Goal: Task Accomplishment & Management: Complete application form

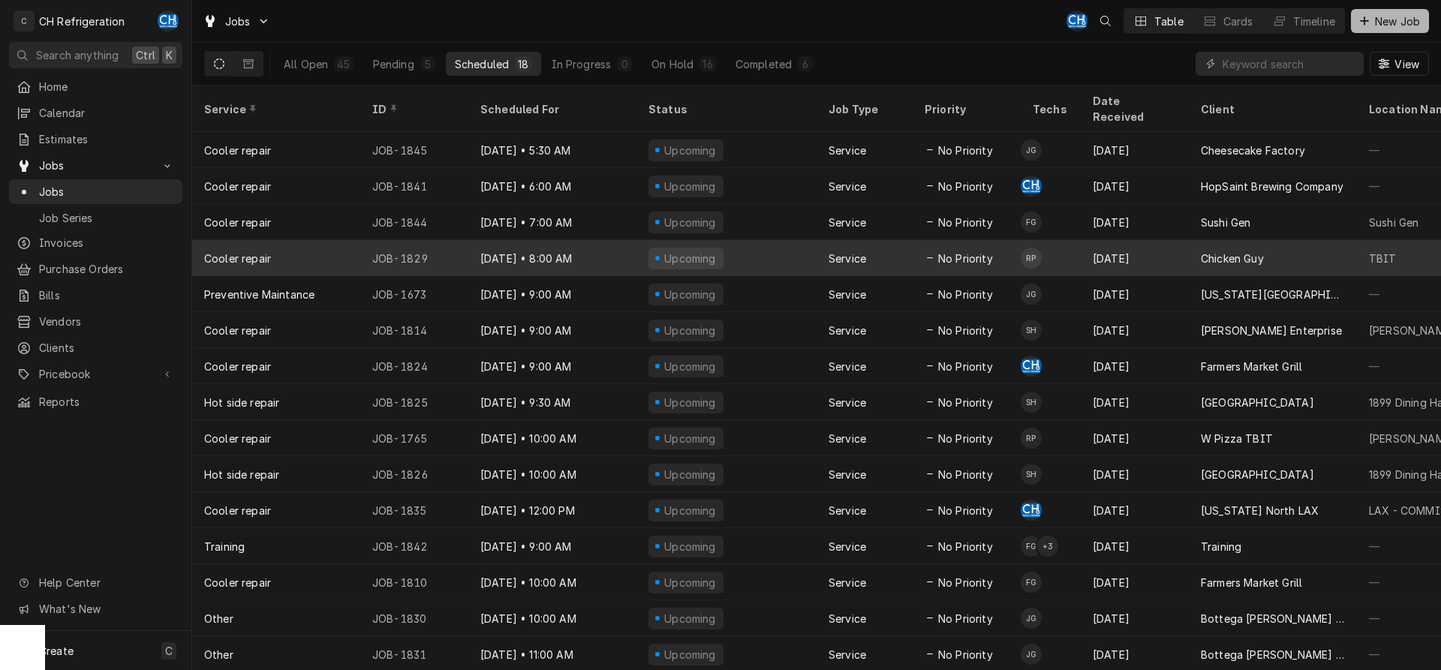
click at [1385, 17] on span "New Job" at bounding box center [1397, 22] width 51 height 16
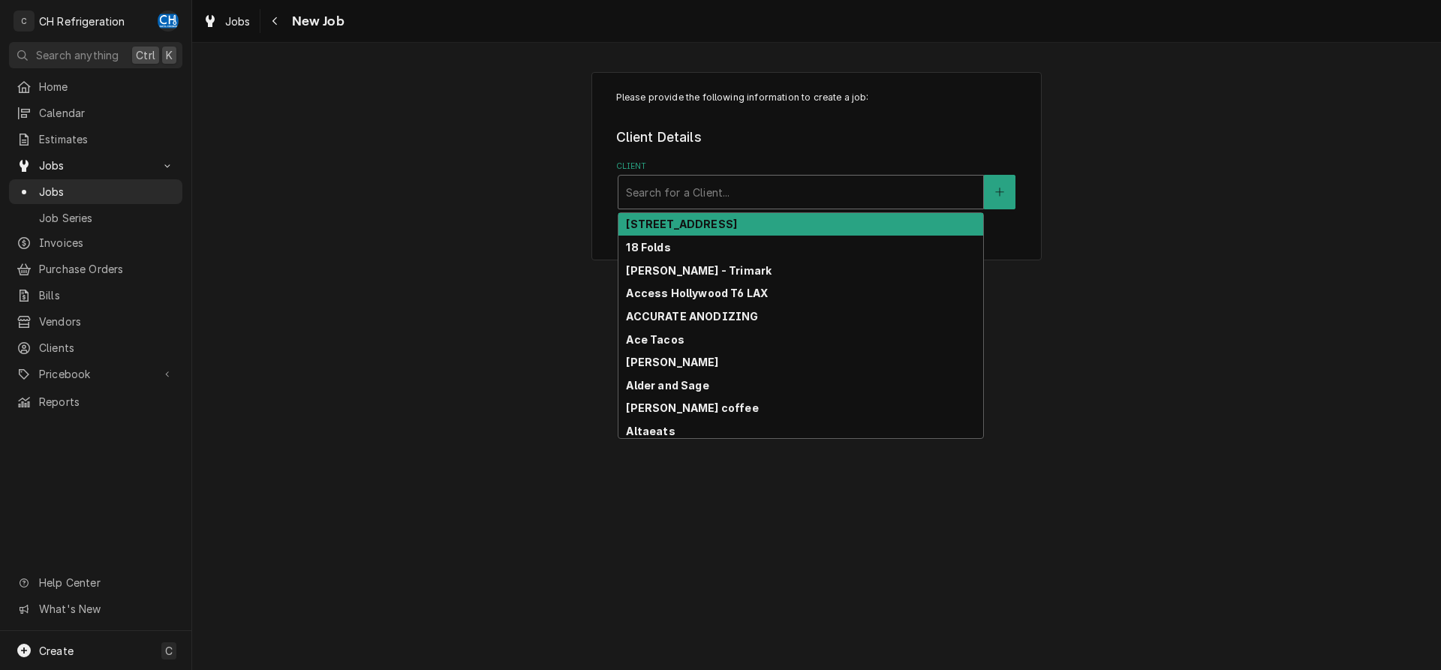
click at [738, 205] on div "Client" at bounding box center [801, 192] width 350 height 27
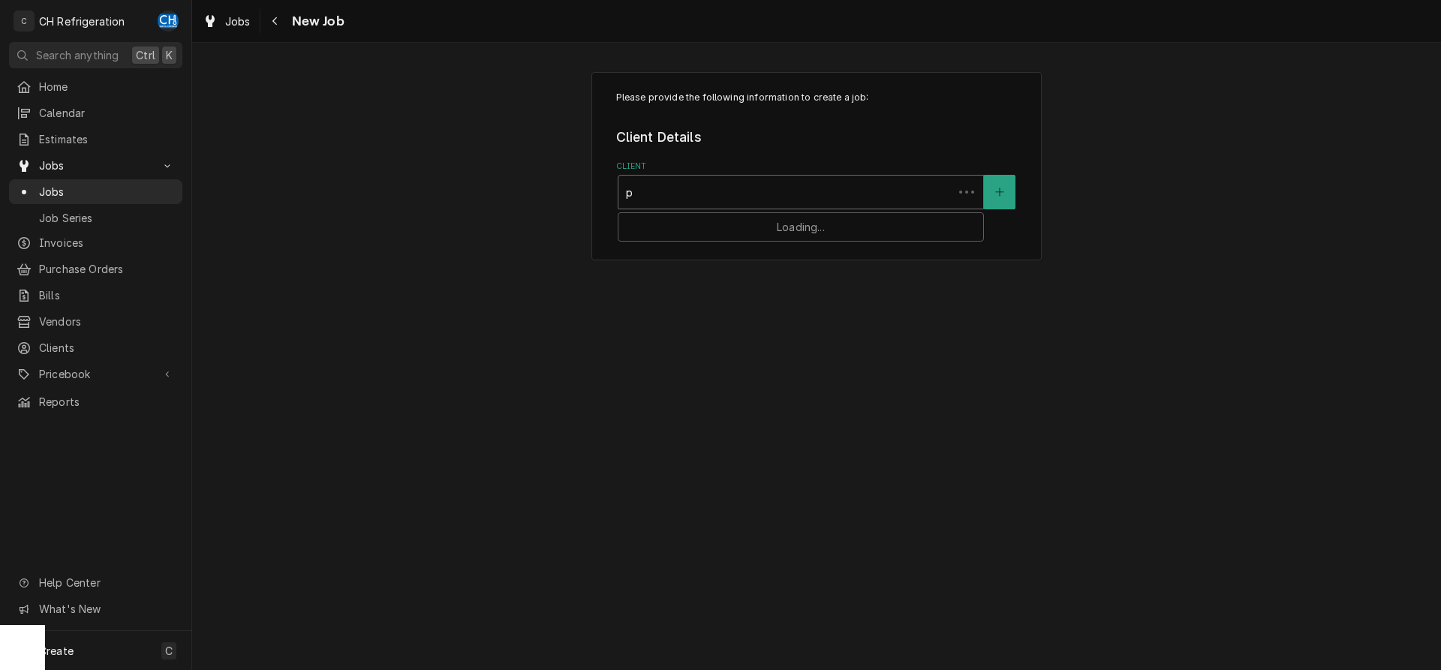
type input "pf"
click at [752, 218] on div "[PERSON_NAME]" at bounding box center [800, 224] width 365 height 23
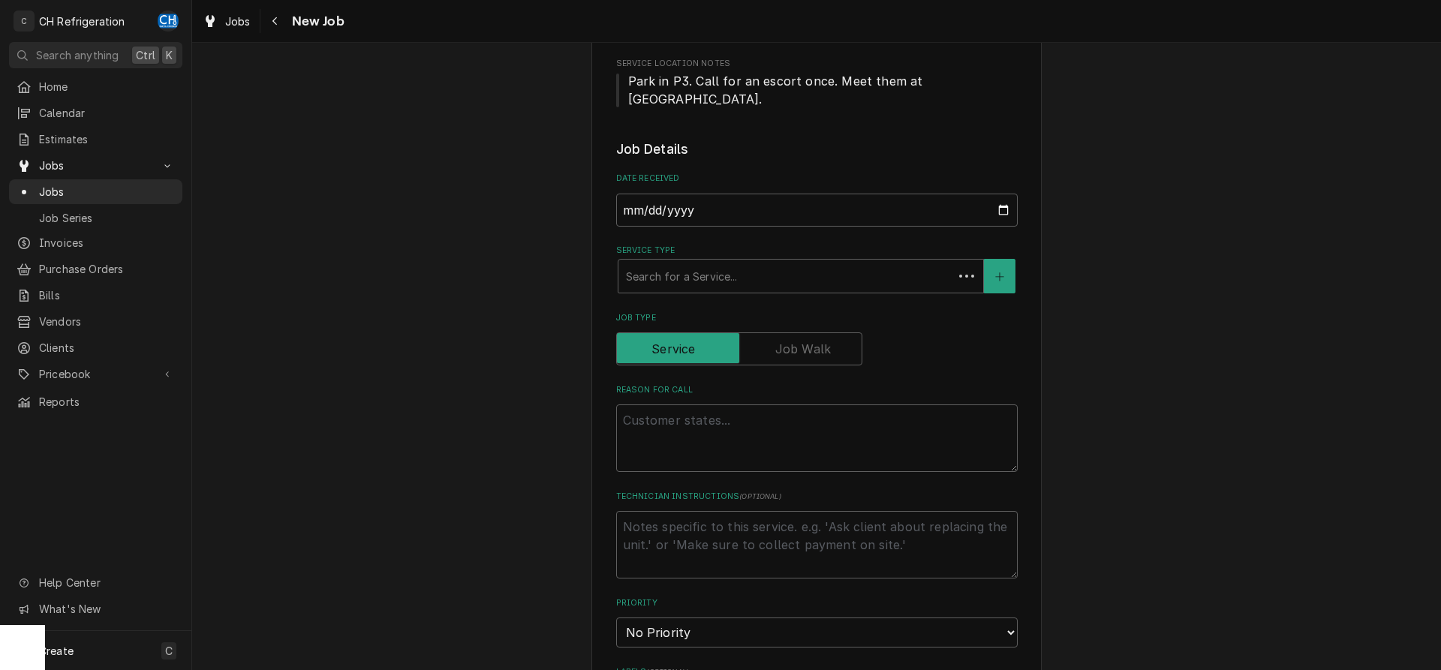
scroll to position [306, 0]
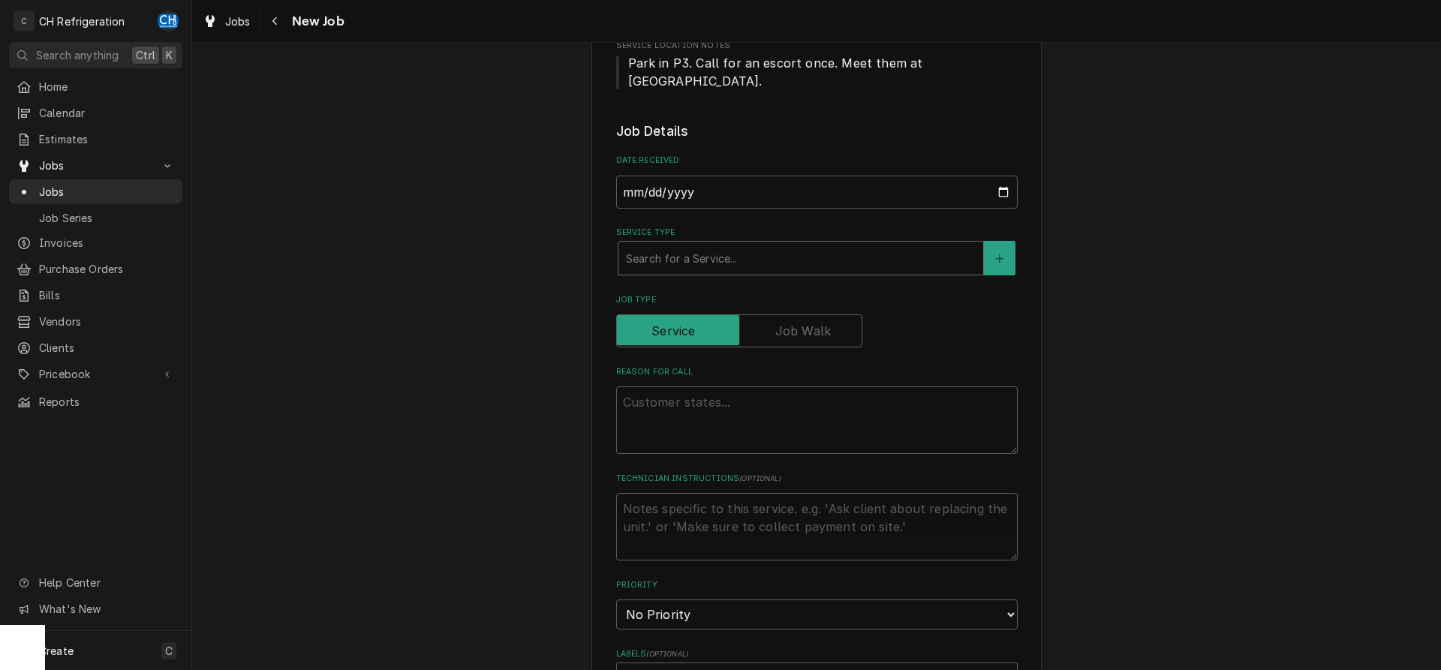
click at [735, 257] on div "Service Type" at bounding box center [801, 258] width 350 height 27
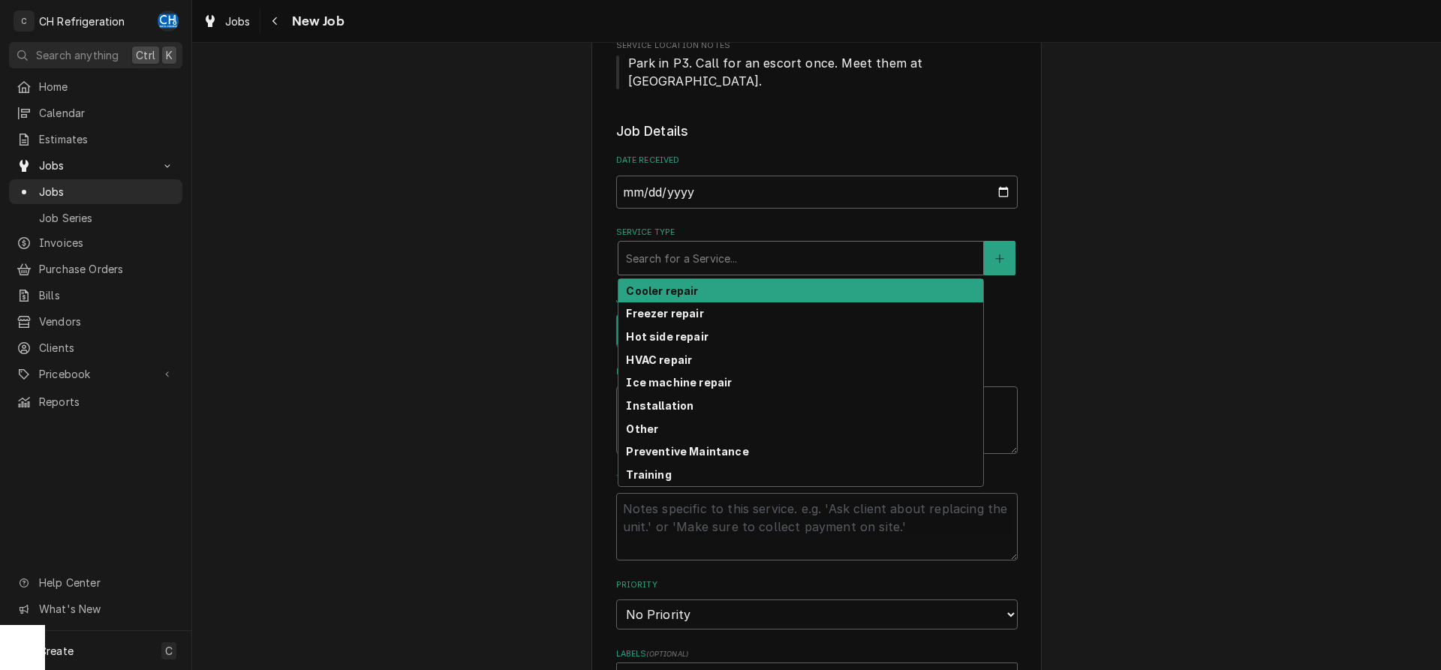
click at [714, 292] on div "Cooler repair" at bounding box center [800, 290] width 365 height 23
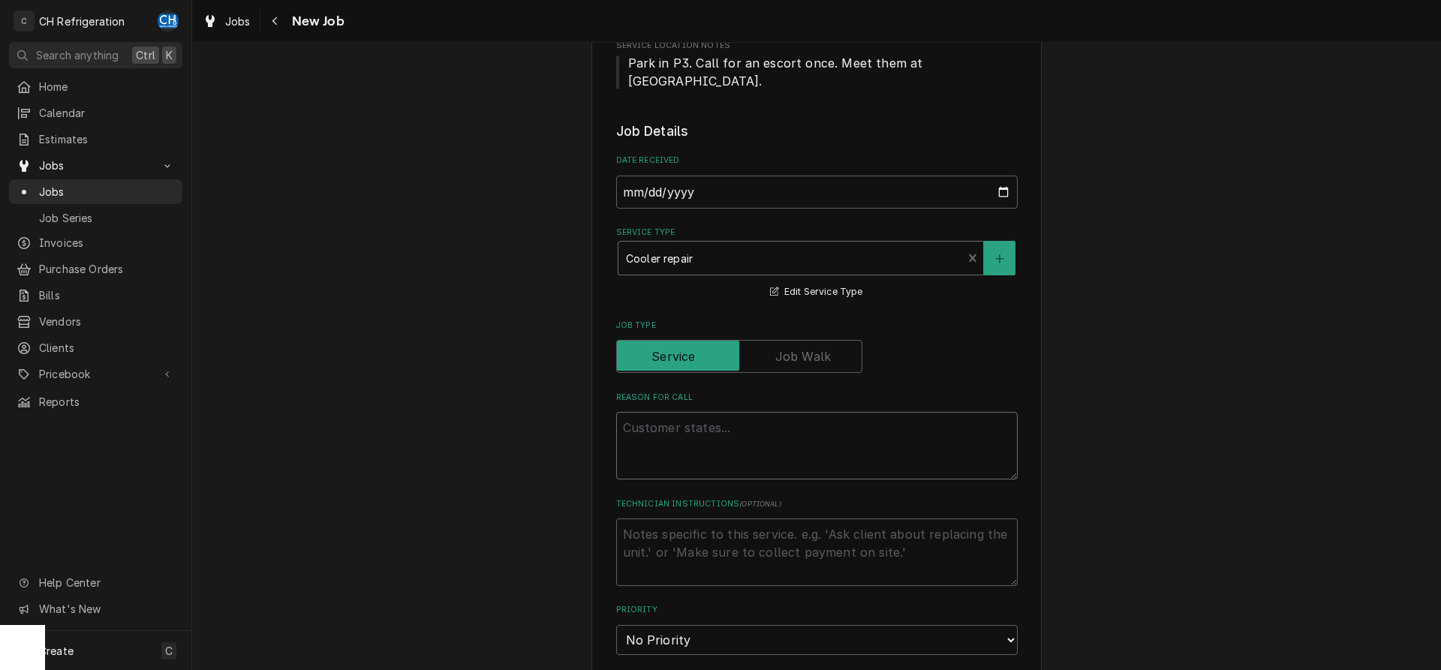
click at [741, 443] on textarea "Reason For Call" at bounding box center [816, 446] width 401 height 68
type textarea "x"
type textarea "A"
type textarea "x"
type textarea "Al"
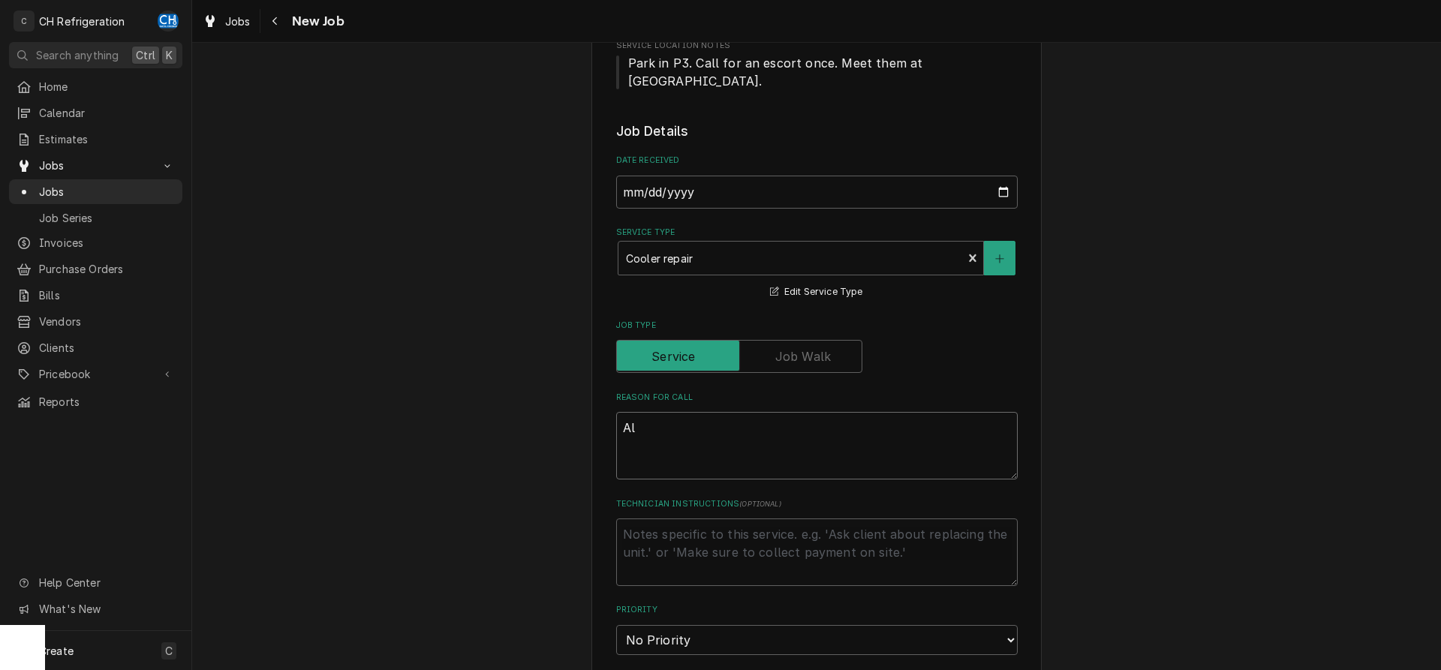
type textarea "x"
type textarea "All"
type textarea "x"
type textarea "All"
type textarea "x"
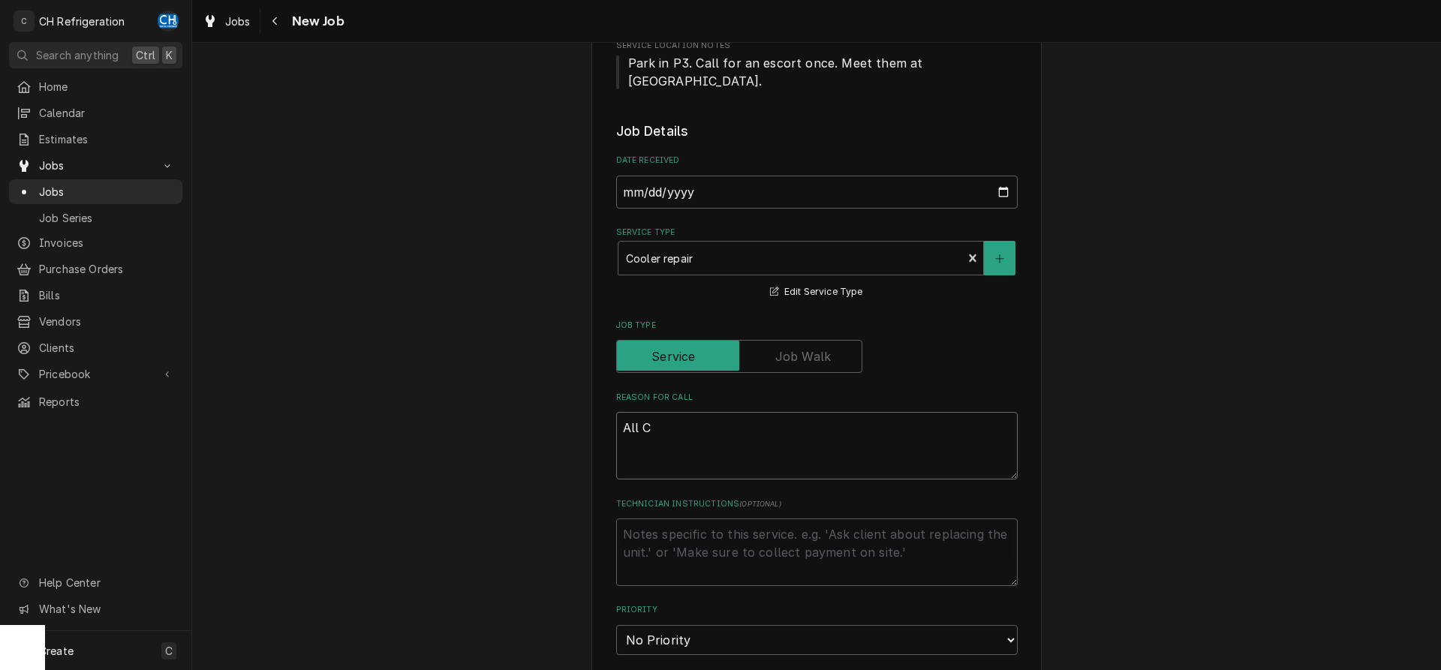
type textarea "All CO"
type textarea "x"
type textarea "All COl"
type textarea "x"
type textarea "All COld"
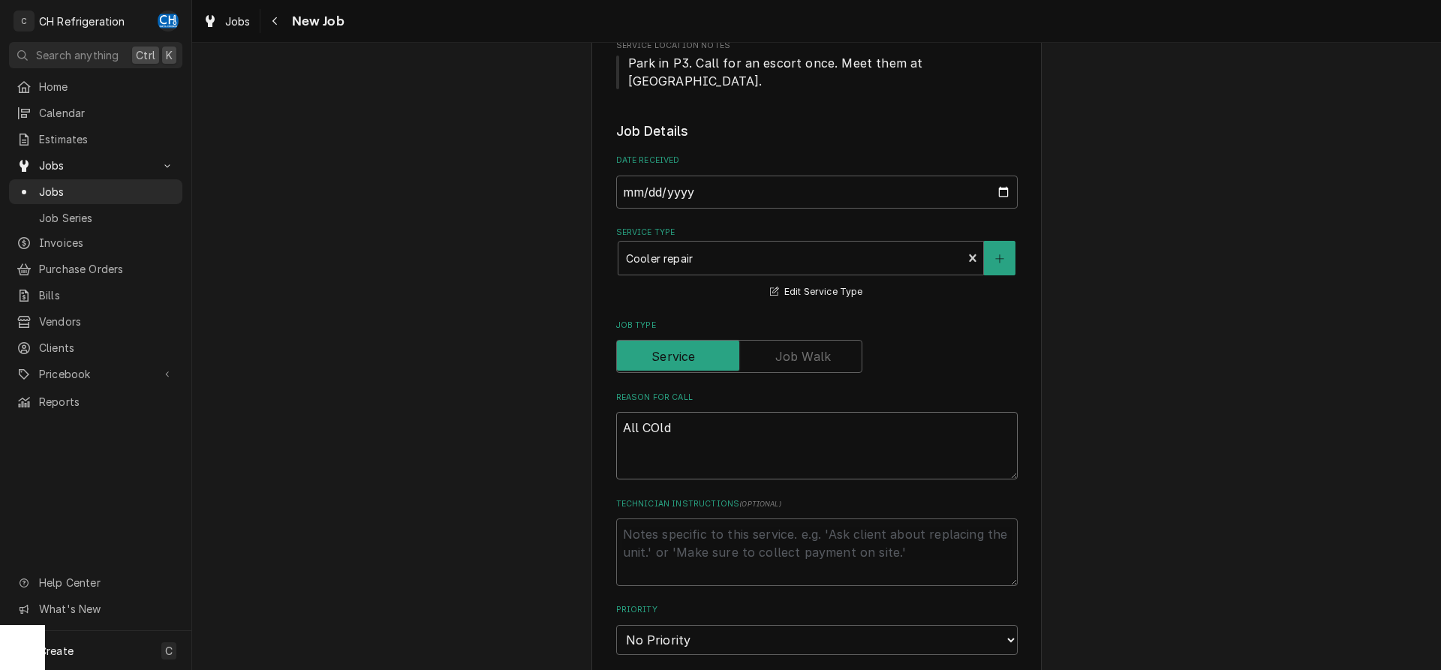
type textarea "x"
type textarea "All COld"
type textarea "x"
type textarea "All COld"
type textarea "x"
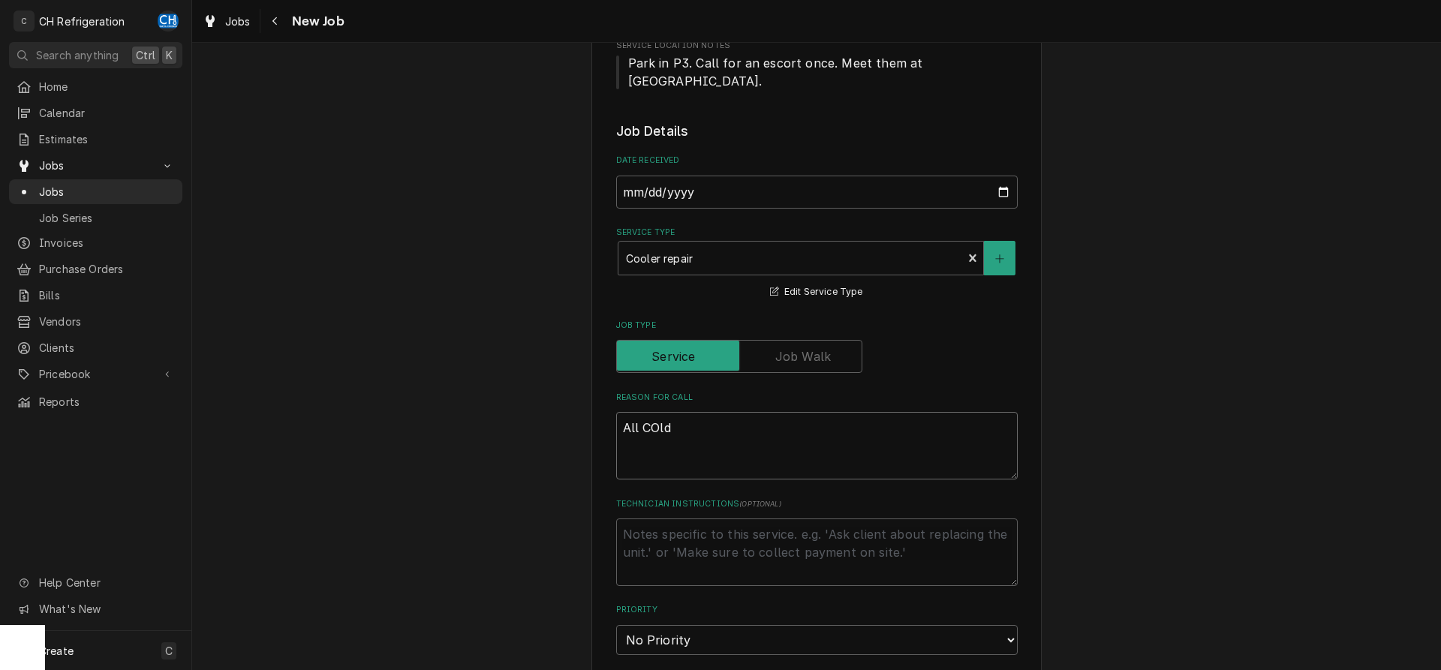
type textarea "All COl"
type textarea "x"
type textarea "All CO"
type textarea "x"
type textarea "All C"
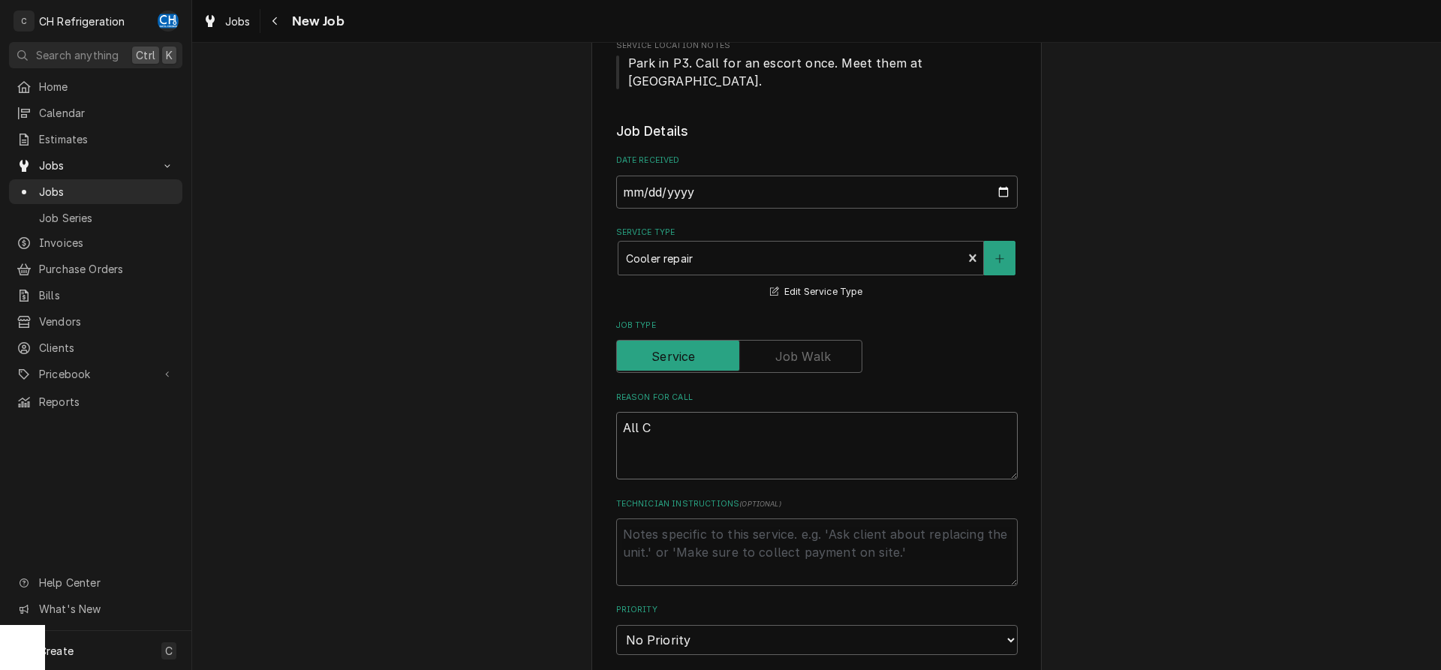
type textarea "x"
type textarea "All Co"
type textarea "x"
type textarea "All Col"
type textarea "x"
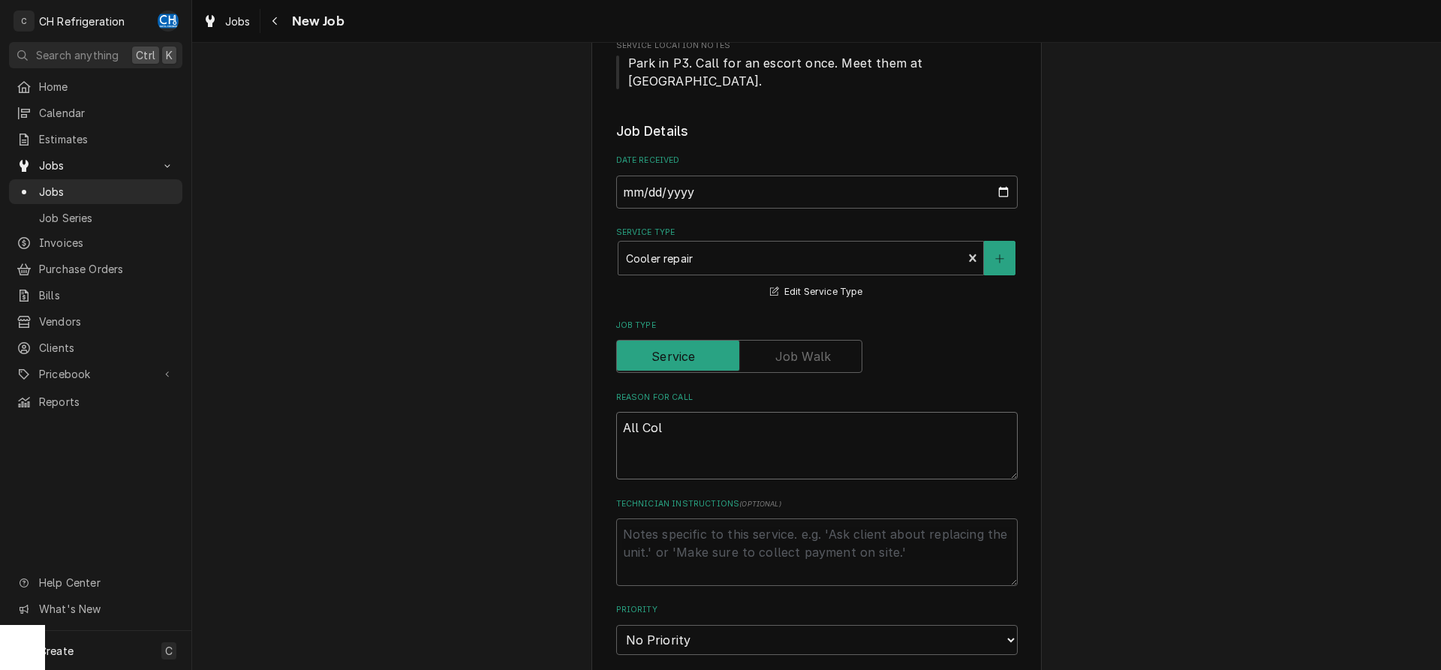
type textarea "All Cold"
type textarea "x"
type textarea "All Cold"
type textarea "x"
type textarea "All Cold R"
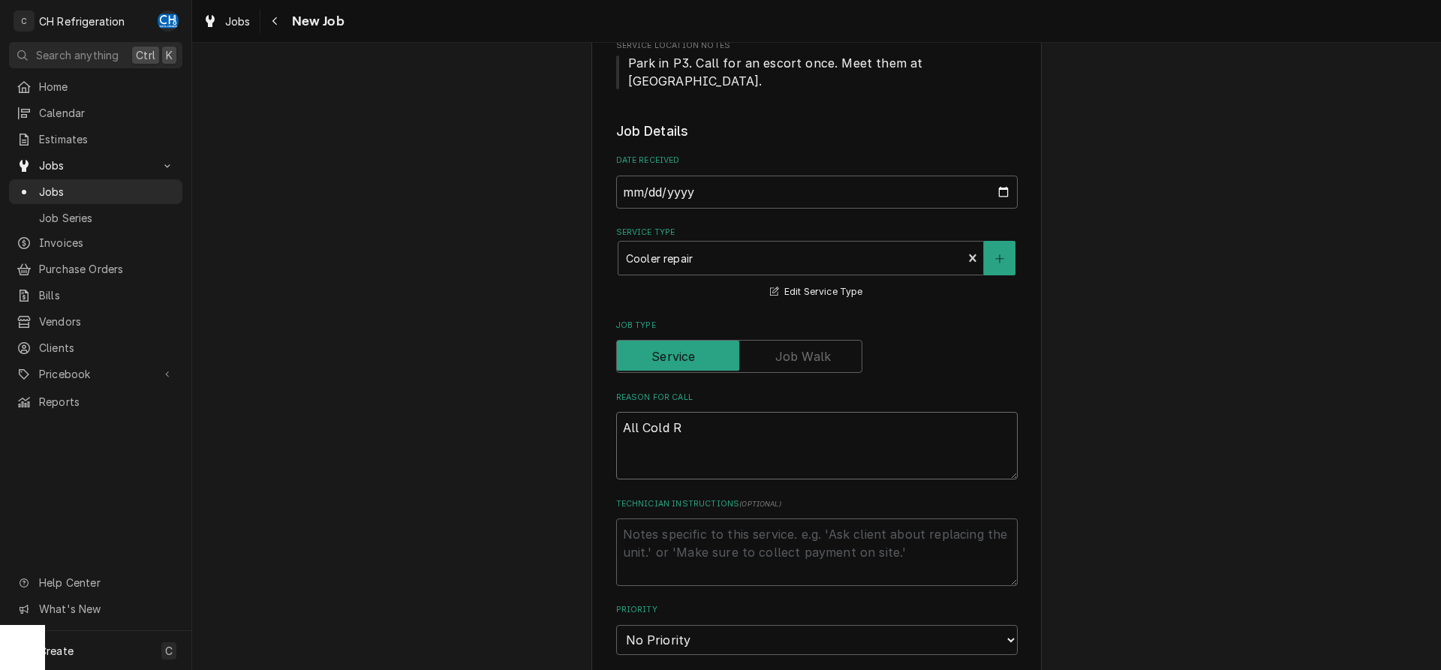
type textarea "x"
type textarea "All Cold Ra"
type textarea "x"
type textarea "All Cold Rai"
type textarea "x"
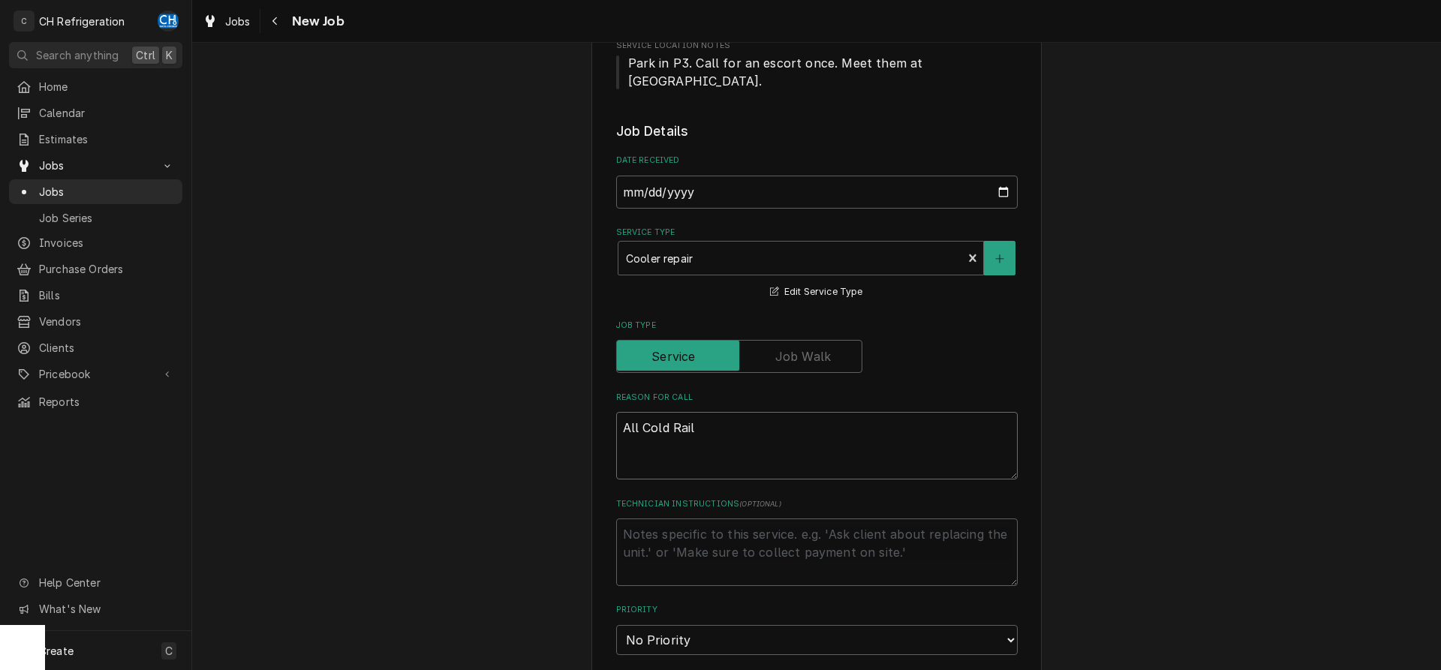
type textarea "All Cold Rails"
type textarea "x"
type textarea "All Cold Rails d"
type textarea "x"
type textarea "All Cold Rails df"
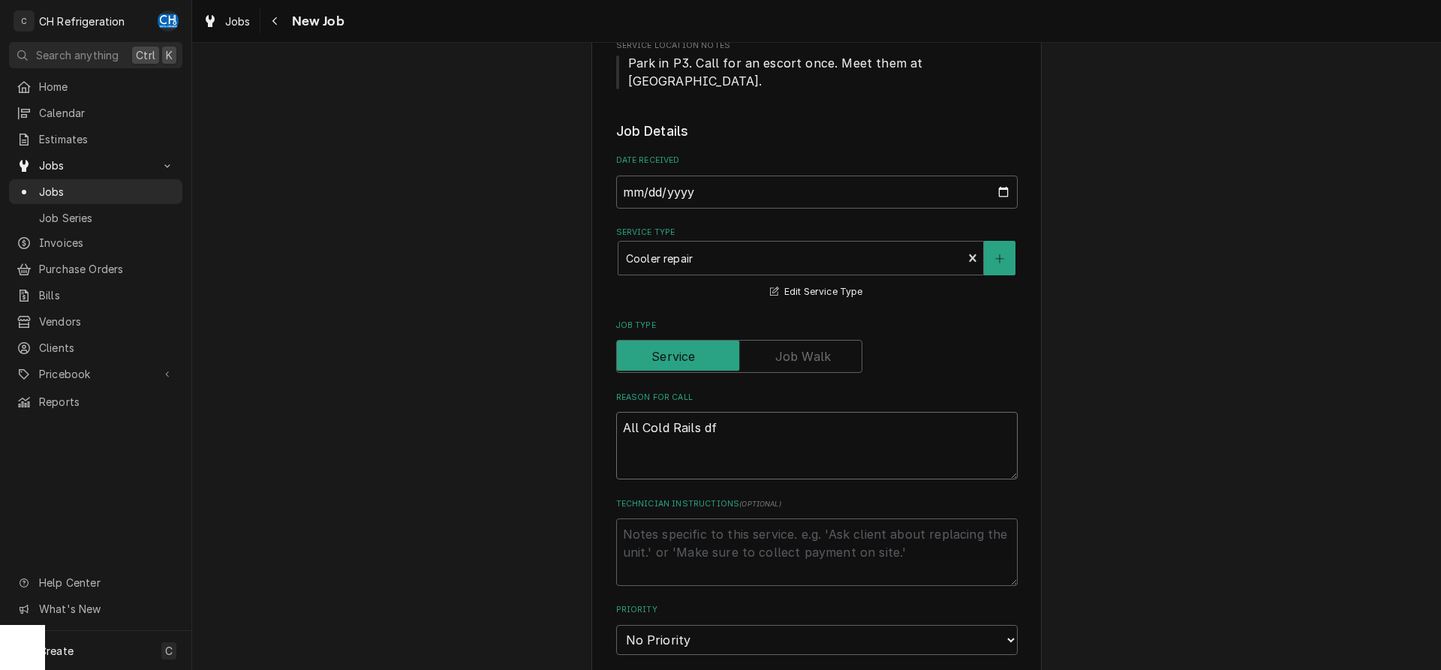
type textarea "x"
type textarea "All Cold Rails dfo"
type textarea "x"
type textarea "All Cold Rails df"
type textarea "x"
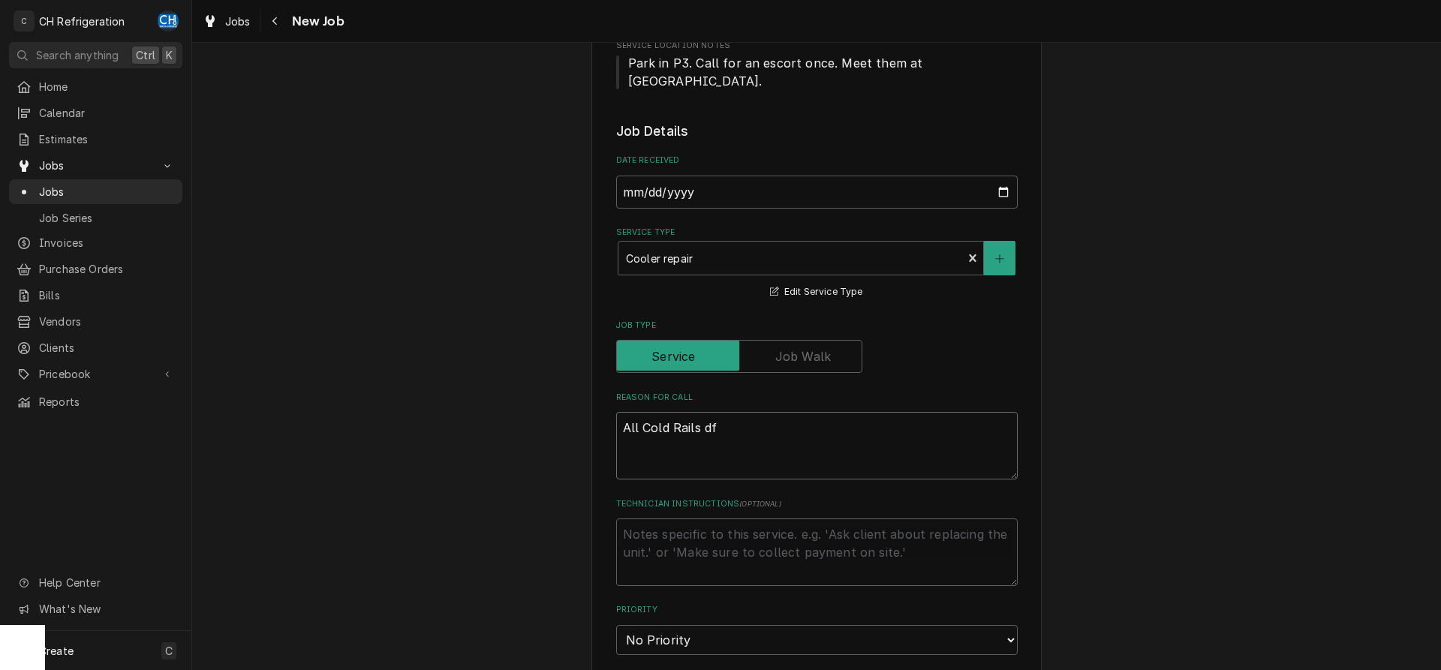
type textarea "All Cold Rails d"
type textarea "x"
type textarea "All Cold Rails do"
type textarea "x"
type textarea "All Cold Rails dow"
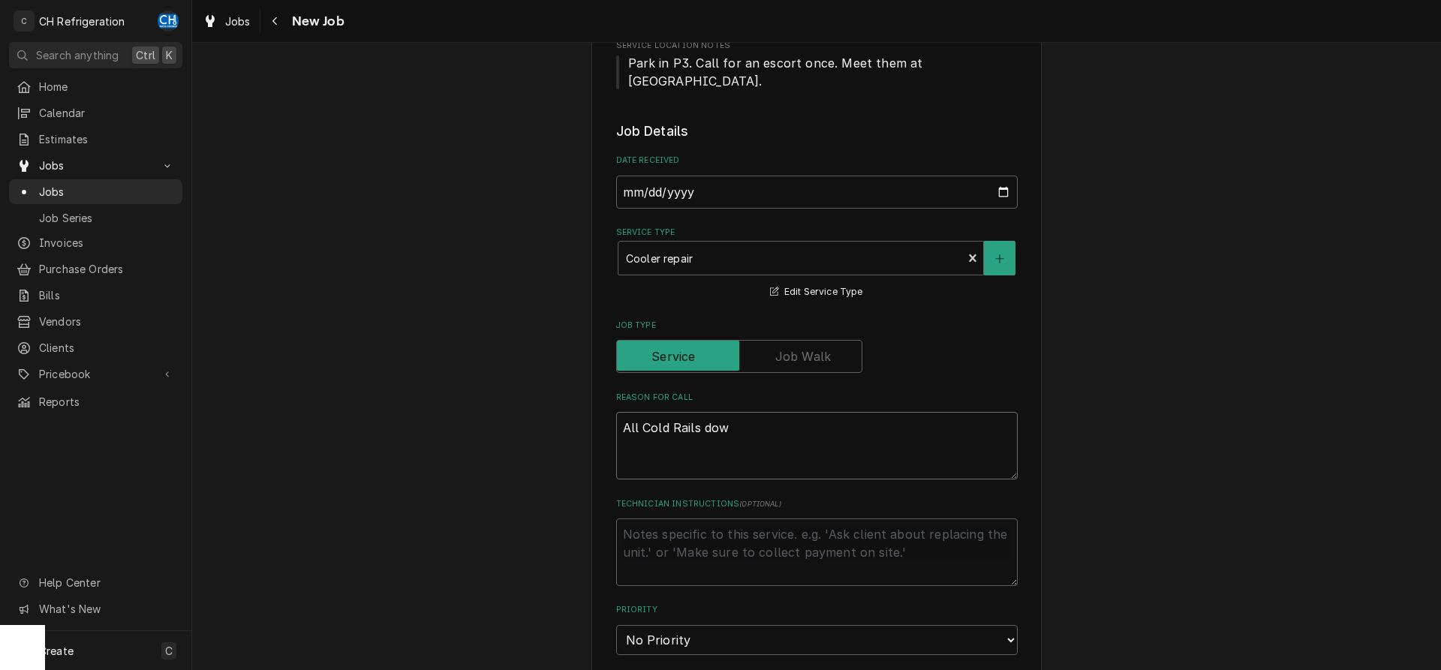
type textarea "x"
type textarea "All Cold Rails down"
type textarea "x"
type textarea "All Cold Rails down."
type textarea "x"
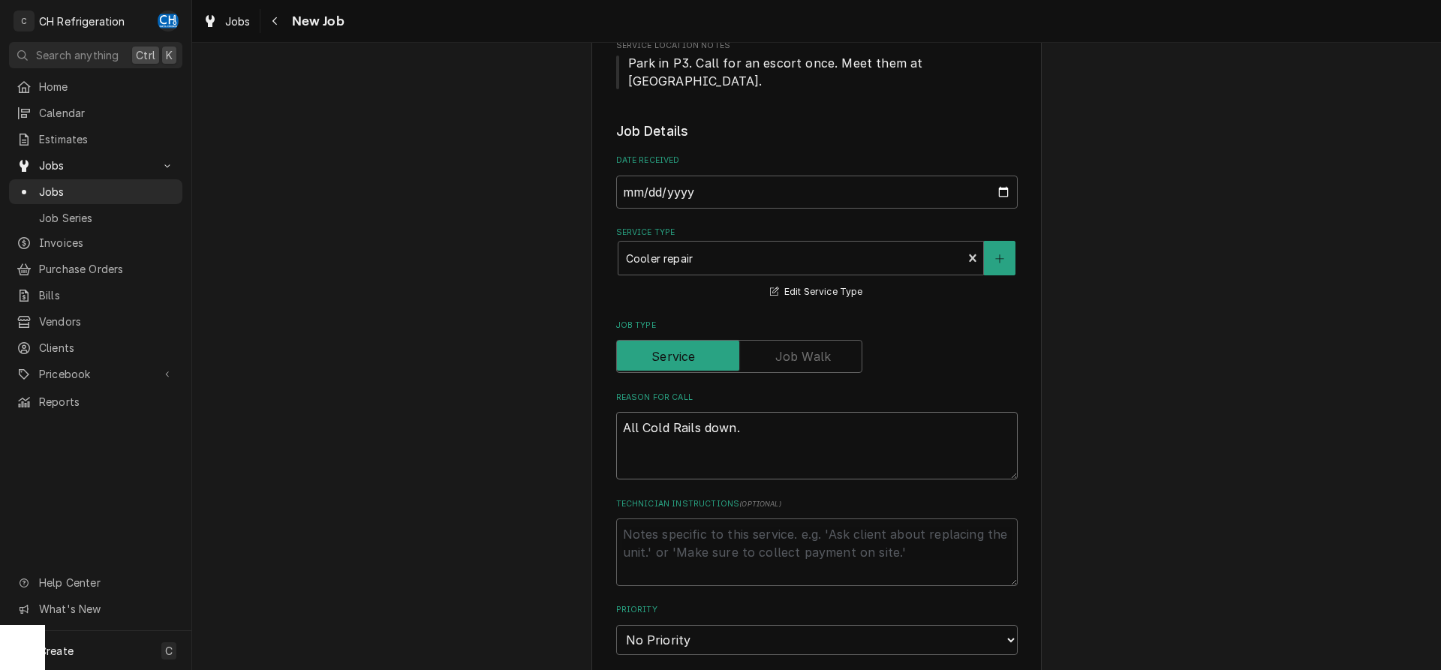
type textarea "All Cold Rails down. P"
type textarea "x"
type textarea "All Cold Rails down. PO"
type textarea "x"
type textarea "All Cold Rails down. P"
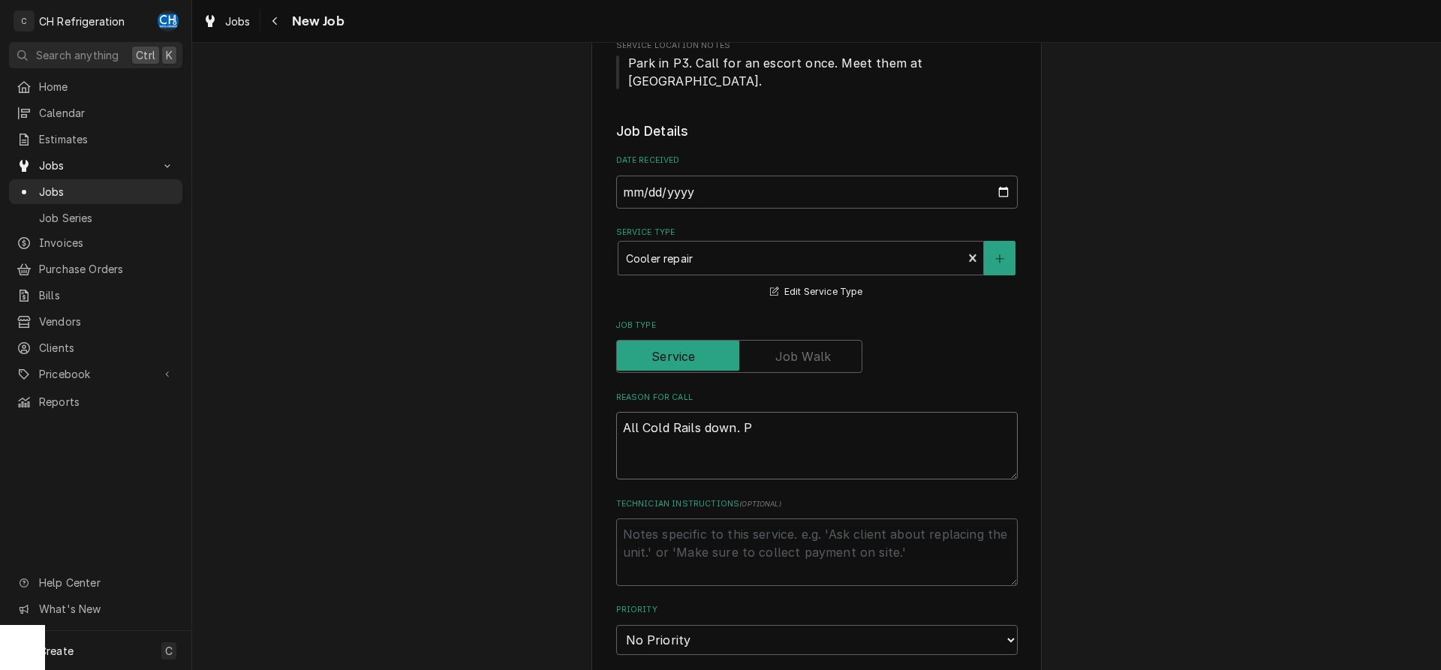
type textarea "x"
type textarea "All Cold Rails down. Po"
type textarea "x"
type textarea "All Cold Rails down. Pos"
type textarea "x"
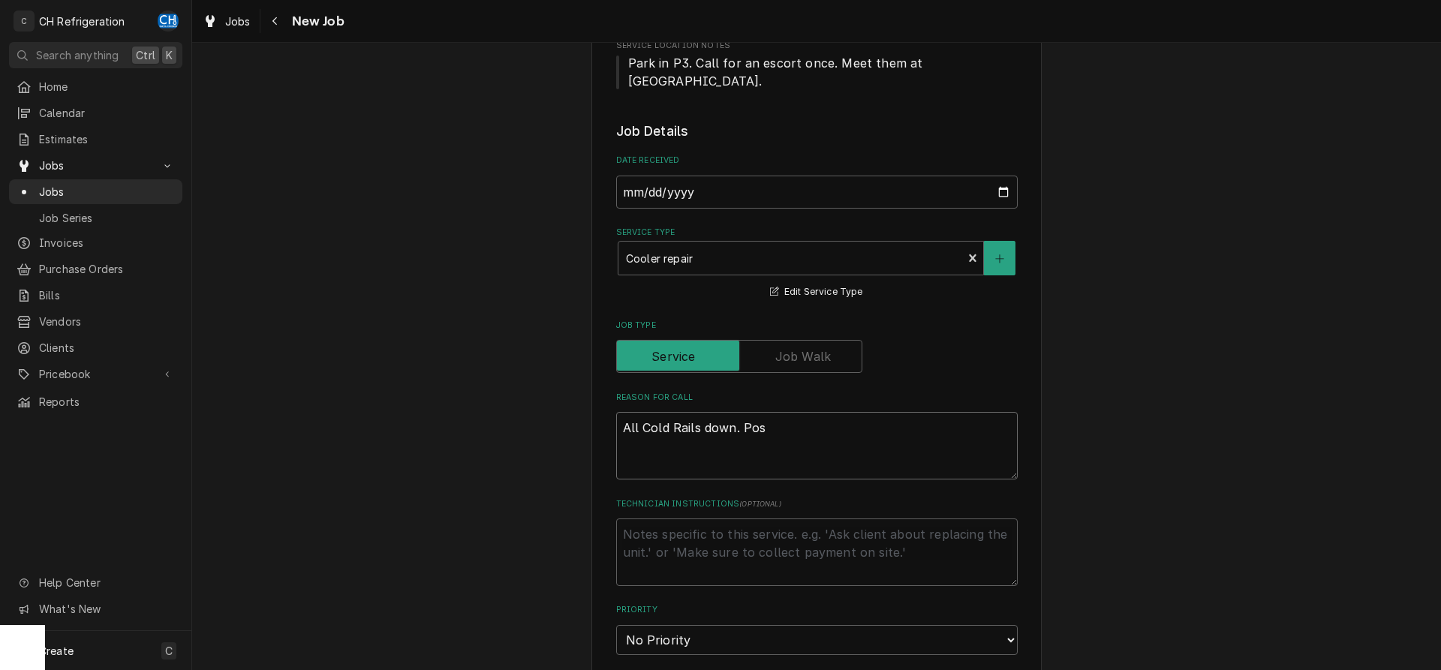
type textarea "All Cold Rails down. Poss"
type textarea "x"
type textarea "All Cold Rails down. Possi"
type textarea "x"
type textarea "All Cold Rails down. Possib"
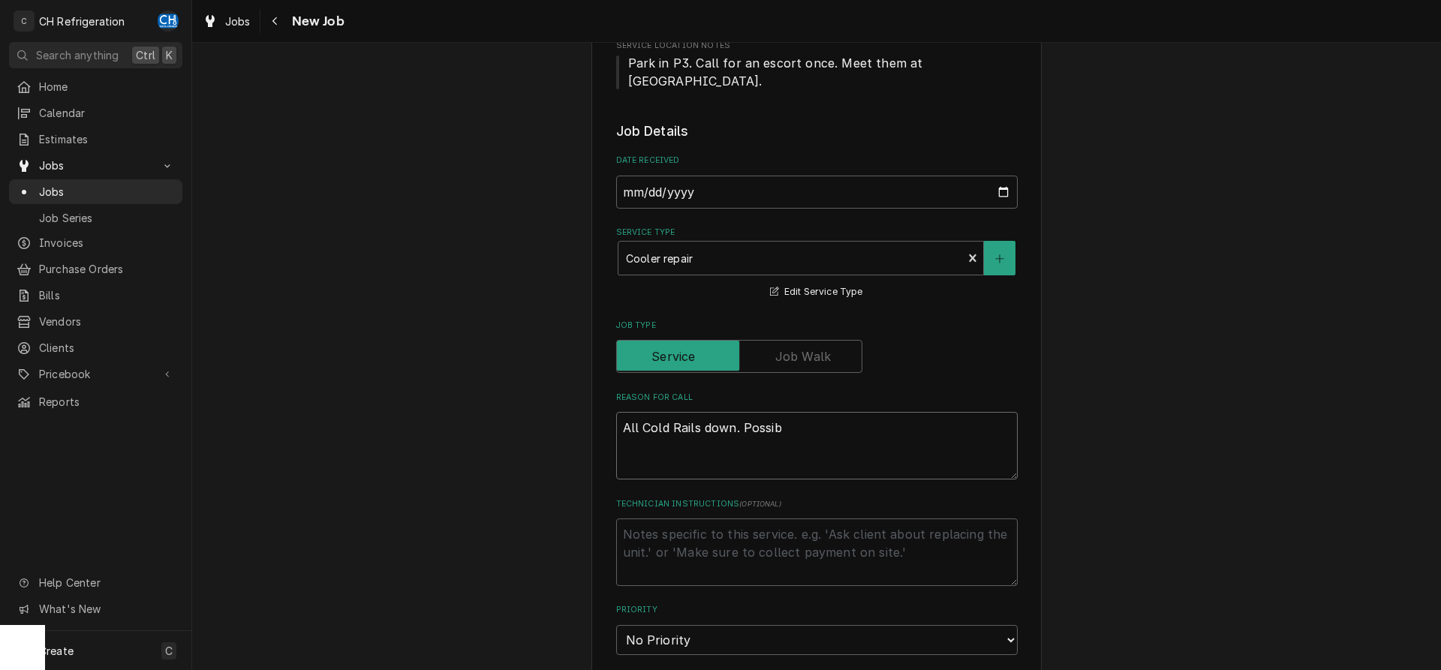
type textarea "x"
type textarea "All Cold Rails down. Possibl"
type textarea "x"
type textarea "All Cold Rails down. Possibly"
type textarea "x"
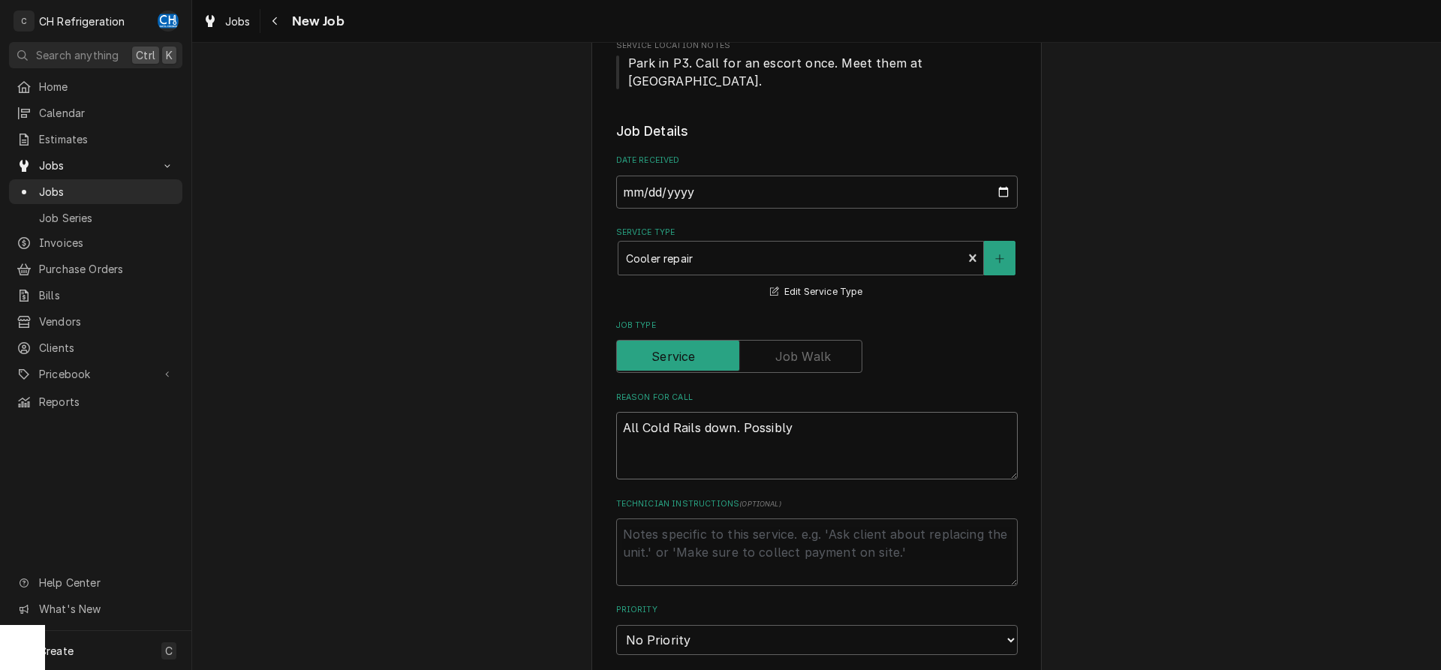
type textarea "All Cold Rails down. Possibly"
type textarea "x"
type textarea "All Cold Rails down. Possibly c"
type textarea "x"
type textarea "All Cold Rails down. Possibly ca"
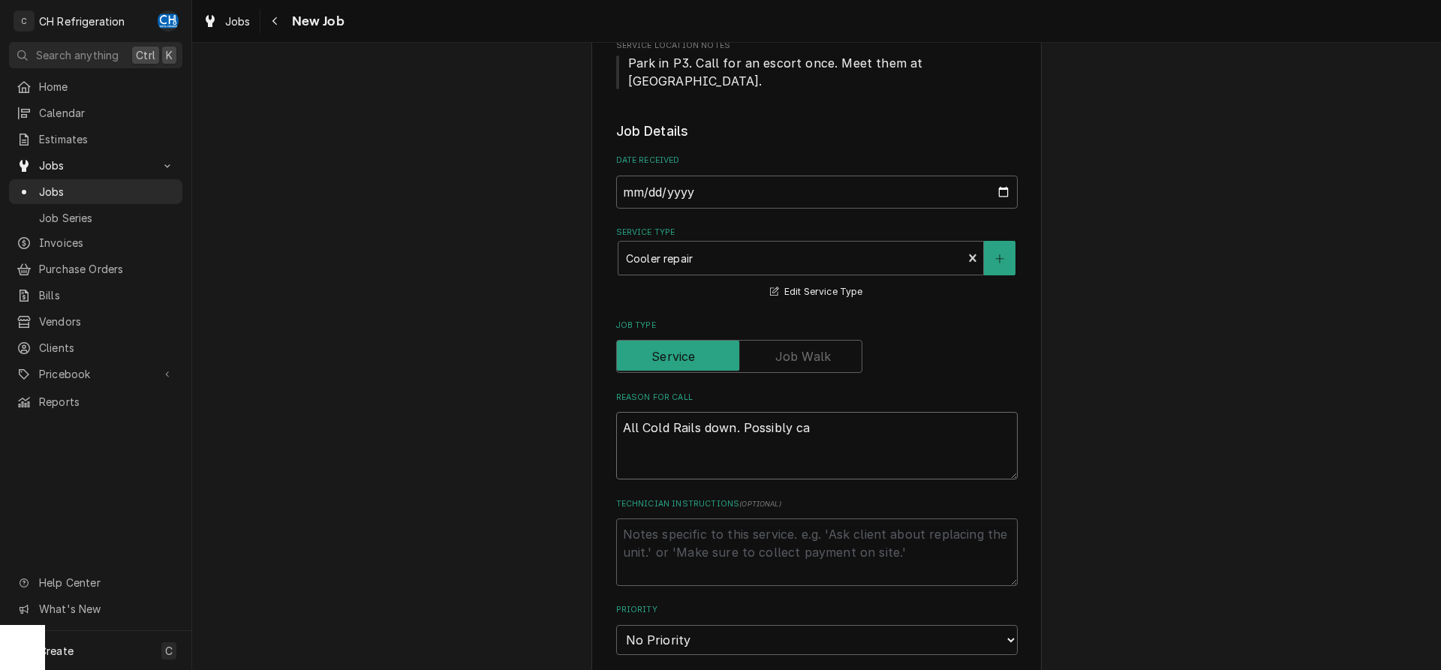
type textarea "x"
type textarea "All Cold Rails down. Possibly cal"
type textarea "x"
type textarea "All Cold Rails down. Possibly ca"
type textarea "x"
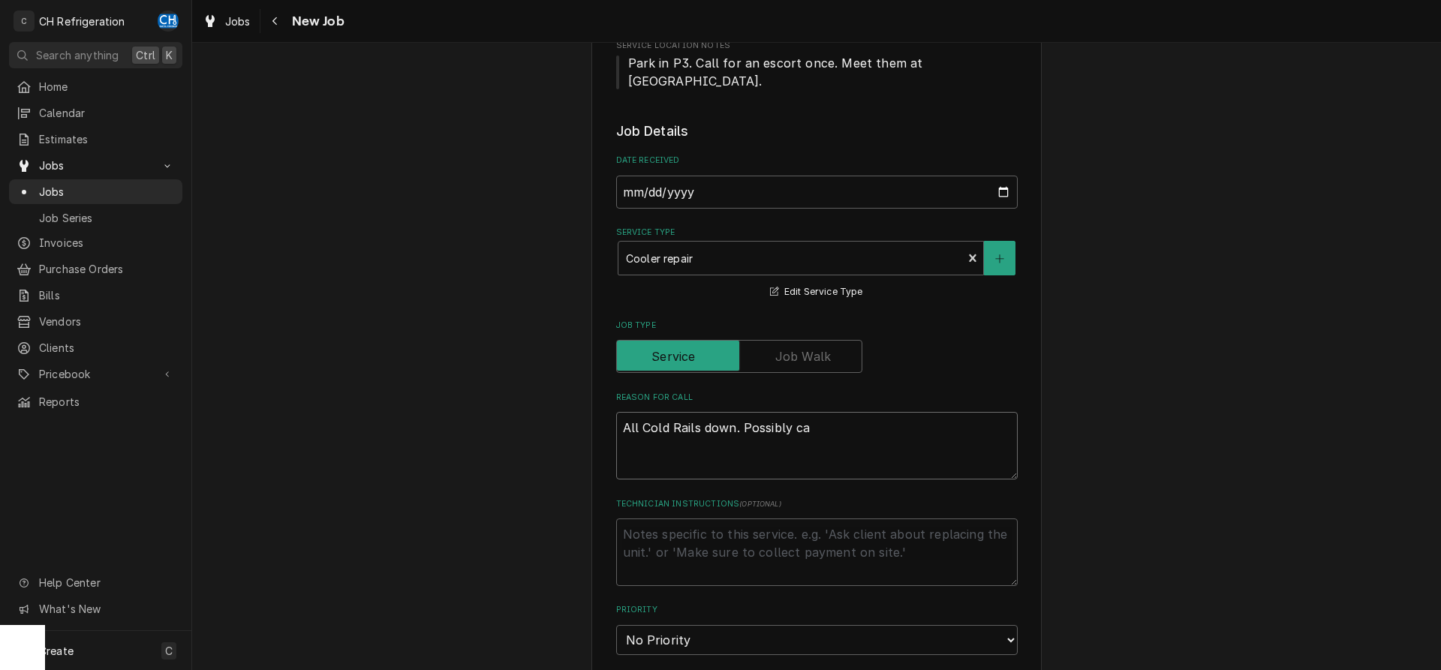
type textarea "All Cold Rails down. Possibly c"
type textarea "x"
type textarea "All Cold Rails down. Possibly"
type textarea "x"
type textarea "All Cold Rails down. Possibly"
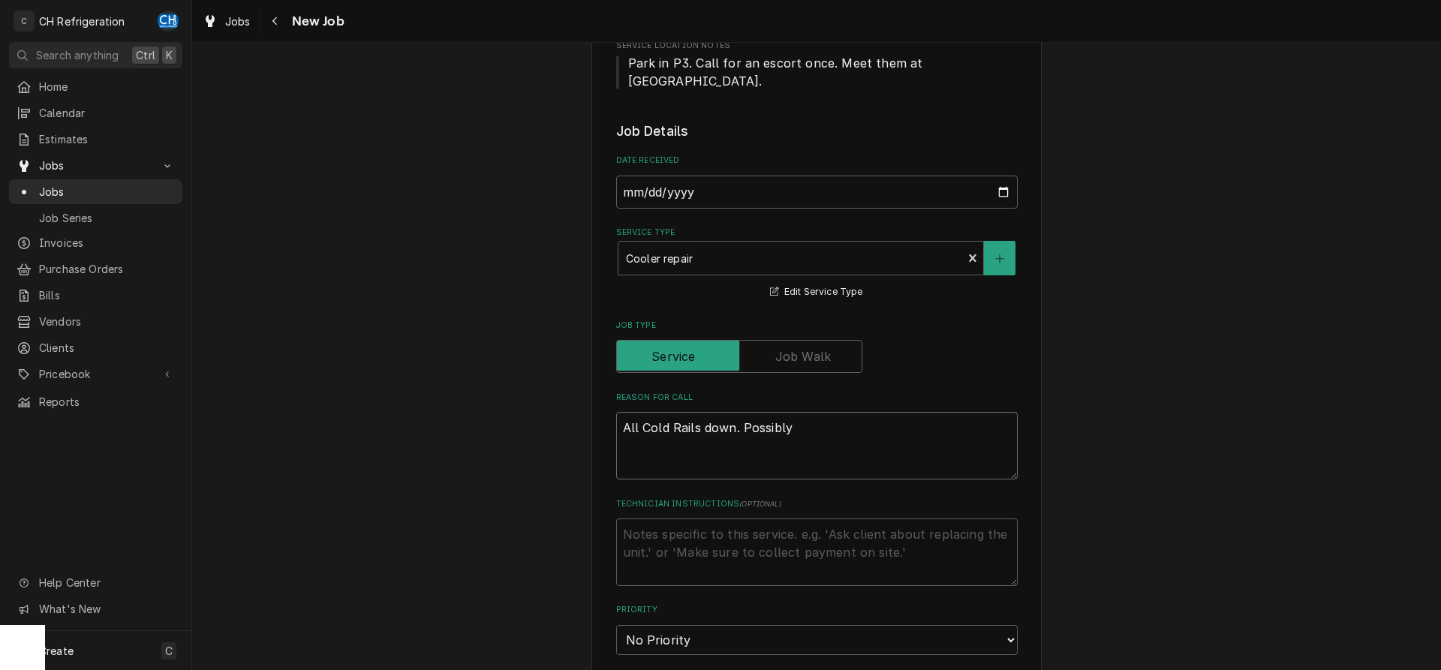
type textarea "x"
type textarea "All Cold Rails down. Possible"
type textarea "x"
type textarea "All Cold Rails down. Possible"
type textarea "x"
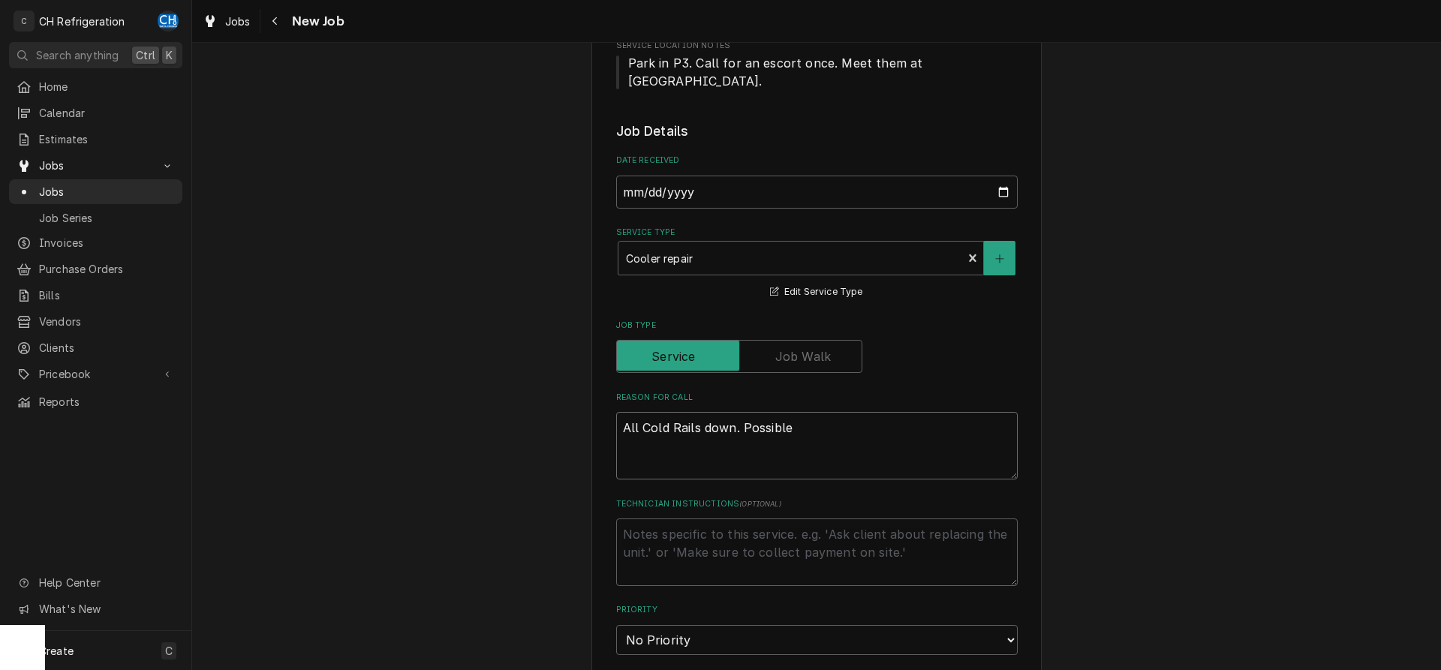
type textarea "All Cold Rails down. Possible c"
type textarea "x"
type textarea "All Cold Rails down. Possible ca"
type textarea "x"
type textarea "All Cold Rails down. Possible cal"
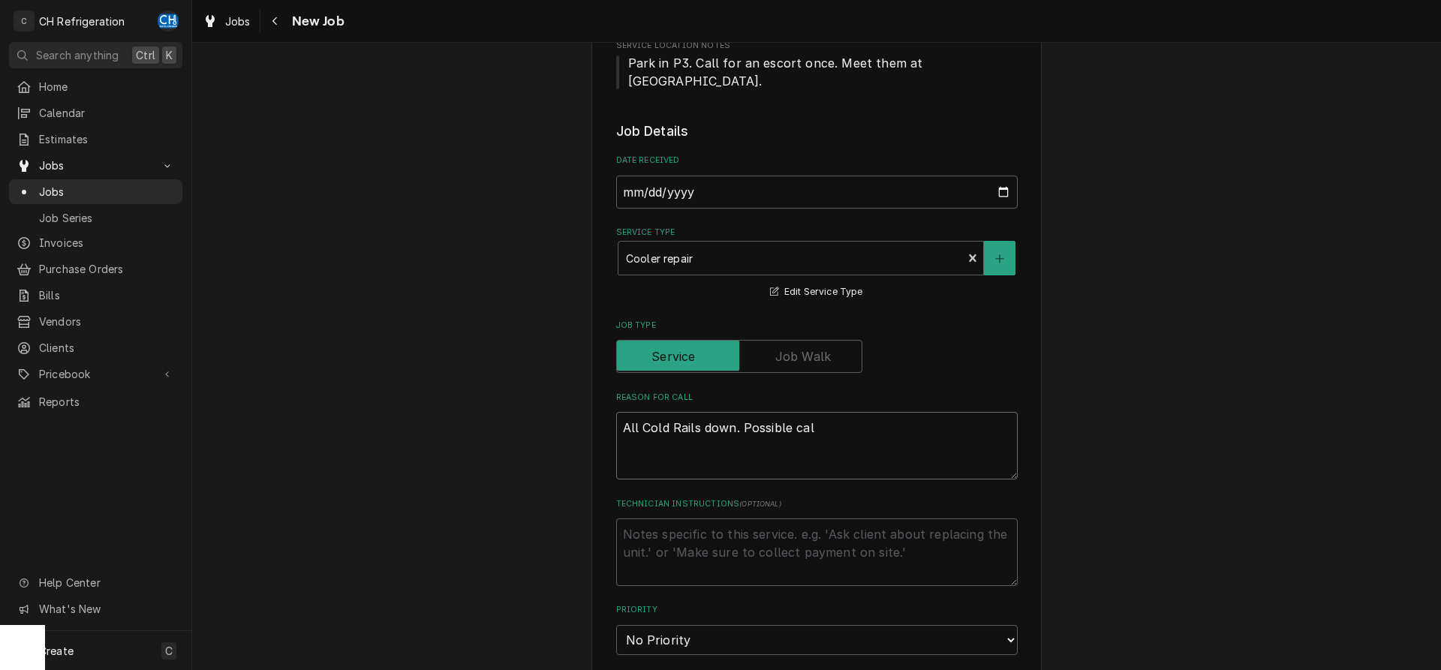
type textarea "x"
type textarea "All Cold Rails down. Possible call"
type textarea "x"
type textarea "All Cold Rails down. Possible callba"
type textarea "x"
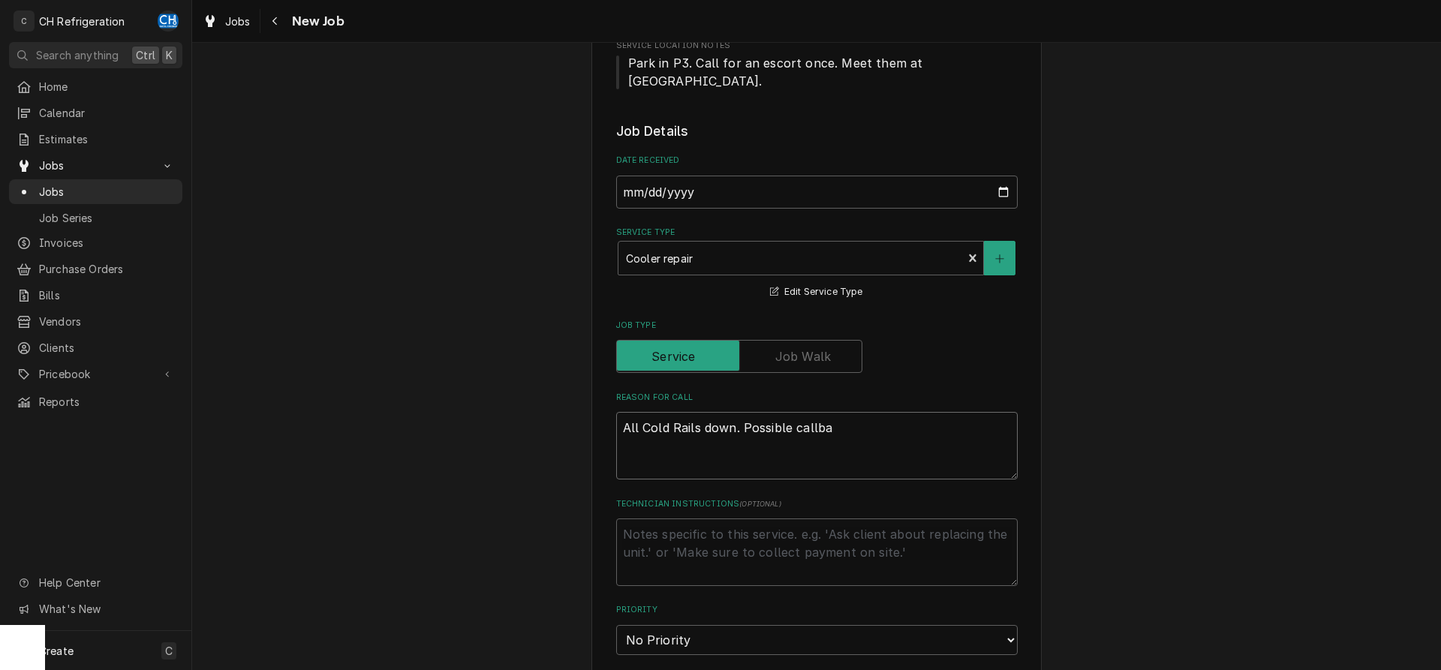
type textarea "All Cold Rails down. Possible callbaC"
type textarea "x"
type textarea "All Cold Rails down. Possible callbaCK"
type textarea "x"
type textarea "All Cold Rails down. Possible callbaC"
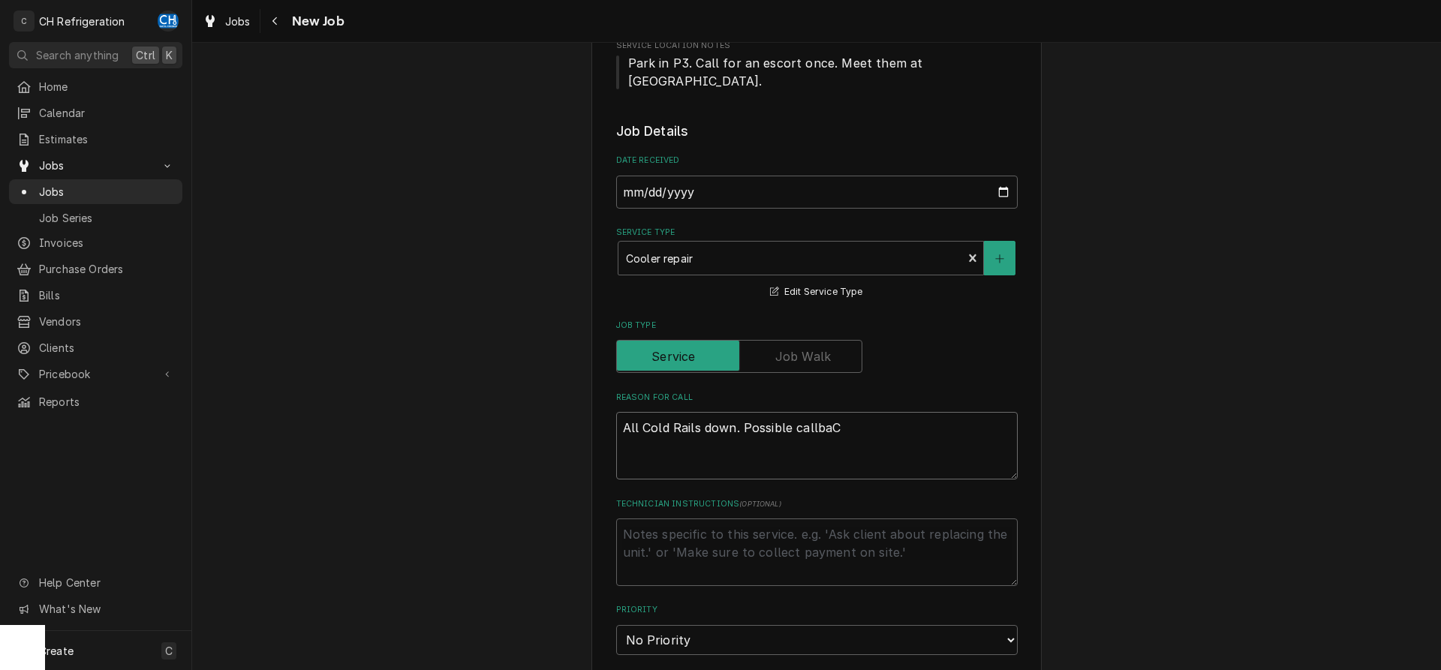
type textarea "x"
type textarea "All Cold Rails down. Possible callba"
type textarea "x"
type textarea "All Cold Rails down. Possible callbac"
type textarea "x"
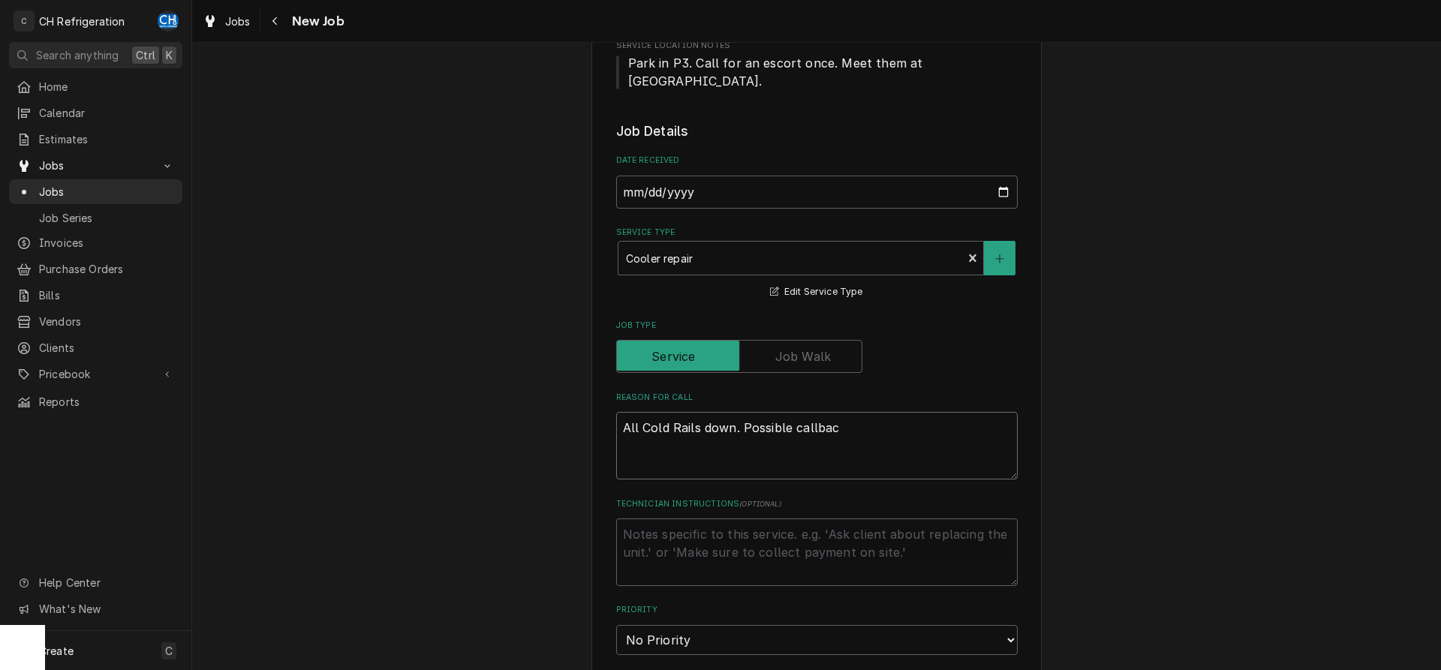
type textarea "All Cold Rails down. Possible callback"
type textarea "x"
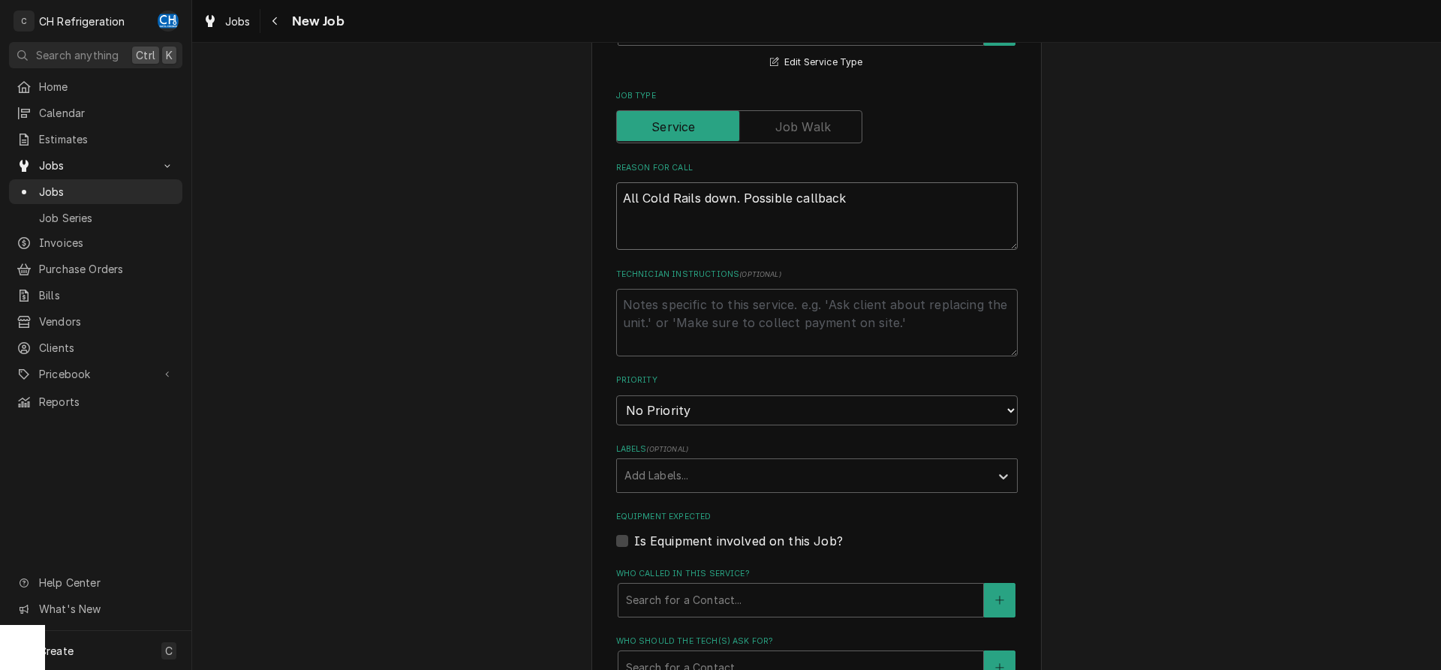
scroll to position [765, 0]
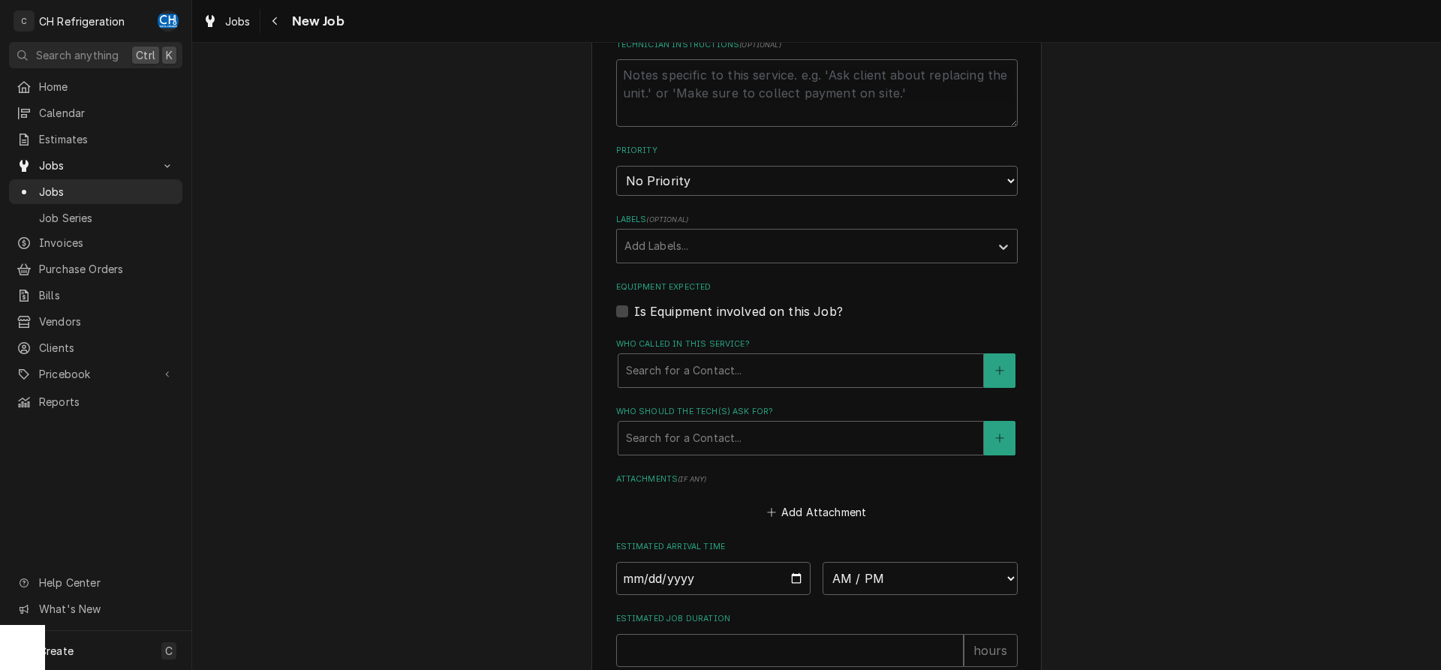
type textarea "All Cold Rails down. Possible callback"
click at [789, 571] on input "Date" at bounding box center [713, 578] width 195 height 33
type input "2025-09-01"
type textarea "x"
click at [822, 562] on select "AM / PM 6:00 AM 6:15 AM 6:30 AM 6:45 AM 7:00 AM 7:15 AM 7:30 AM 7:45 AM 8:00 AM…" at bounding box center [919, 578] width 195 height 33
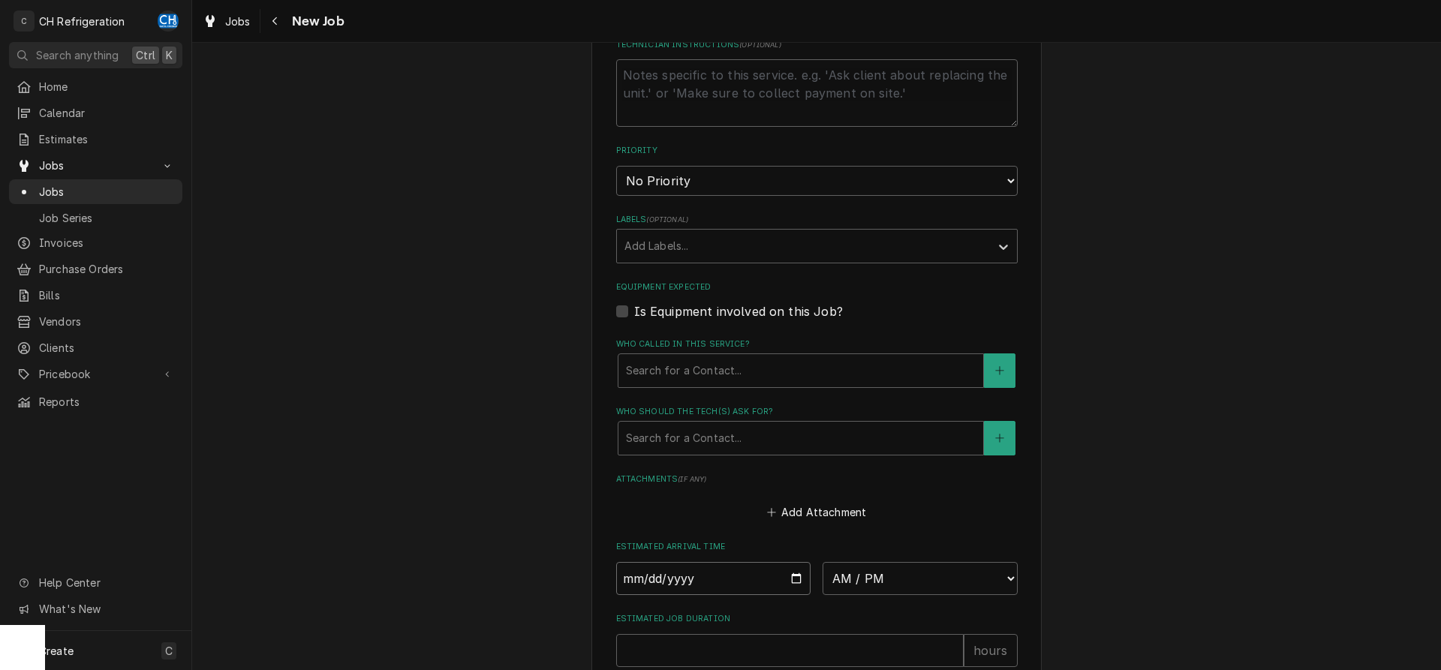
click at [792, 578] on input "2025-09-01" at bounding box center [713, 578] width 195 height 33
type input "2025-09-02"
type textarea "x"
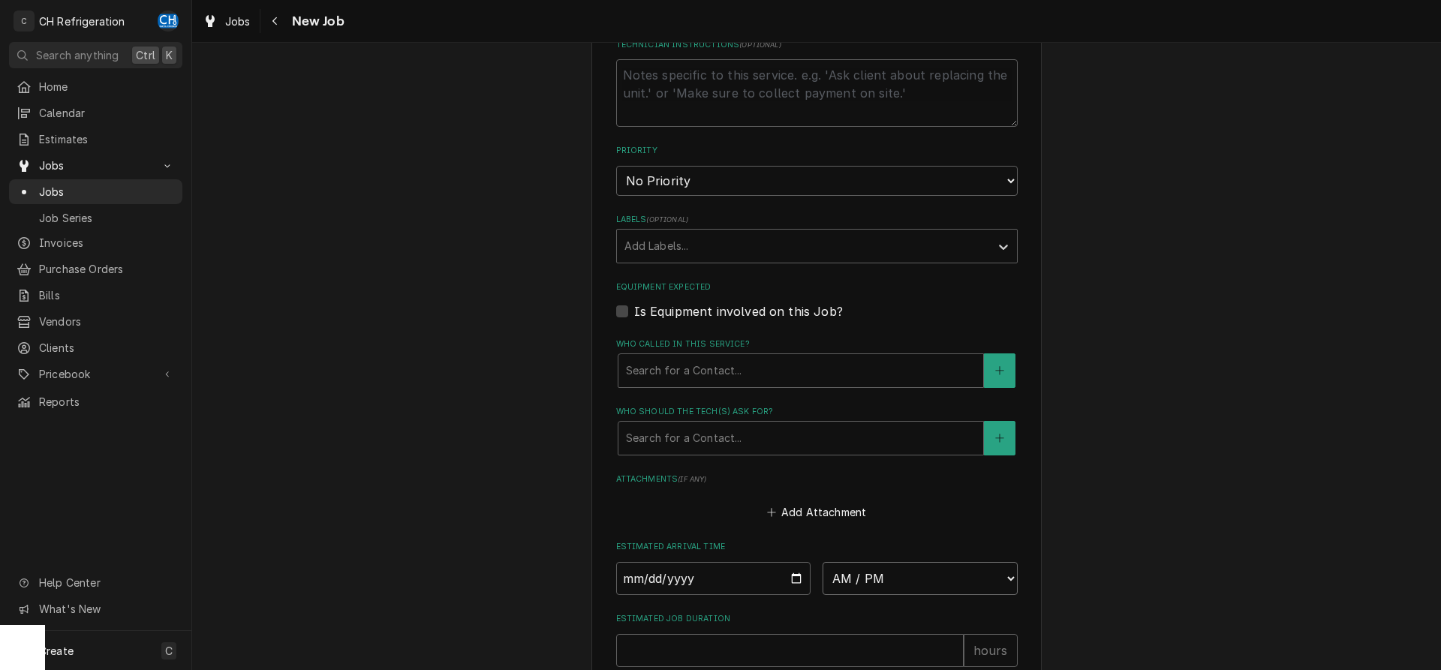
click at [822, 562] on select "AM / PM 6:00 AM 6:15 AM 6:30 AM 6:45 AM 7:00 AM 7:15 AM 7:30 AM 7:45 AM 8:00 AM…" at bounding box center [919, 578] width 195 height 33
select select "09:00:00"
click option "9:00 AM" at bounding box center [0, 0] width 0 height 0
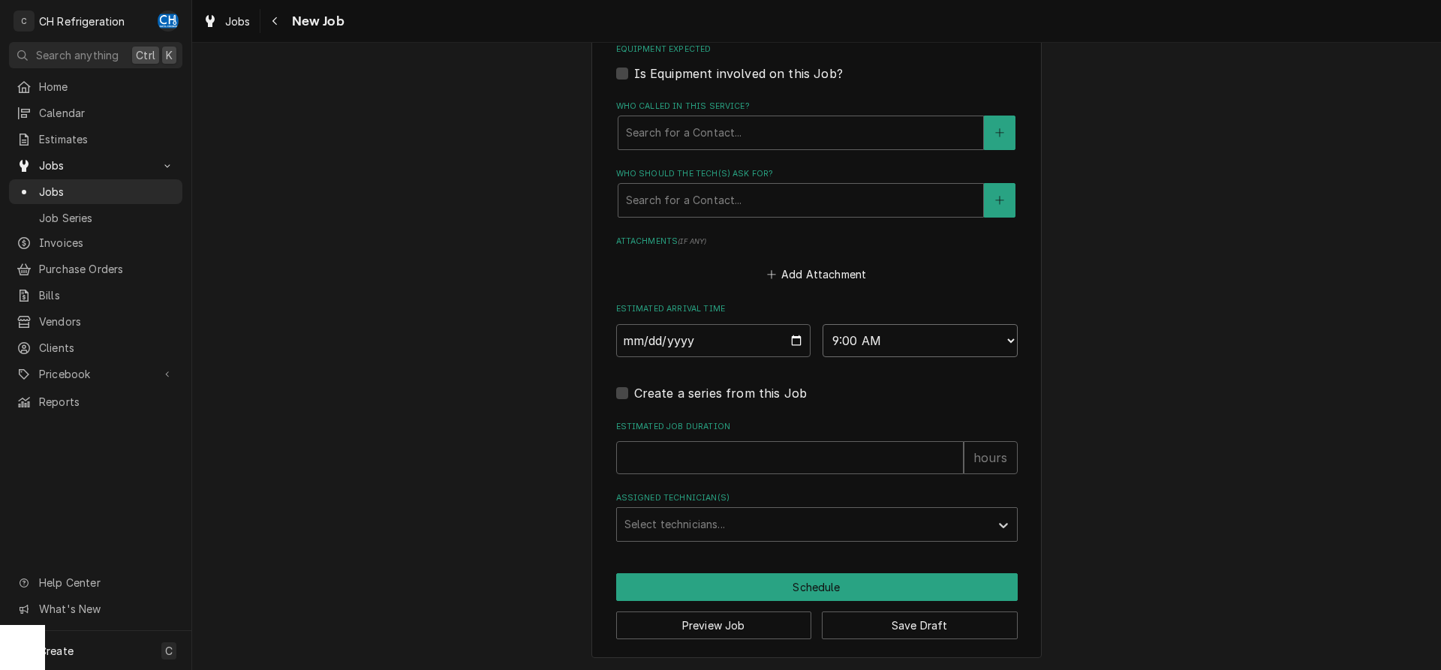
type textarea "x"
type input "1"
click at [951, 451] on input "1" at bounding box center [789, 457] width 347 height 33
type textarea "x"
type input "2"
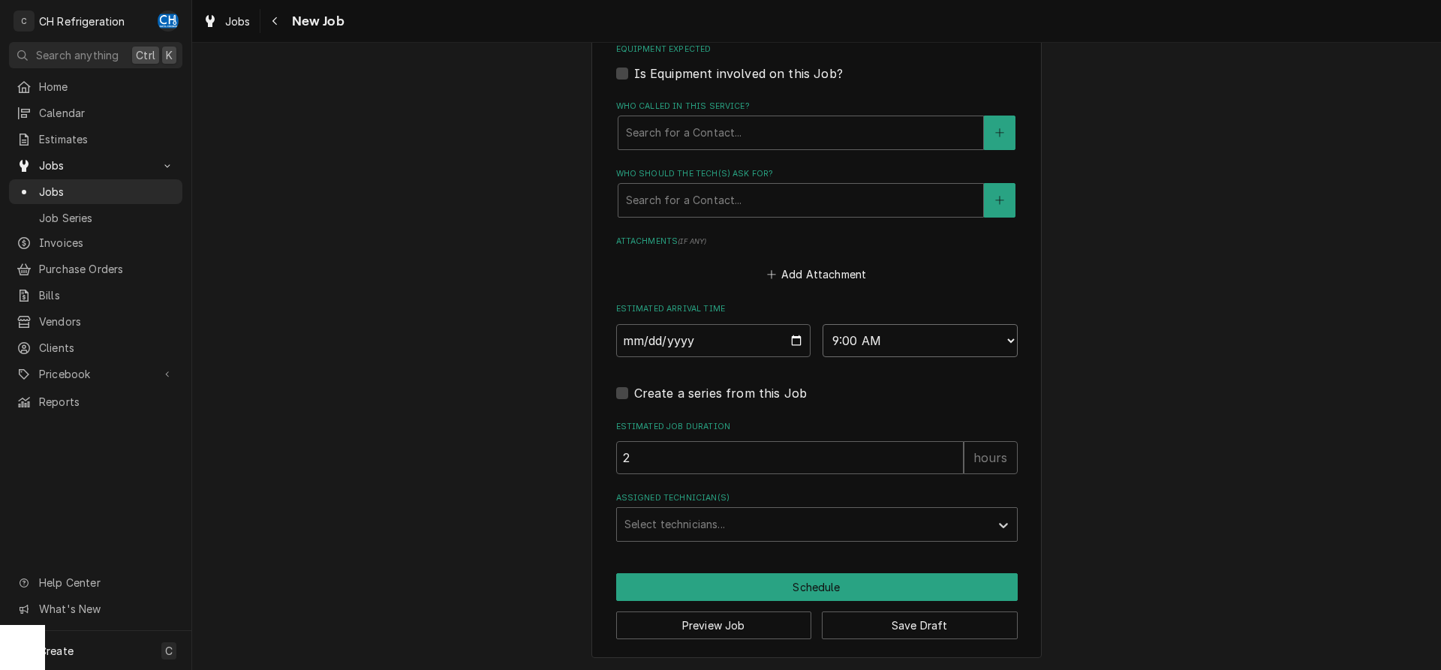
click at [951, 451] on input "2" at bounding box center [789, 457] width 347 height 33
click at [770, 536] on div "Assigned Technician(s)" at bounding box center [803, 524] width 358 height 27
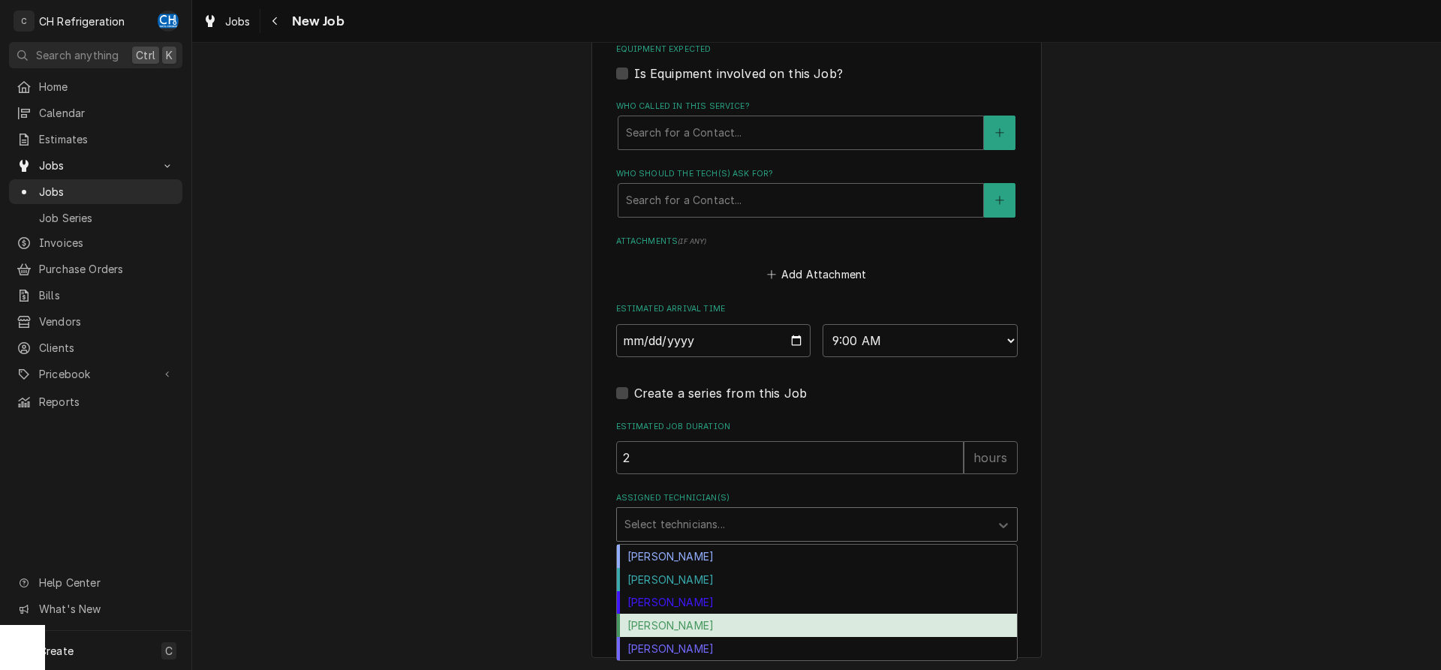
click at [681, 623] on div "Ruben Perez" at bounding box center [817, 625] width 400 height 23
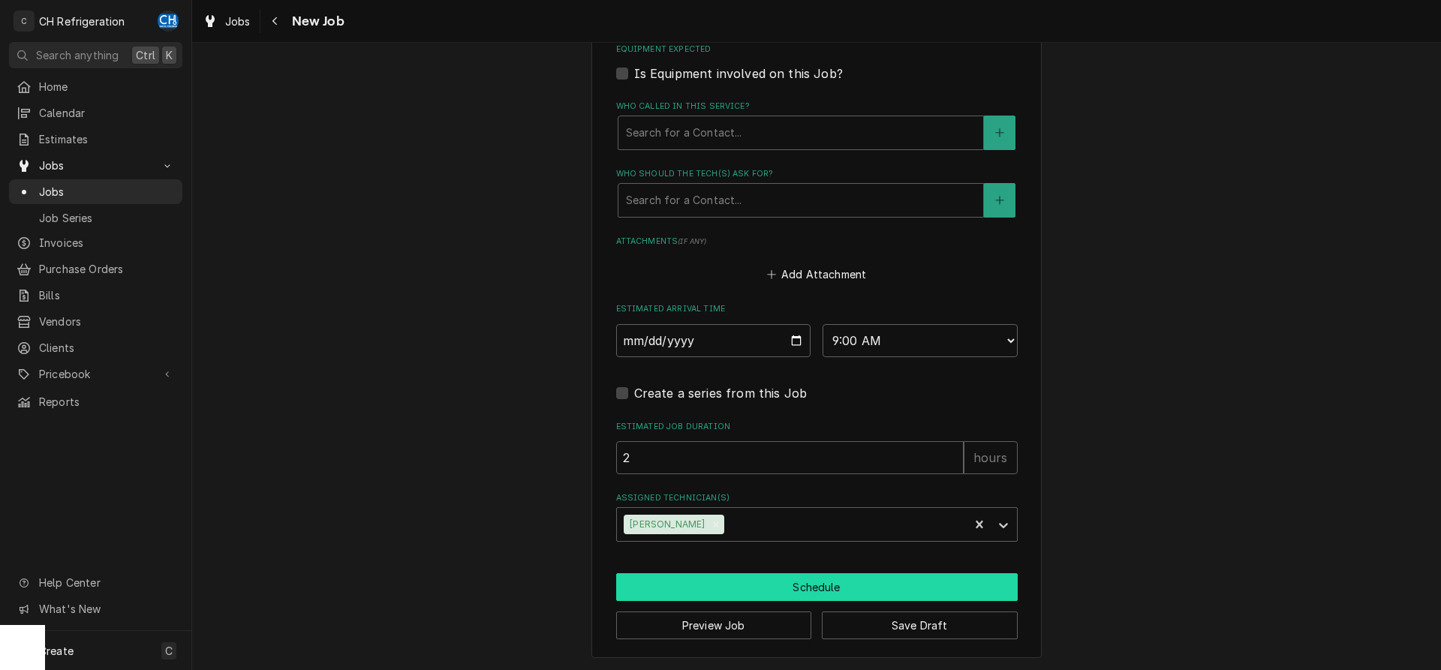
click at [750, 581] on button "Schedule" at bounding box center [816, 587] width 401 height 28
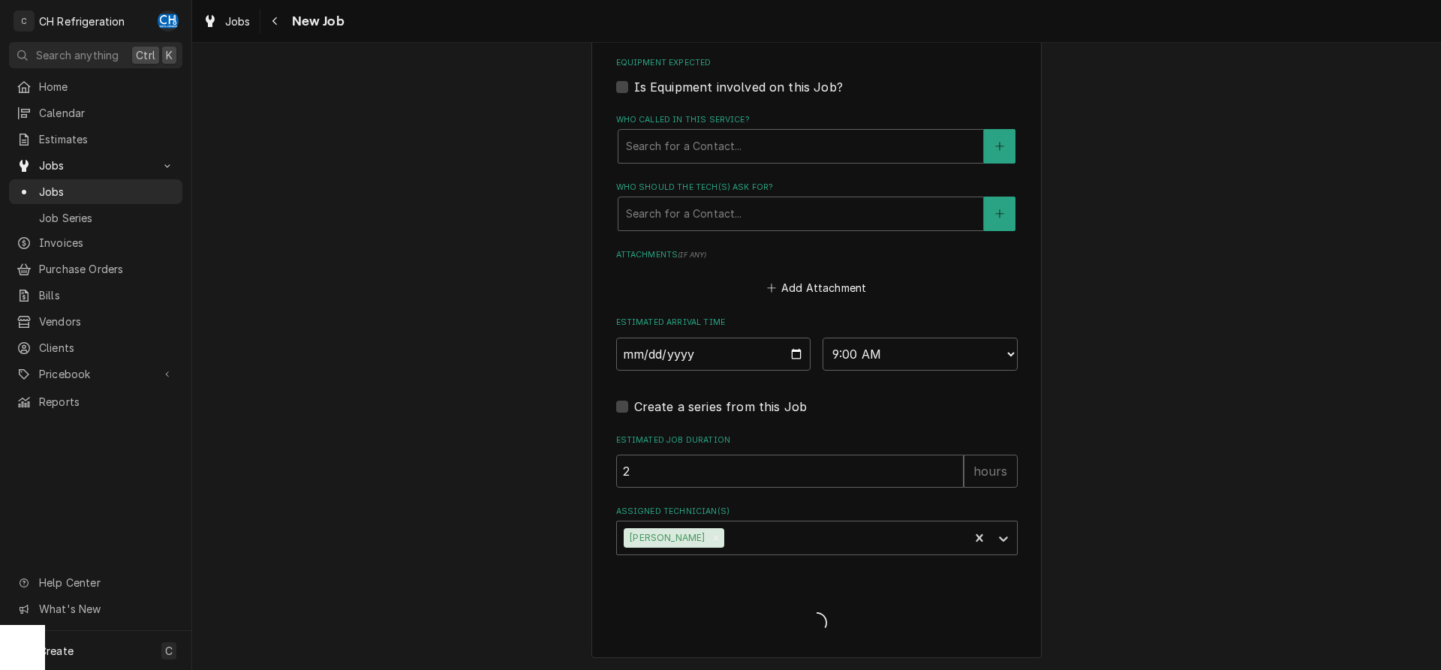
type textarea "x"
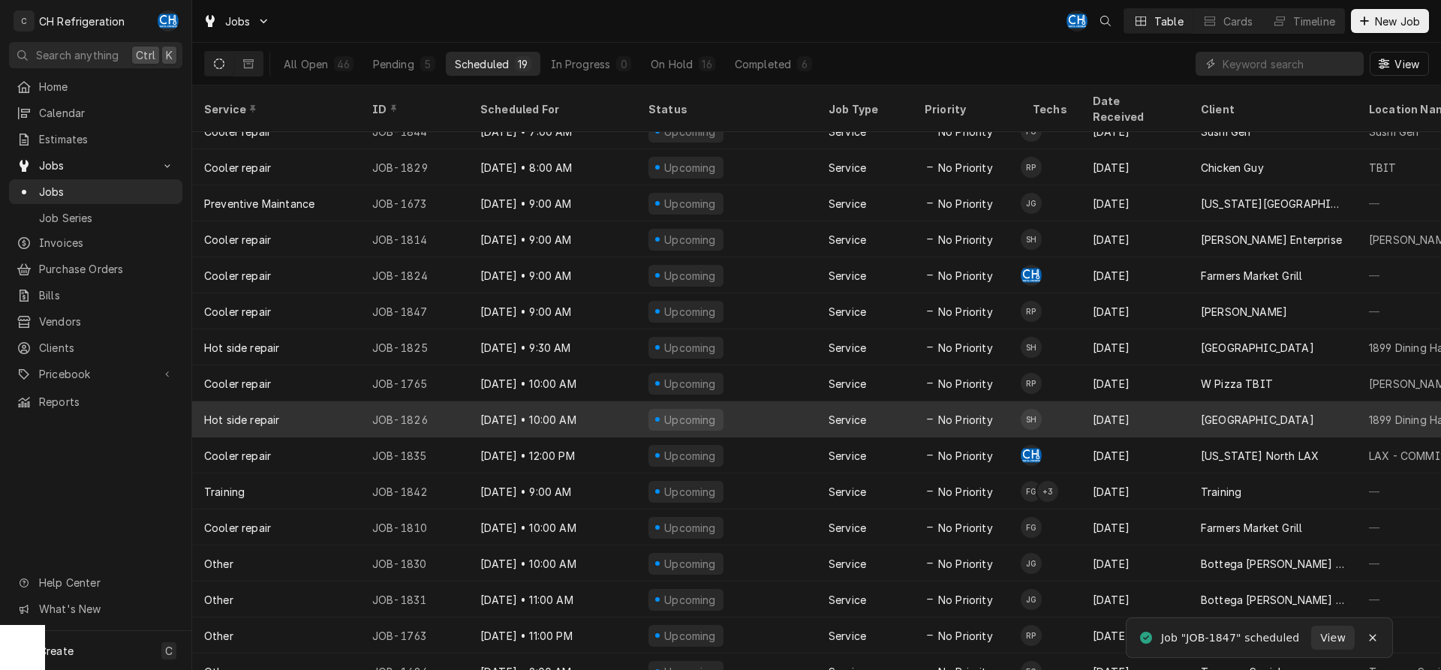
scroll to position [127, 0]
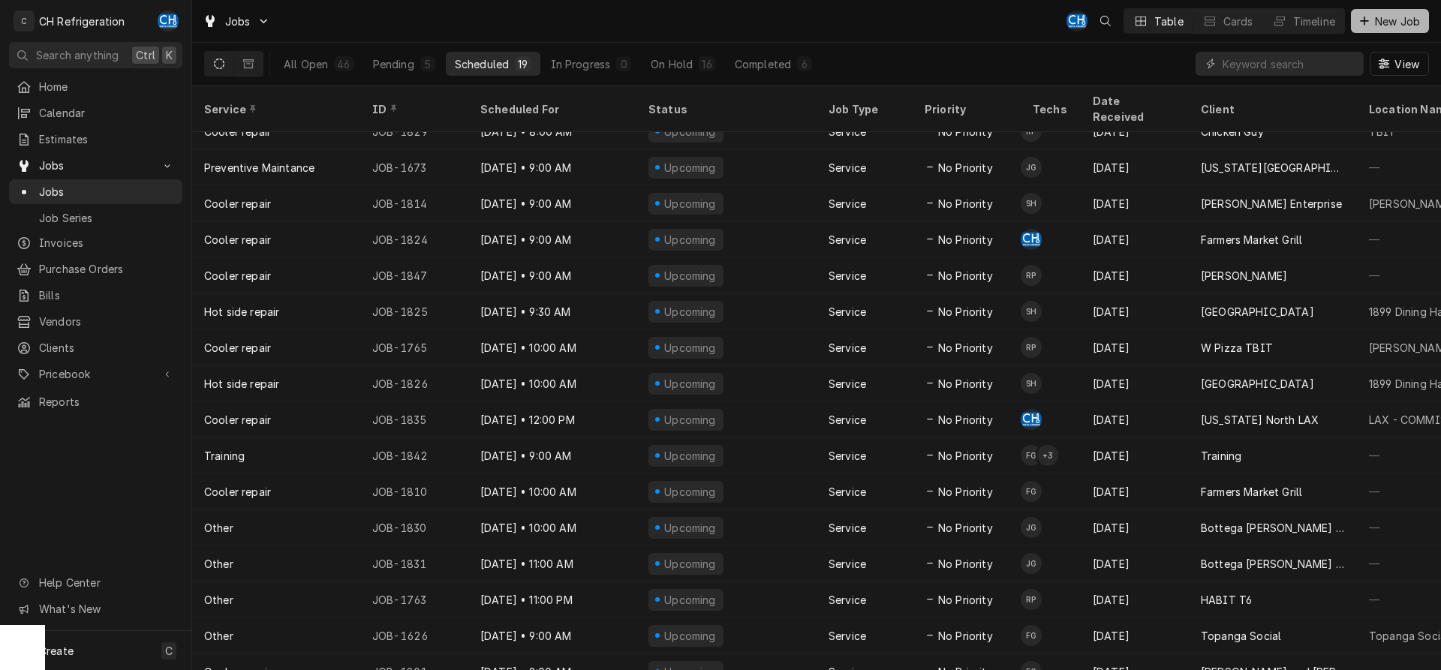
click at [1403, 20] on span "New Job" at bounding box center [1397, 22] width 51 height 16
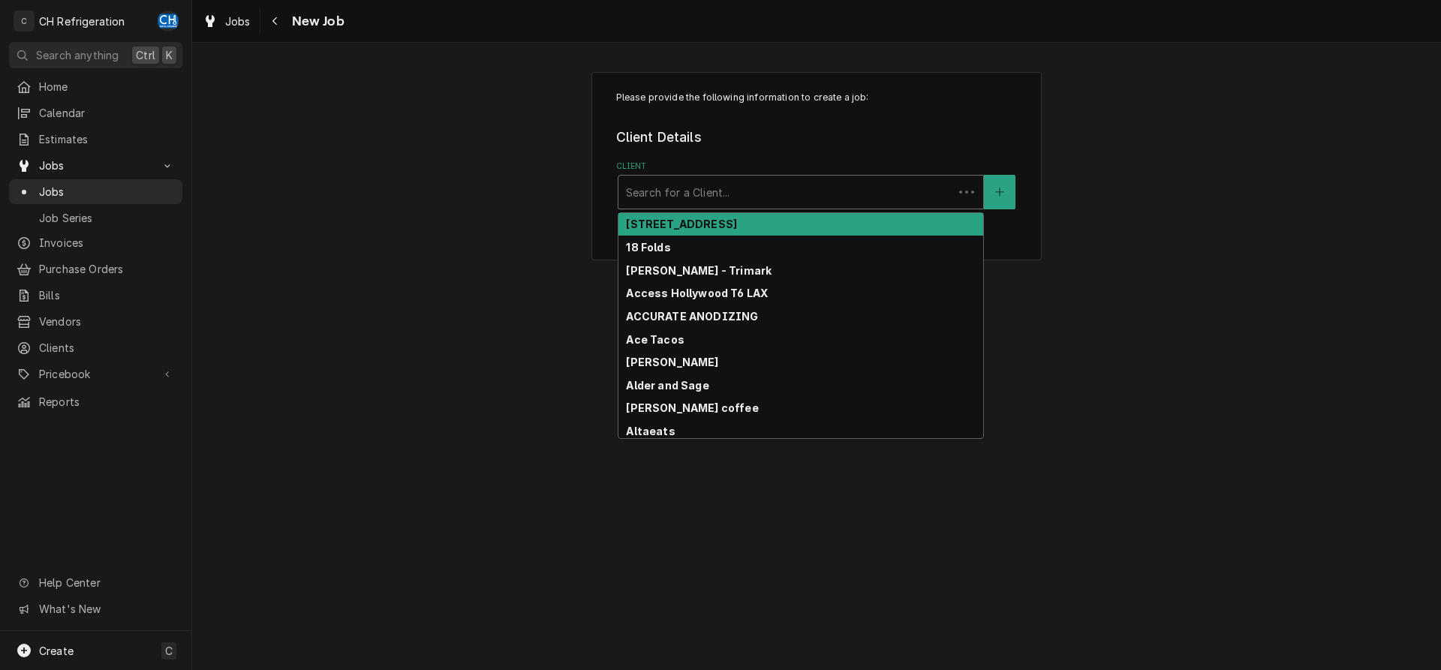
click at [743, 193] on div "Client" at bounding box center [786, 192] width 320 height 27
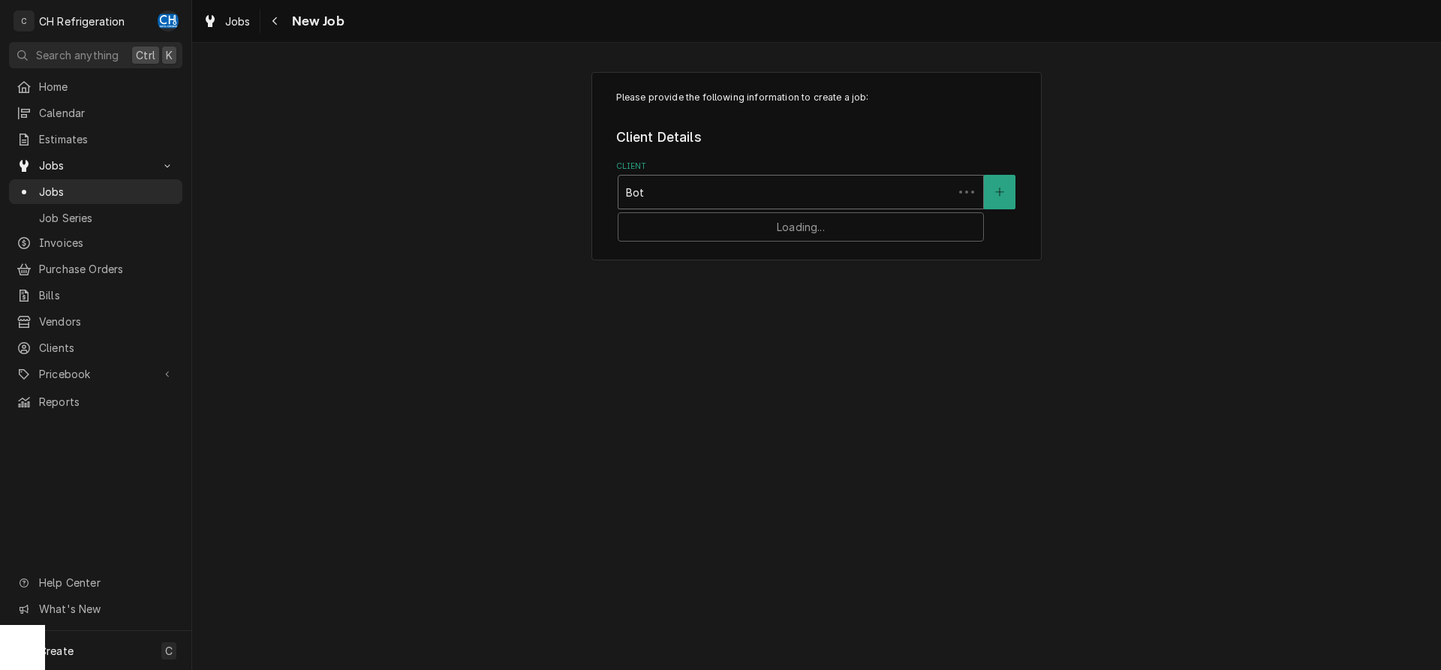
type input "Bott"
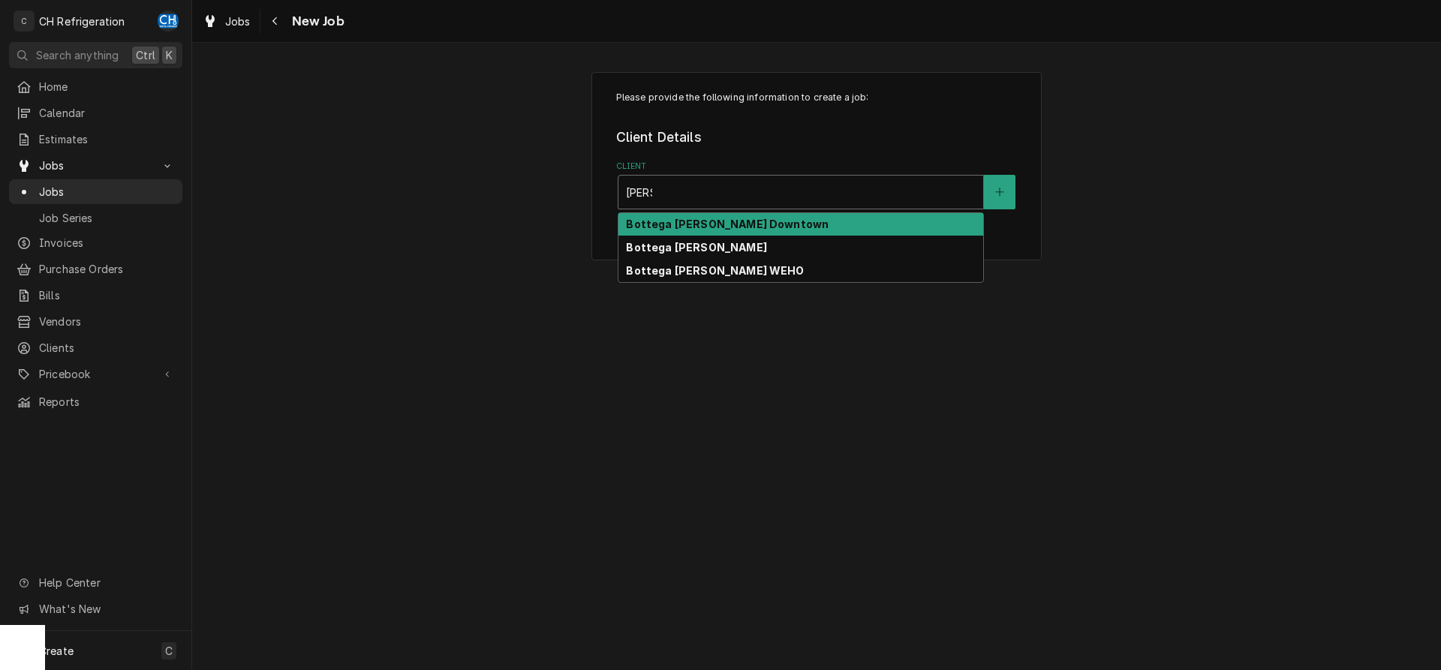
click at [741, 215] on div "Bottega Louie Downtown" at bounding box center [800, 224] width 365 height 23
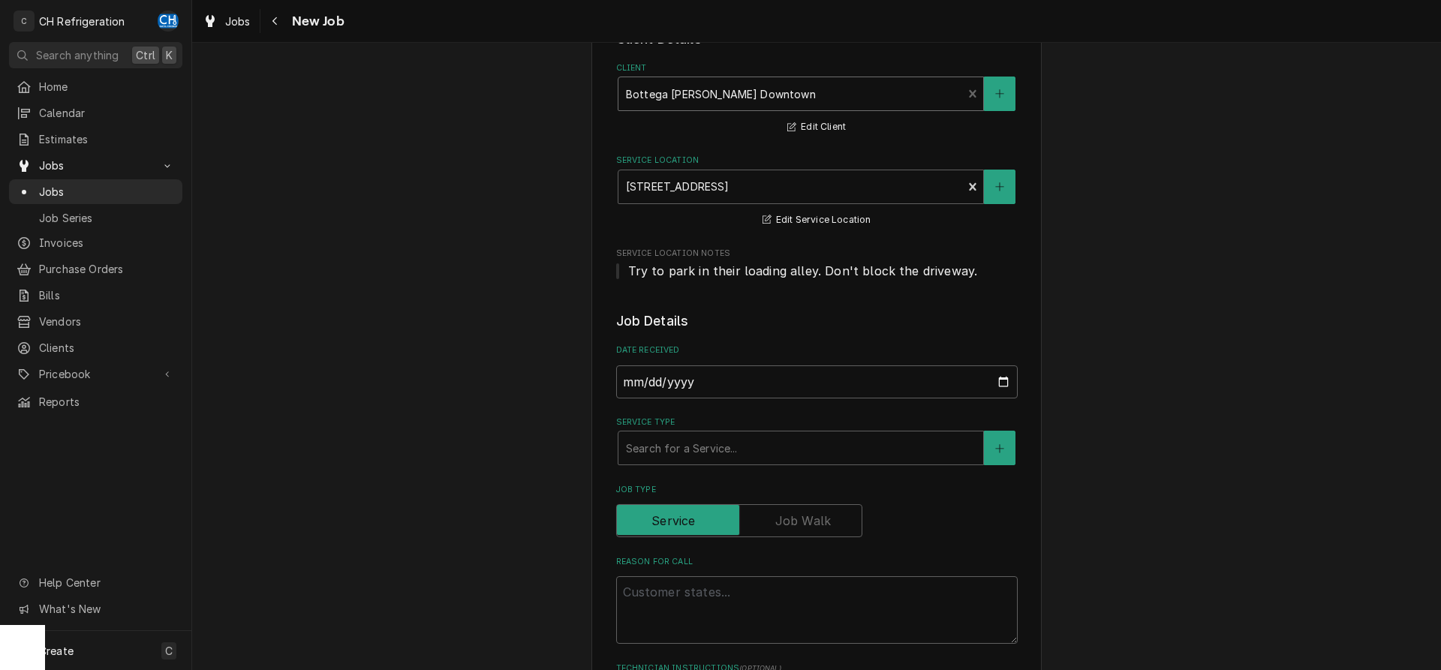
scroll to position [153, 0]
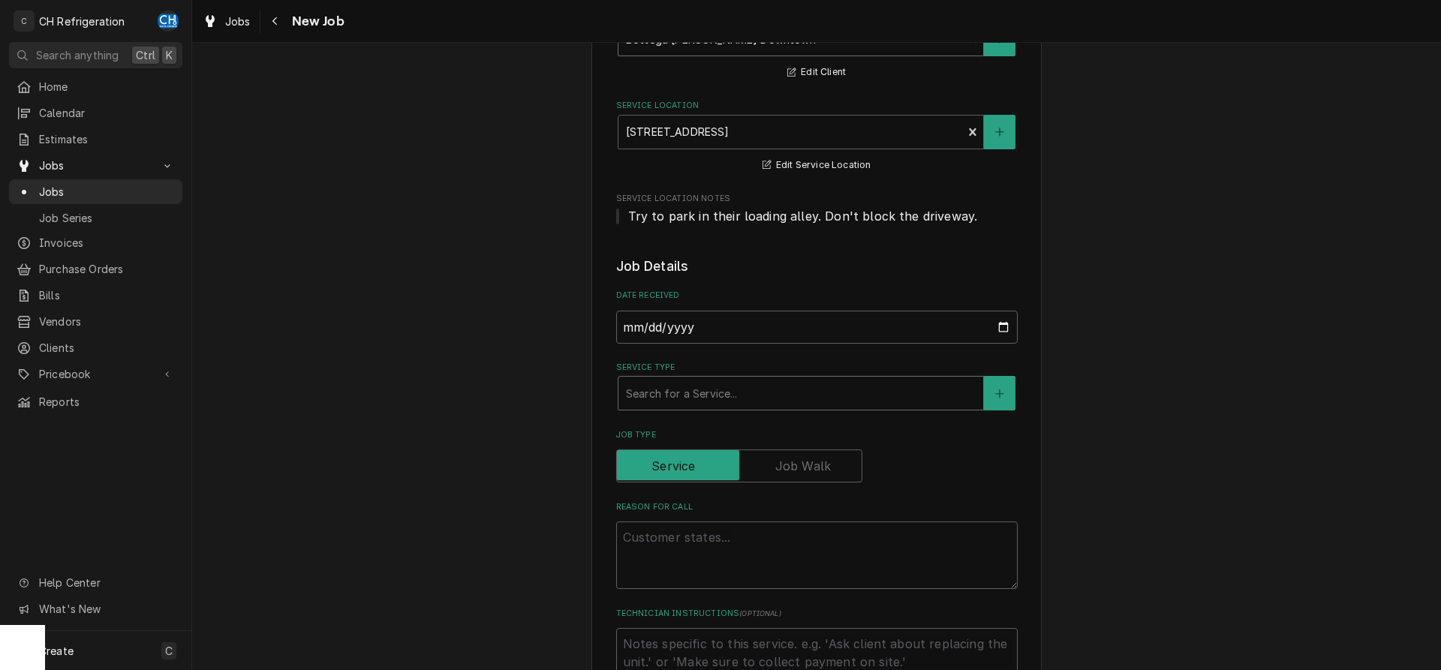
click at [717, 386] on div "Service Type" at bounding box center [801, 393] width 350 height 27
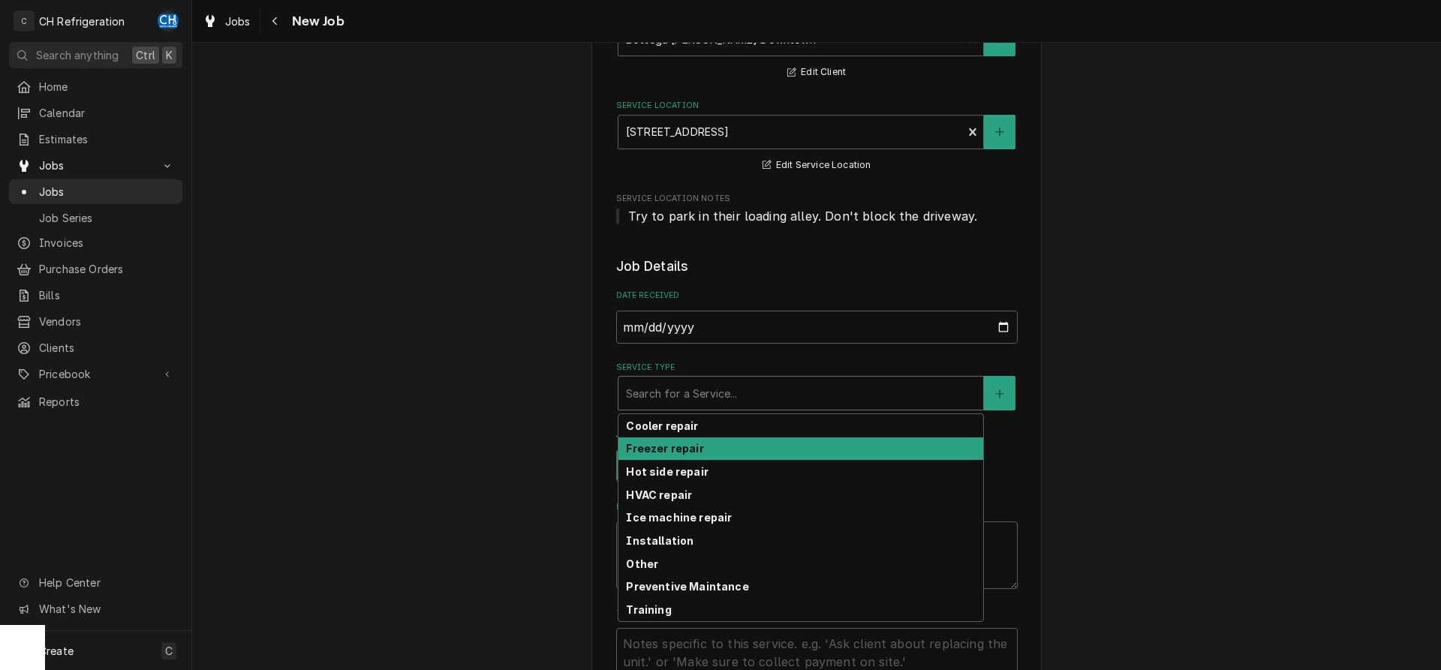
click at [682, 440] on div "Freezer repair" at bounding box center [800, 448] width 365 height 23
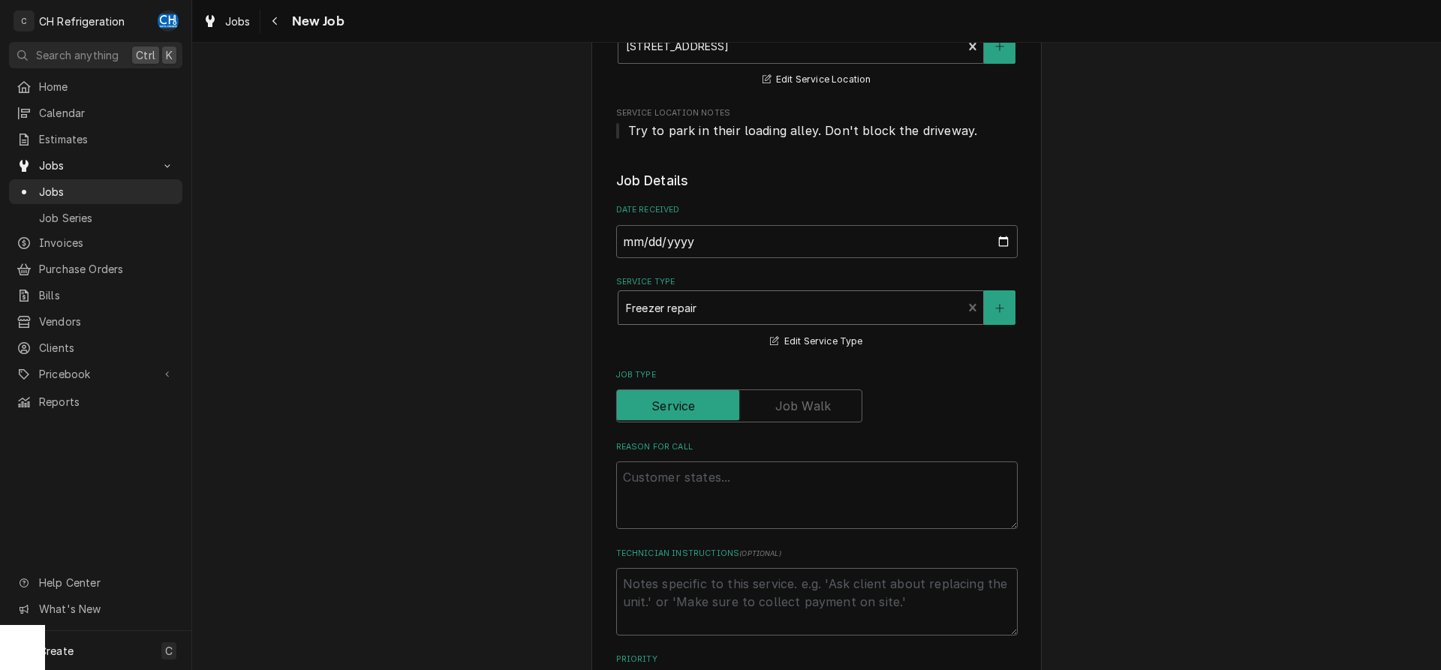
scroll to position [383, 0]
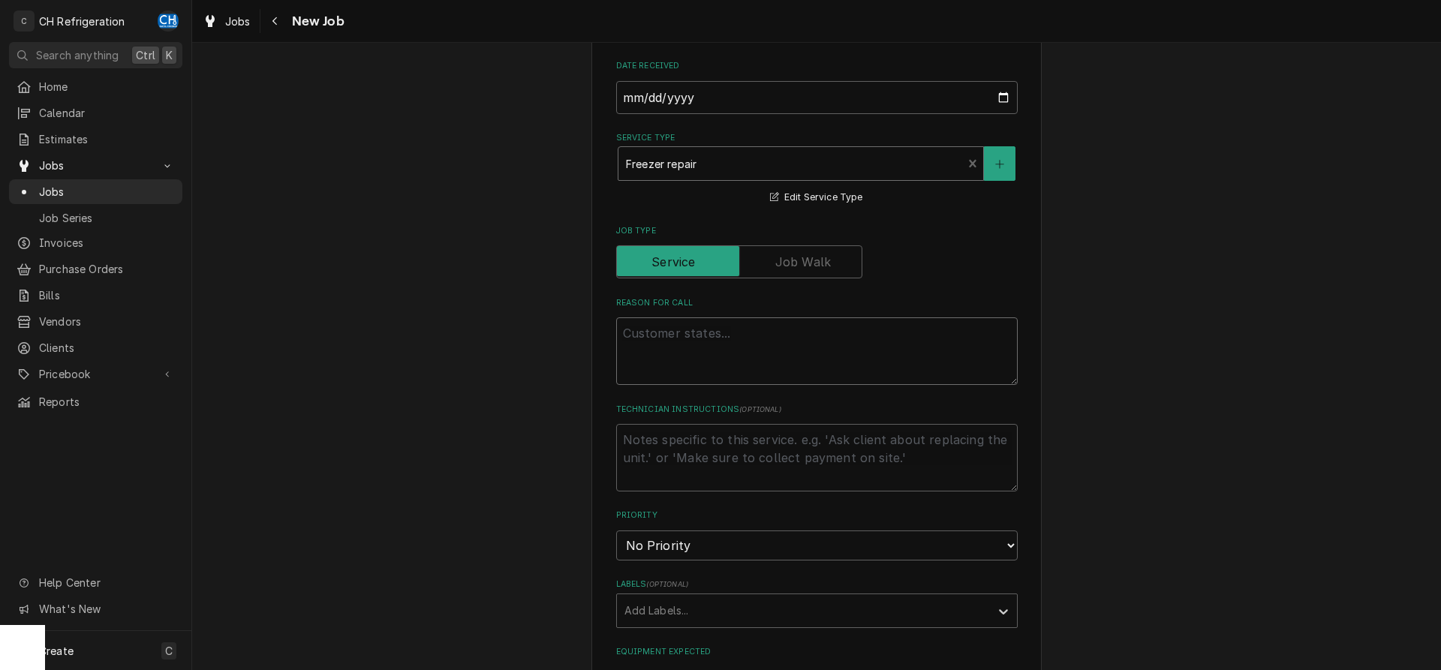
click at [714, 356] on textarea "Reason For Call" at bounding box center [816, 351] width 401 height 68
type textarea "x"
type textarea "R"
type textarea "x"
type textarea "Re"
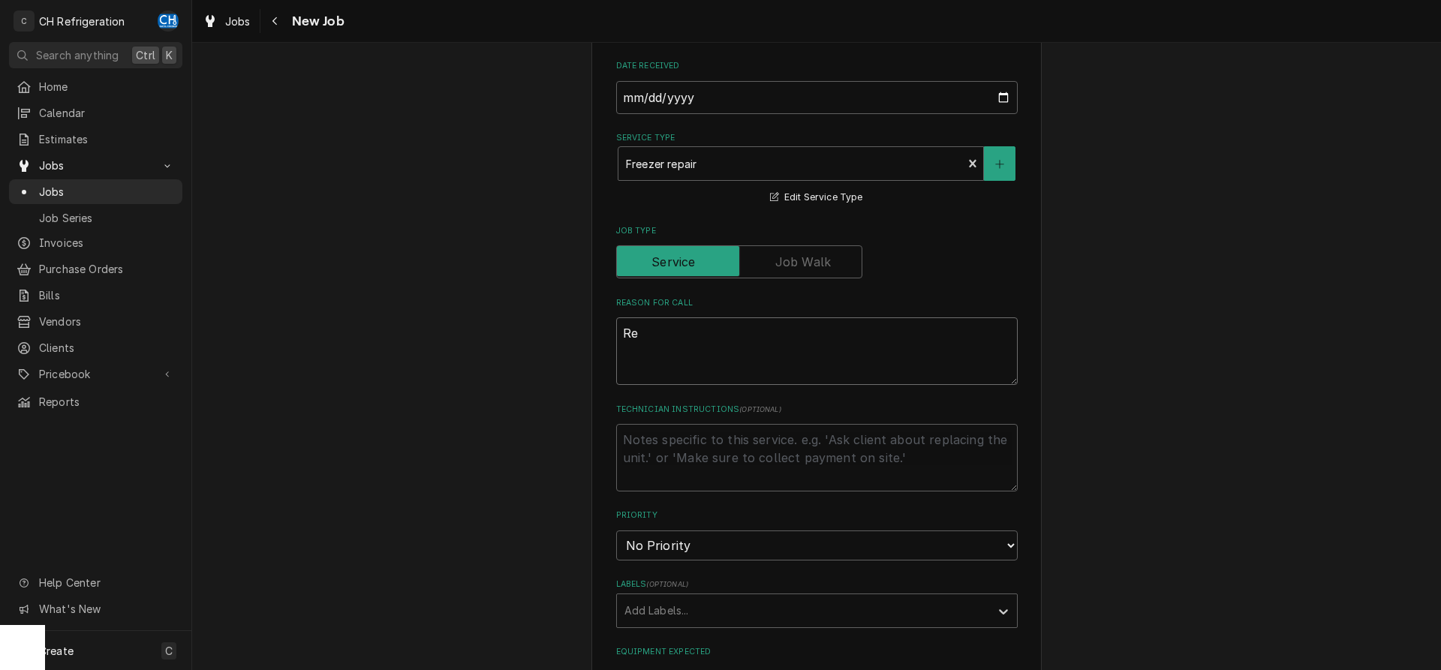
type textarea "x"
type textarea "Rep"
type textarea "x"
type textarea "Repl"
type textarea "x"
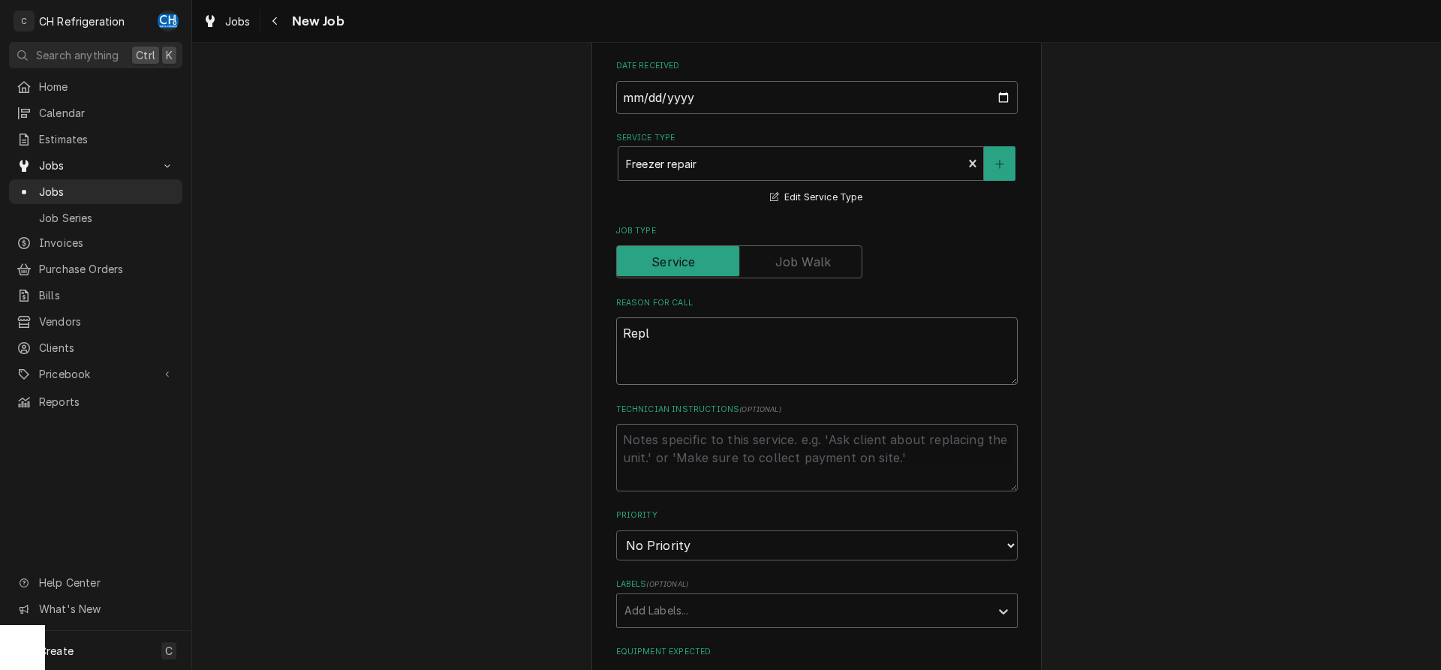
type textarea "Repla"
type textarea "x"
type textarea "Replac"
type textarea "x"
type textarea "Replace"
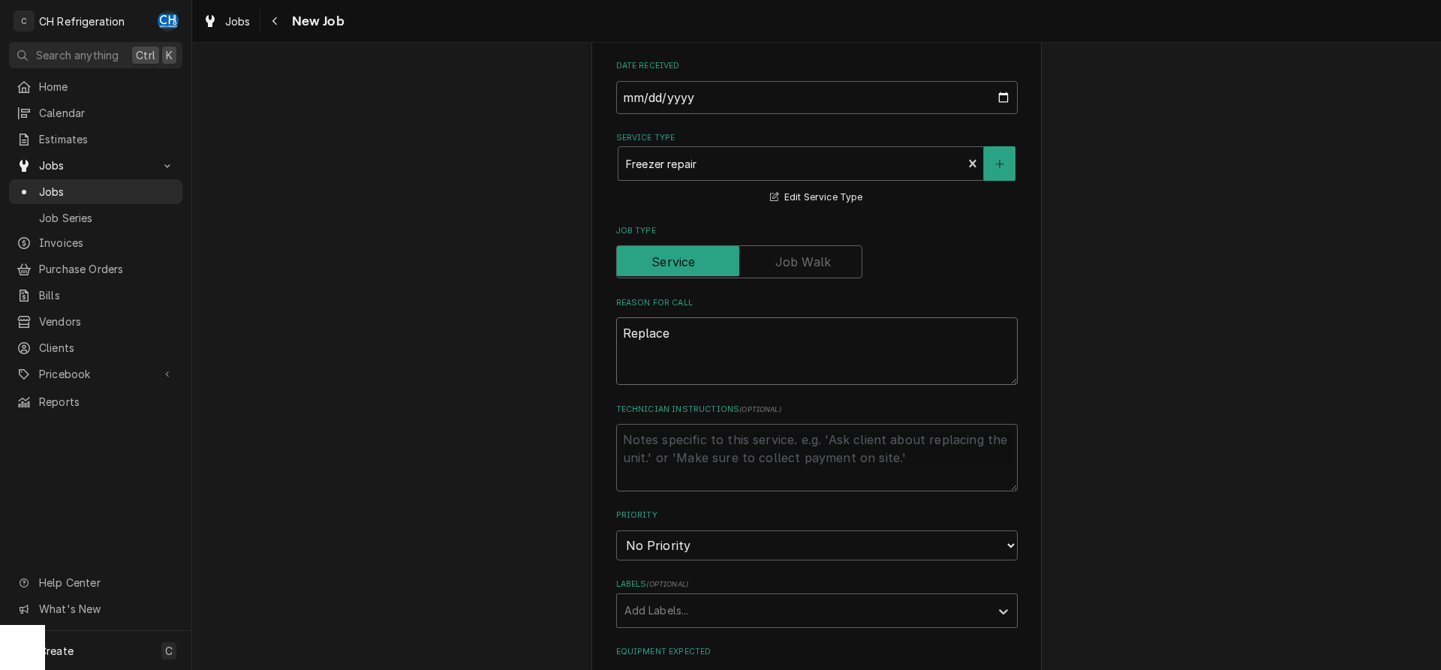
type textarea "x"
type textarea "Replace"
type textarea "x"
type textarea "Replace t"
type textarea "x"
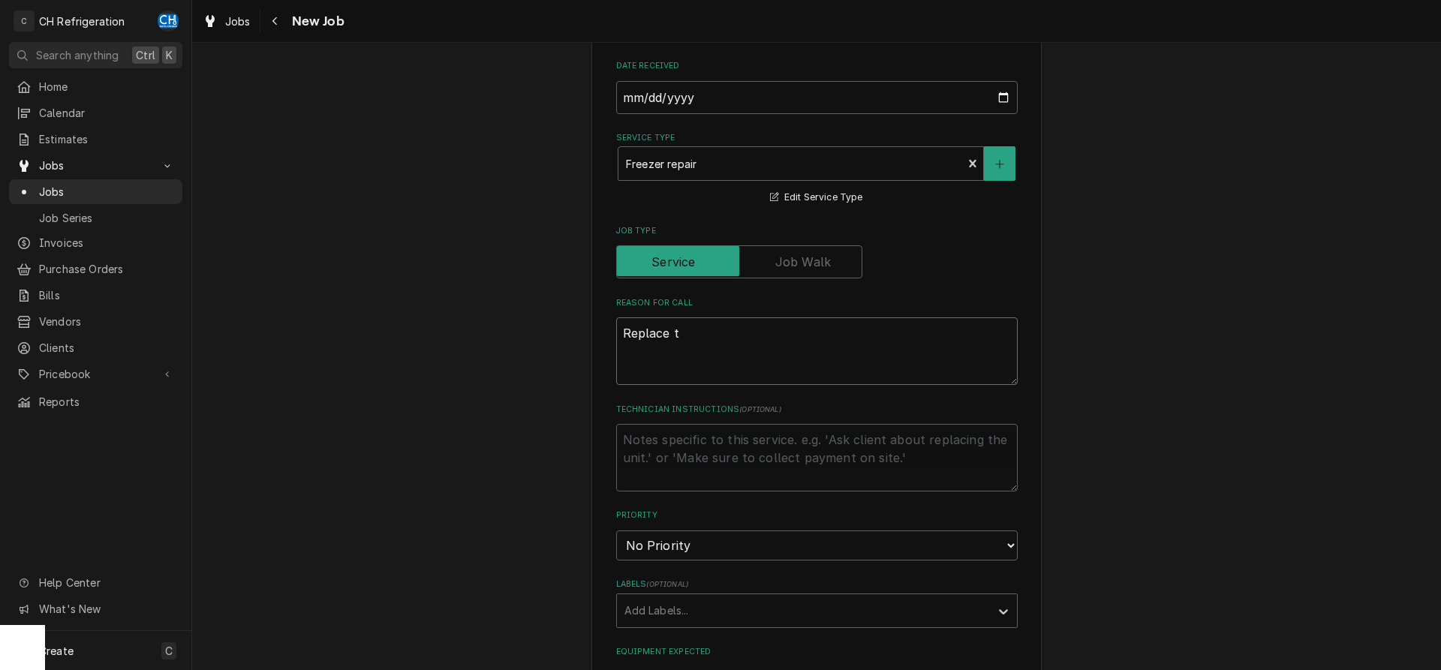
type textarea "Replace th"
type textarea "x"
type textarea "Replace the"
type textarea "x"
type textarea "Replace the"
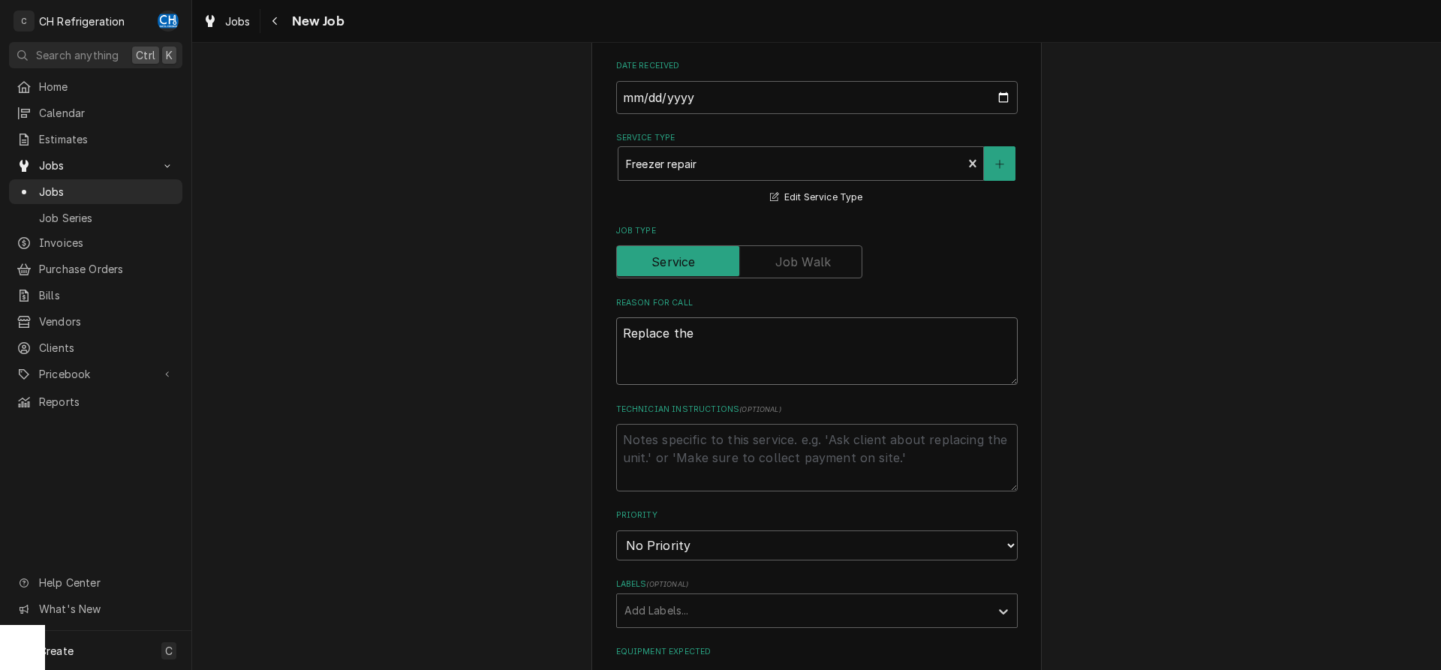
type textarea "x"
type textarea "Replace the f"
type textarea "x"
type textarea "Replace the fa"
type textarea "x"
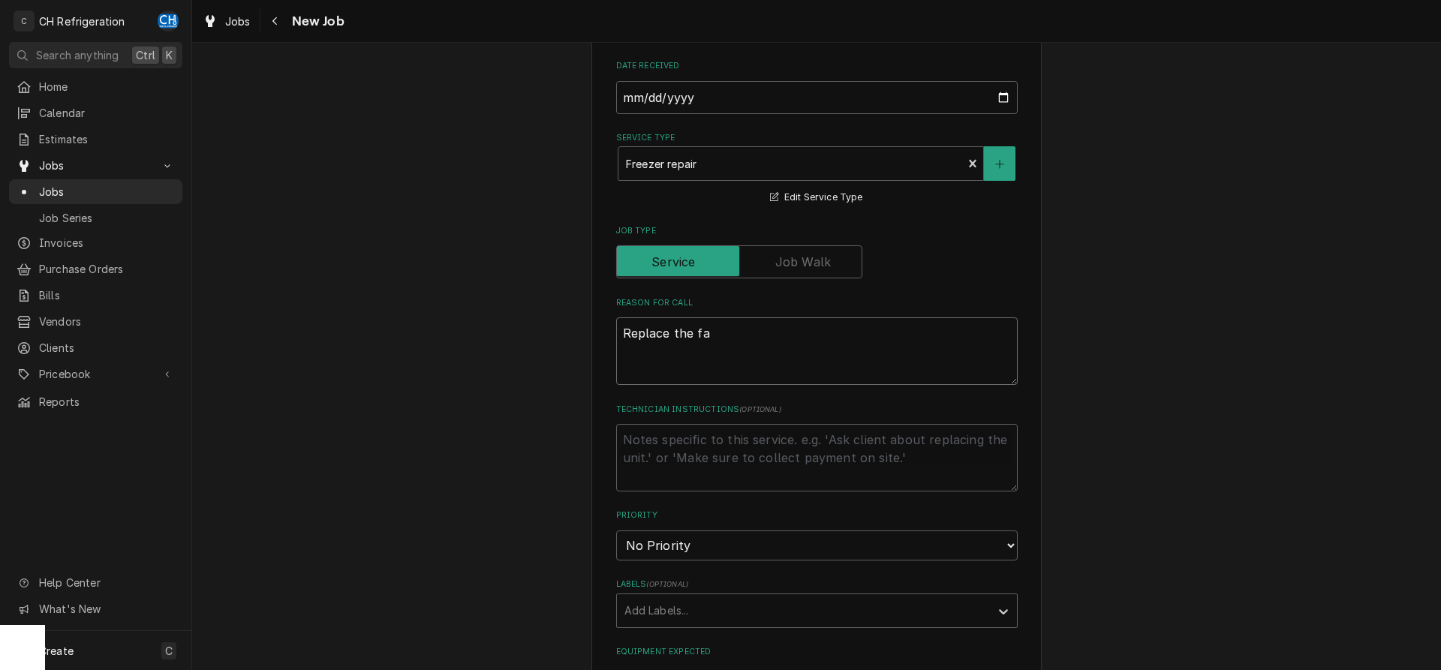
type textarea "Replace the fan"
type textarea "x"
type textarea "Replace the fan"
type textarea "x"
type textarea "Replace the fan d"
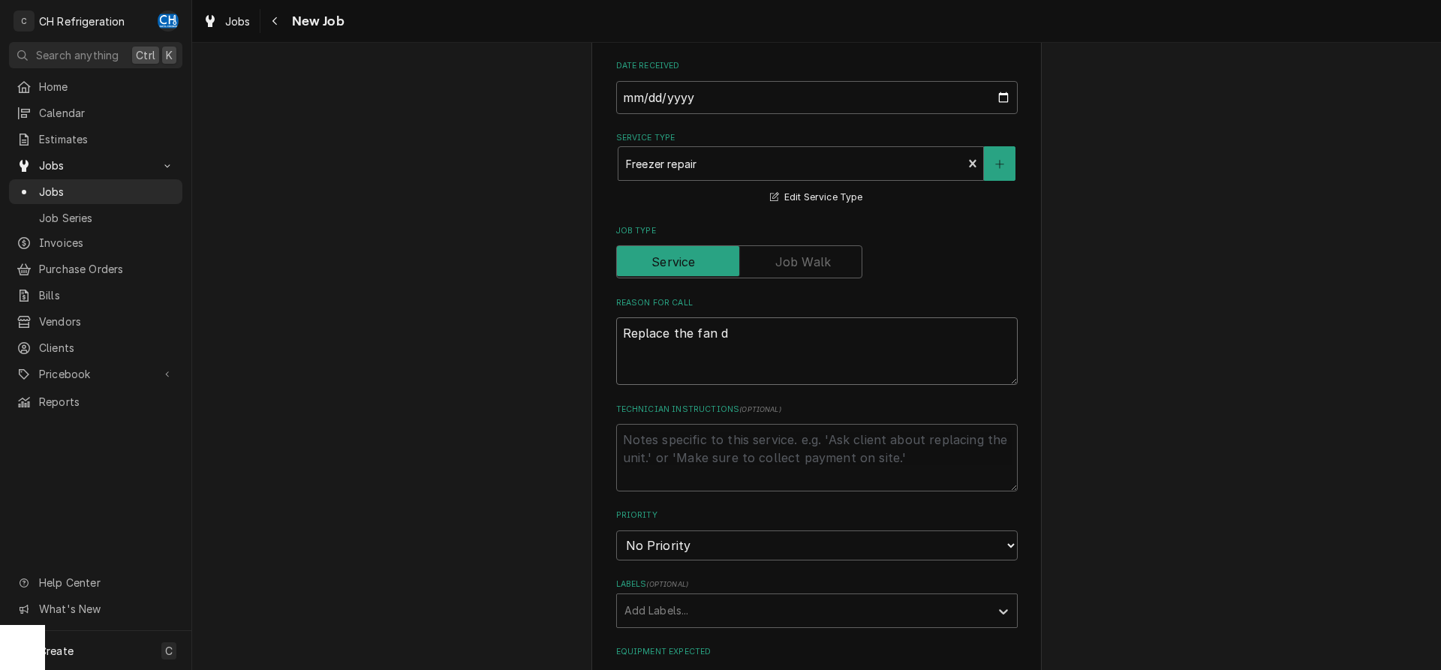
type textarea "x"
type textarea "Replace the fan de"
type textarea "x"
type textarea "Replace the fan del"
type textarea "x"
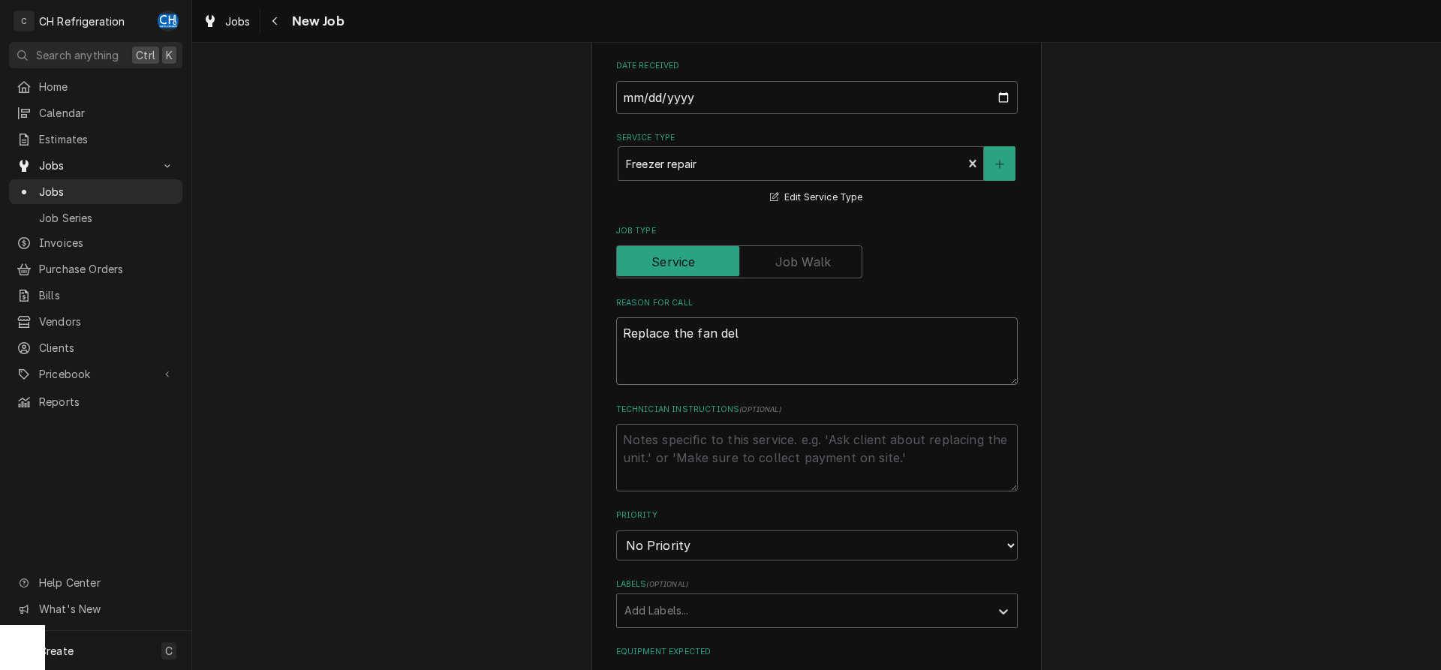
type textarea "Replace the fan dela"
type textarea "x"
type textarea "Replace the fan delay"
type textarea "x"
type textarea "Replace the fan delay"
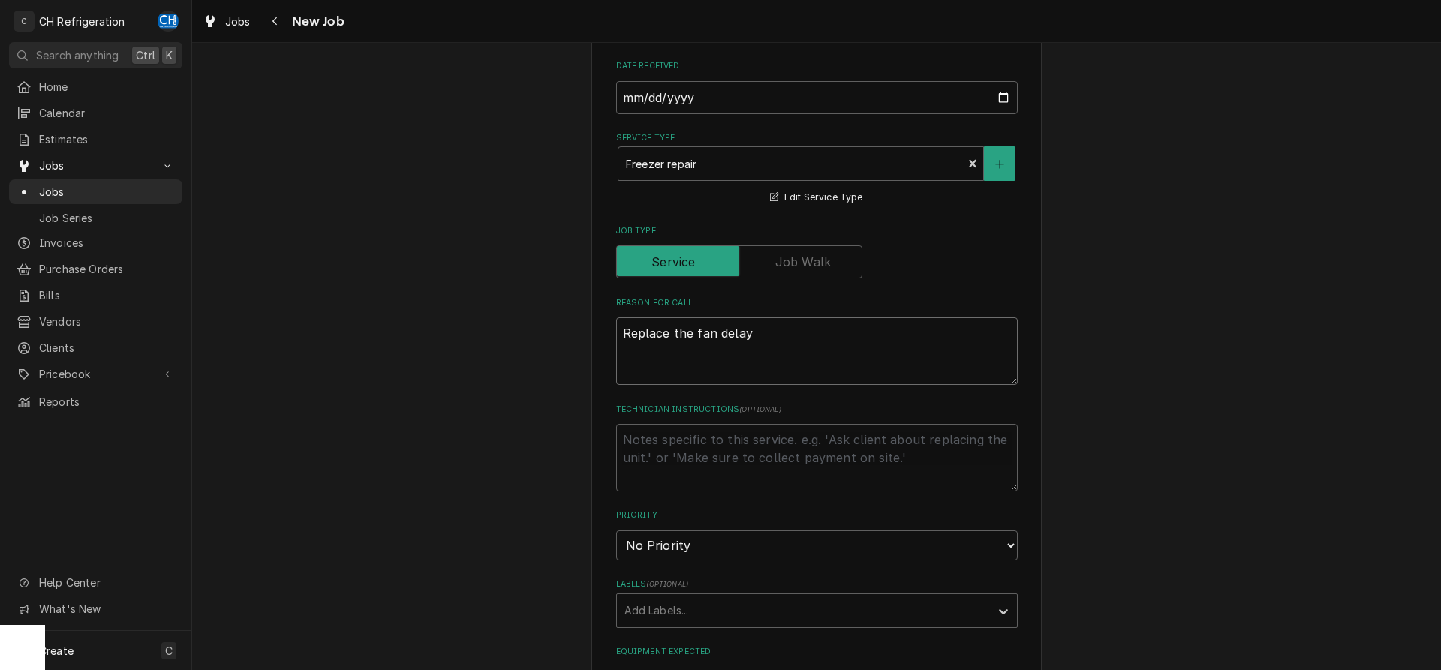
type textarea "x"
type textarea "Replace the fan delay f"
type textarea "x"
type textarea "Replace the fan delay for"
type textarea "x"
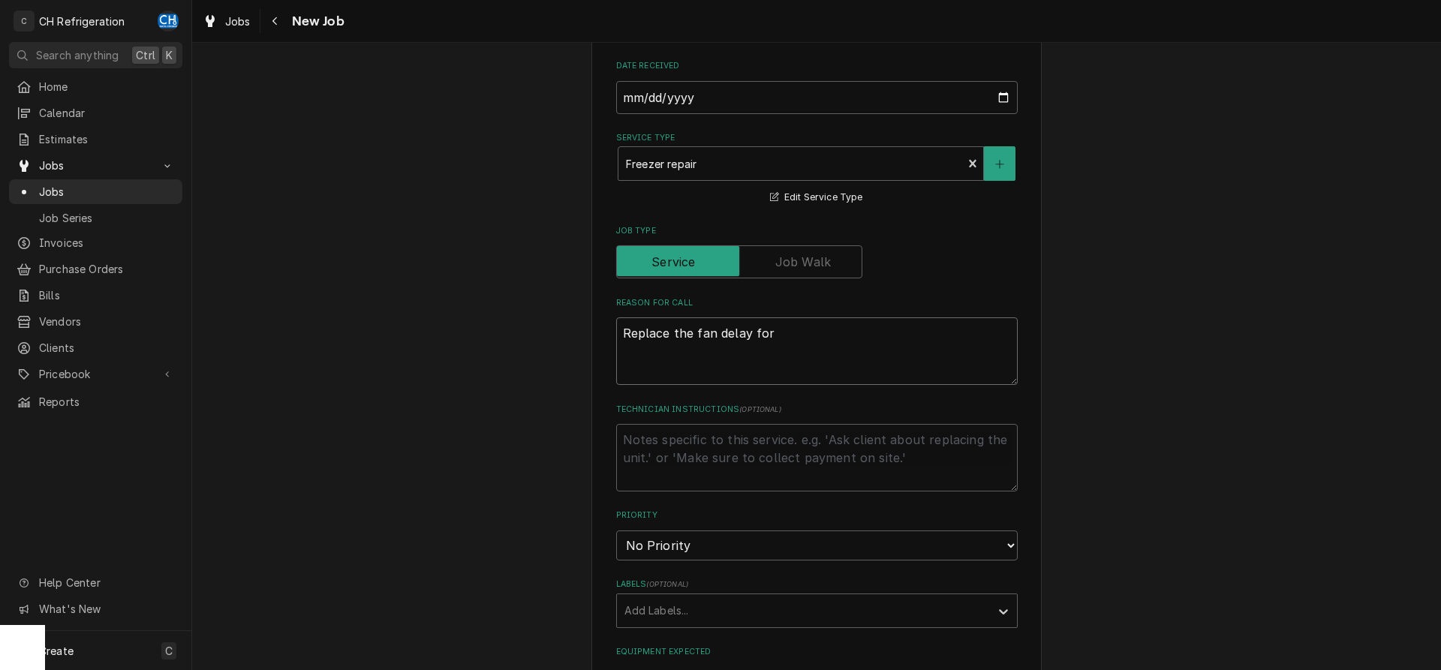
type textarea "Replace the fan delay for"
type textarea "x"
type textarea "Replace the fan delay for t"
type textarea "x"
type textarea "Replace the fan delay for th"
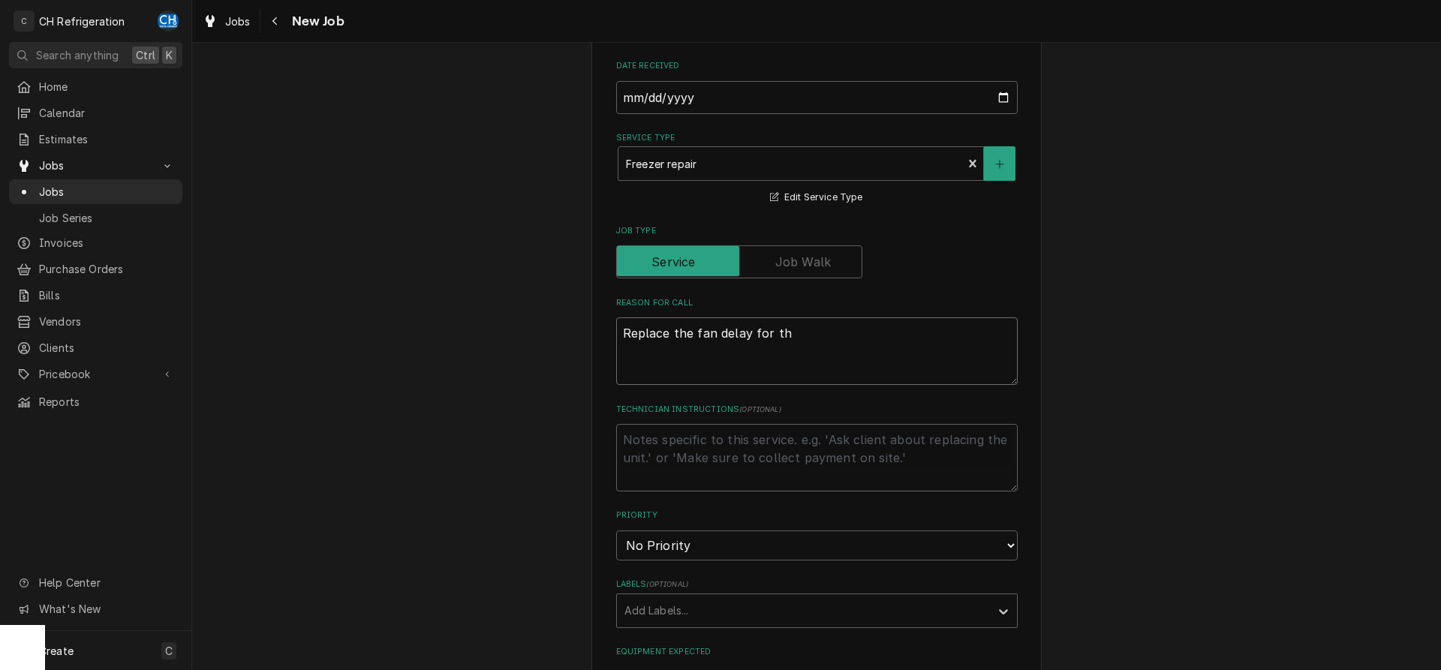
type textarea "x"
type textarea "Replace the fan delay for the"
type textarea "x"
type textarea "Replace the fan delay for the"
type textarea "x"
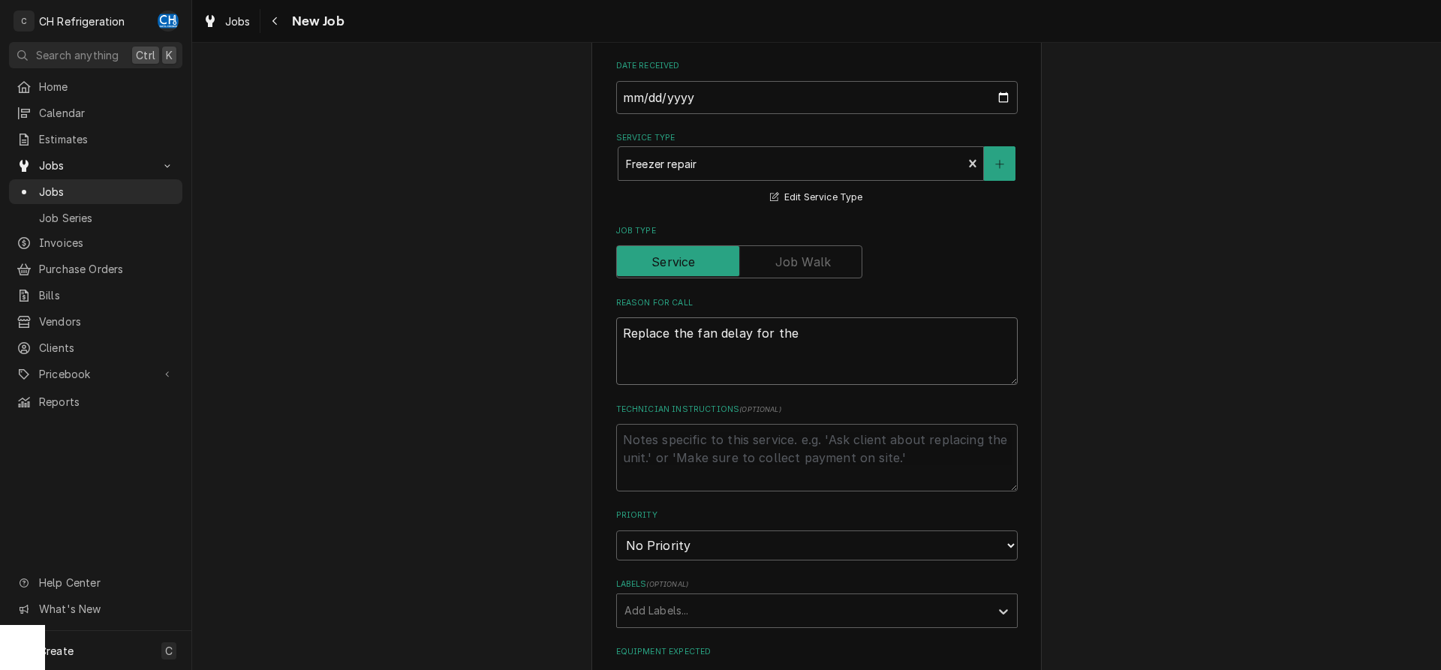
type textarea "Replace the fan delay for the l"
type textarea "x"
type textarea "Replace the fan delay for the le"
type textarea "x"
type textarea "Replace the fan delay for the lef"
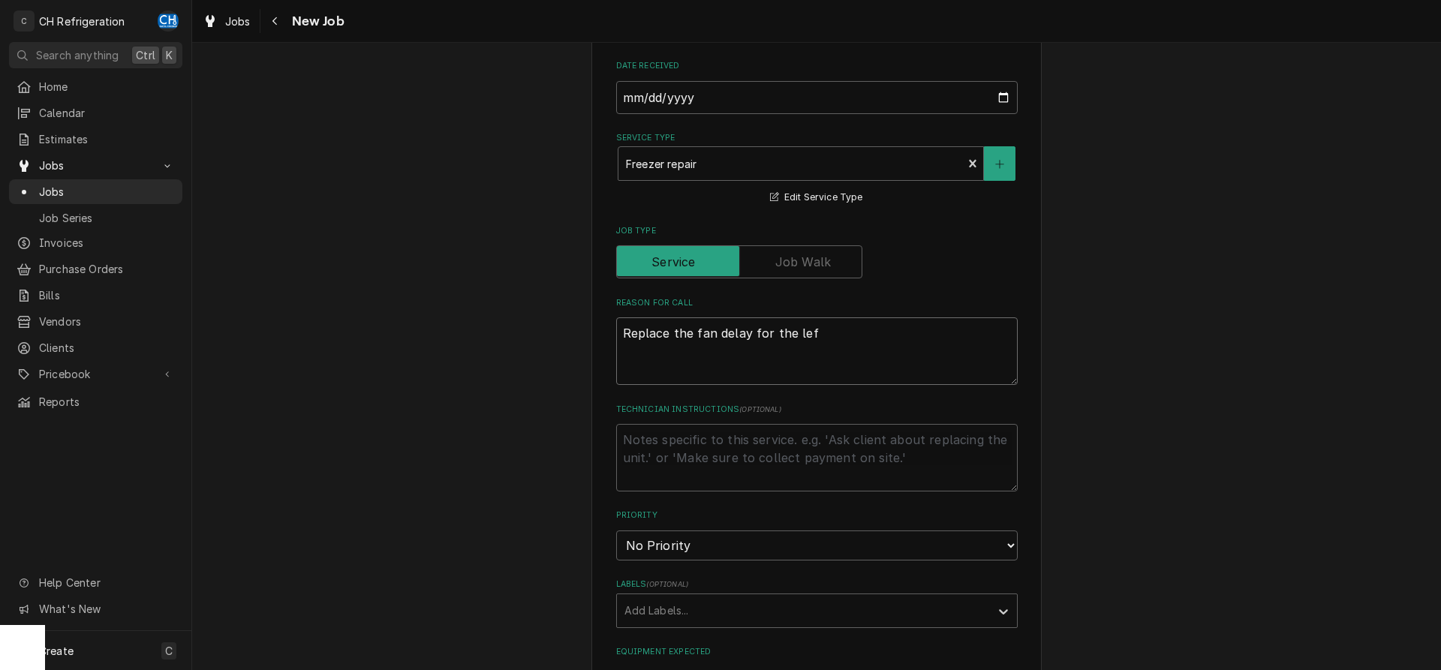
type textarea "x"
type textarea "Replace the fan delay for the left"
type textarea "x"
type textarea "Replace the fan delay for the left"
type textarea "x"
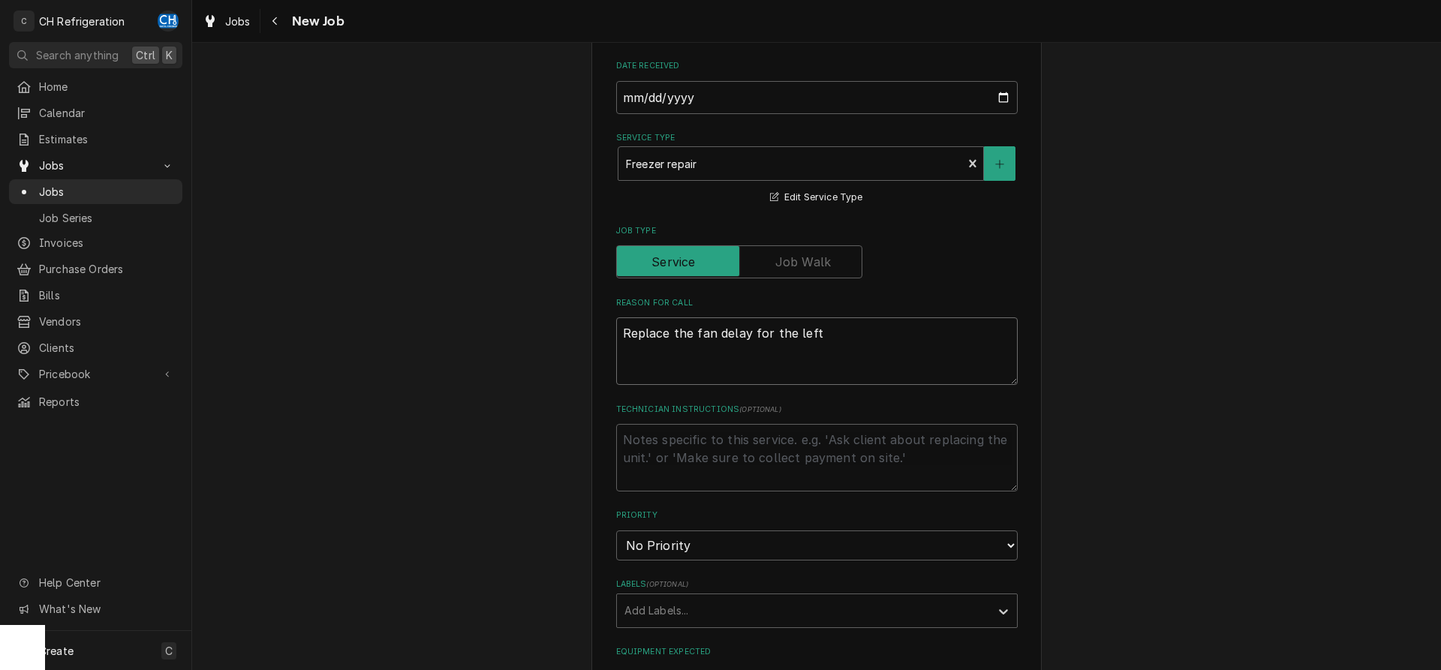
type textarea "Replace the fan delay for the left f"
type textarea "x"
type textarea "Replace the fan delay for the left fr"
type textarea "x"
type textarea "Replace the fan delay for the left fre"
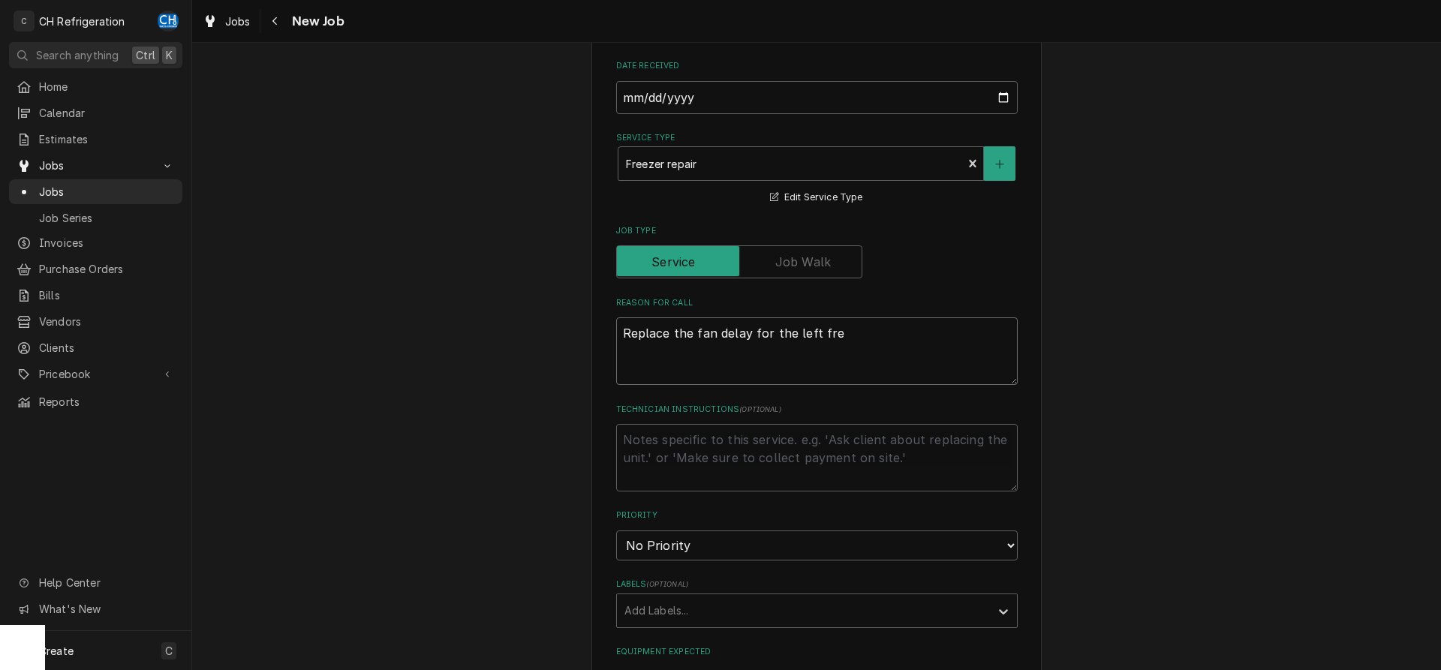
type textarea "x"
type textarea "Replace the fan delay for the left free"
type textarea "x"
type textarea "Replace the fan delay for the left freez"
type textarea "x"
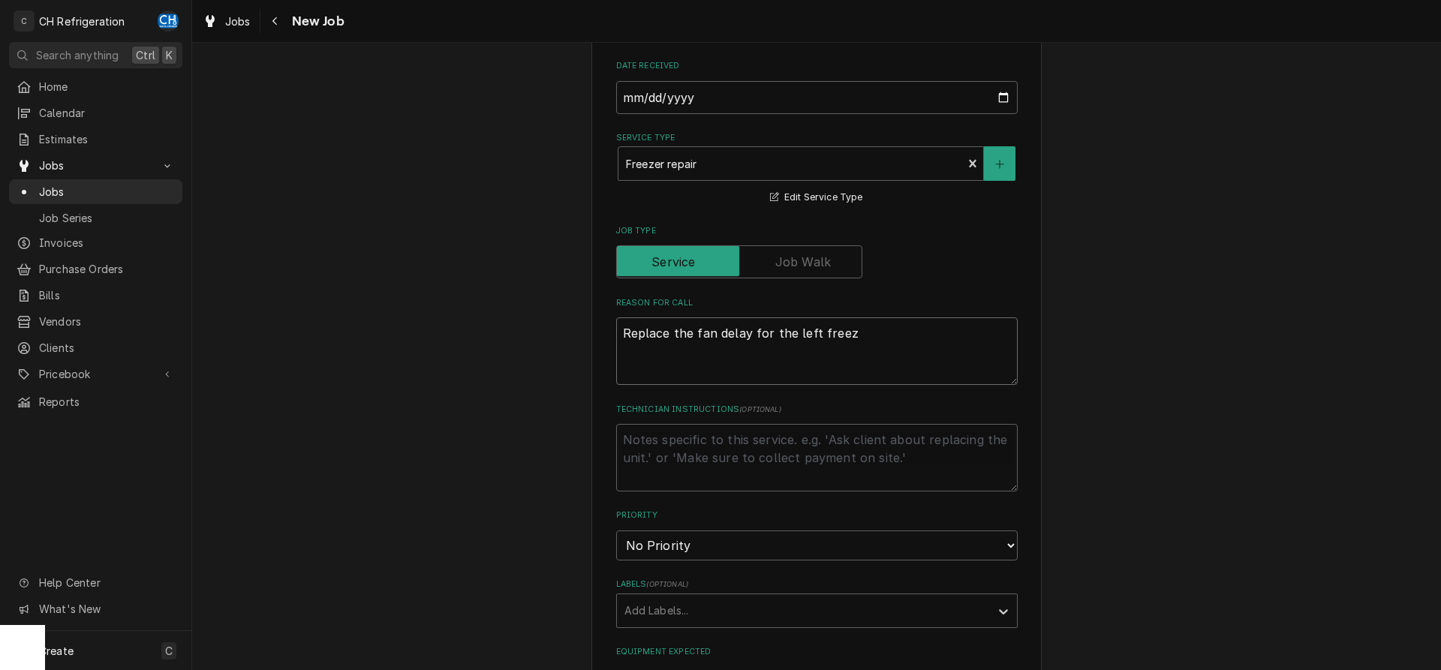
type textarea "Replace the fan delay for the left freeze"
type textarea "x"
type textarea "Replace the fan delay for the left freezer"
type textarea "x"
type textarea "Replace the fan delay for the left freezer."
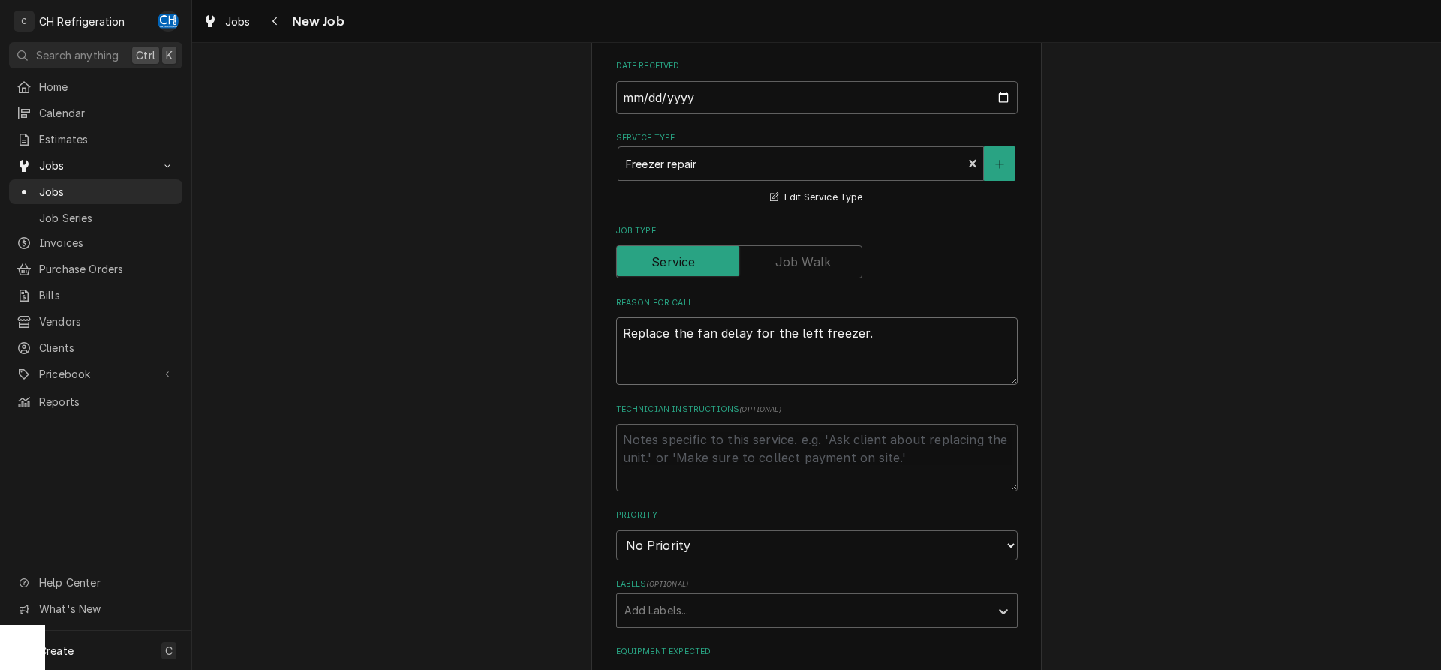
type textarea "x"
type textarea "Replace the fan delay for the left freezer."
type textarea "x"
type textarea "Replace the fan delay for the left freezer. Y"
type textarea "x"
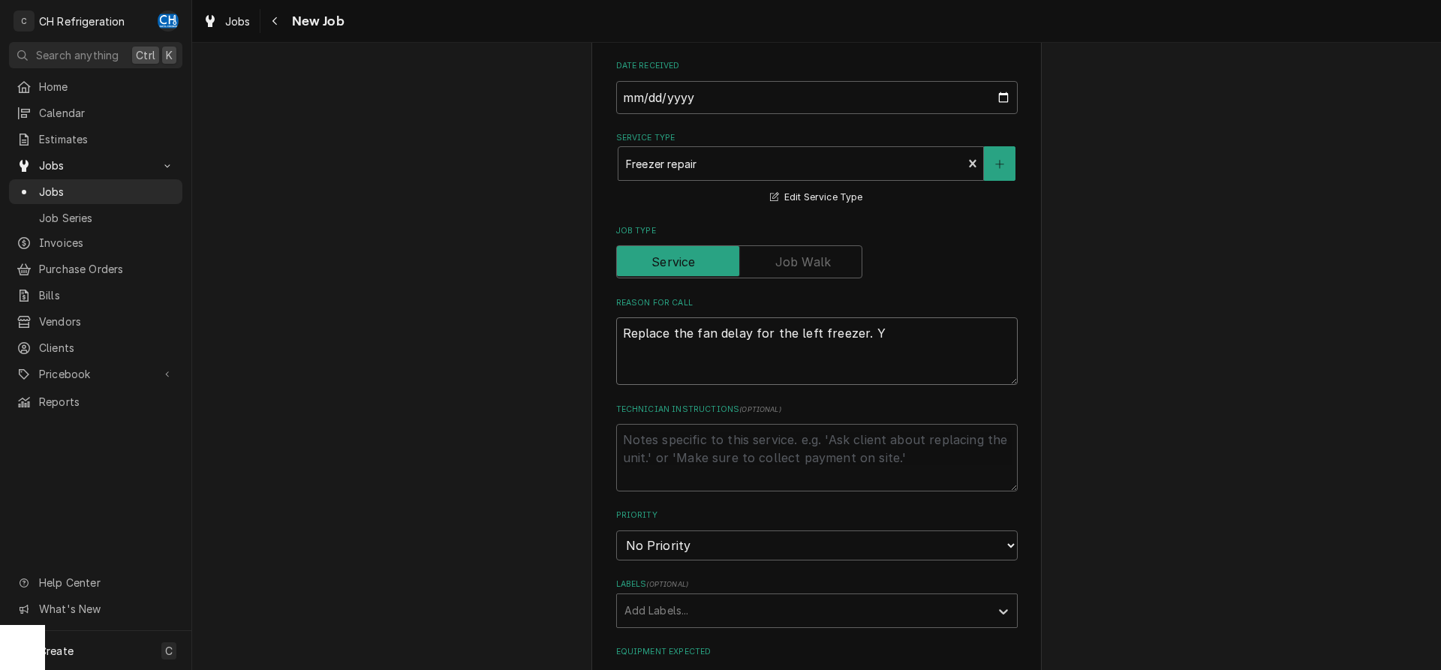
type textarea "Replace the fan delay for the left freezer. Yo"
type textarea "x"
type textarea "Replace the fan delay for the left freezer. You"
type textarea "x"
type textarea "Replace the fan delay for the left freezer. You"
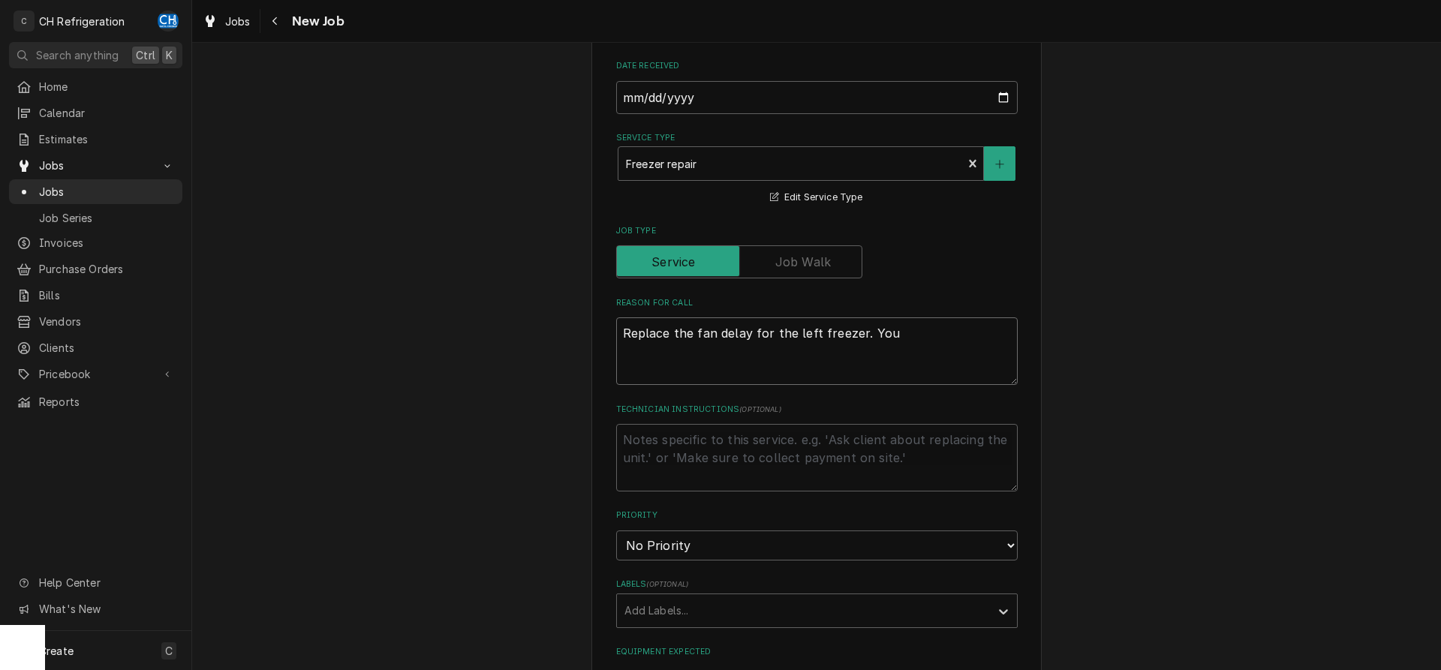
type textarea "x"
type textarea "Replace the fan delay for the left freezer. You w"
type textarea "x"
type textarea "Replace the fan delay for the left freezer. You wi"
type textarea "x"
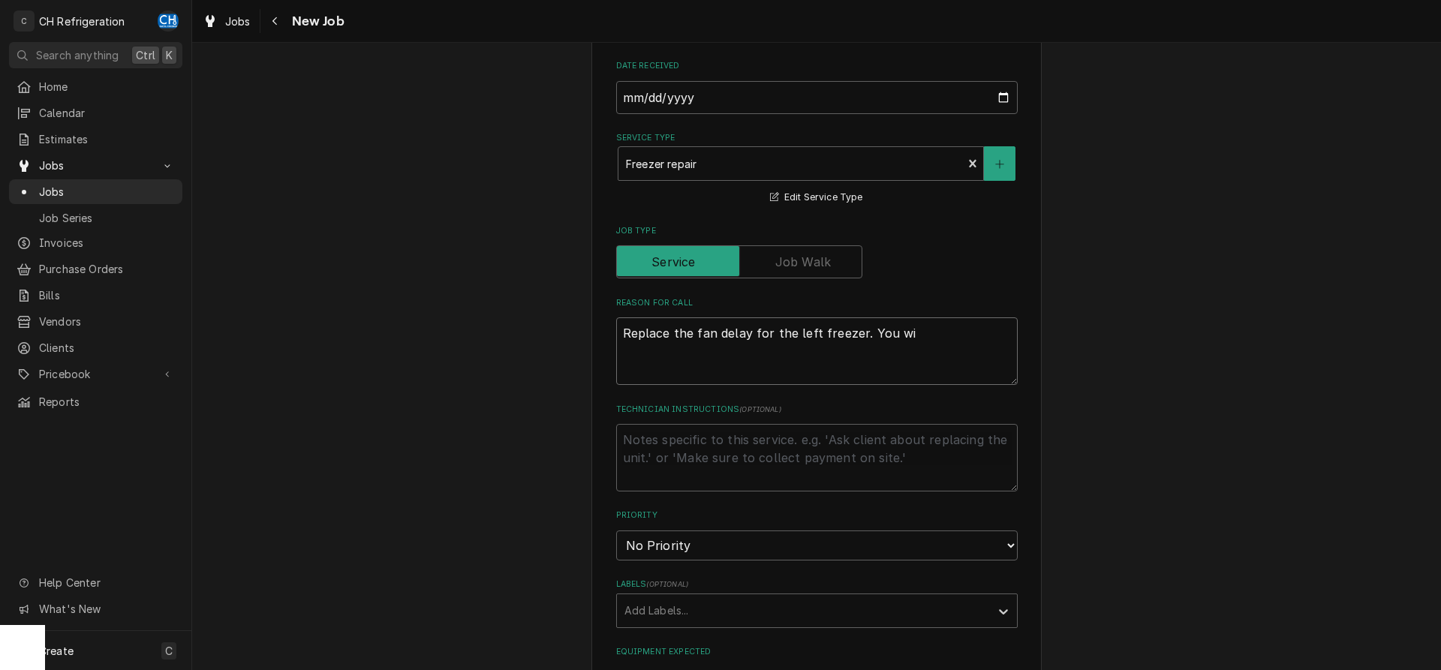
type textarea "Replace the fan delay for the left freezer. You wil"
type textarea "x"
type textarea "Replace the fan delay for the left freezer. You will"
type textarea "x"
type textarea "Replace the fan delay for the left freezer. You will"
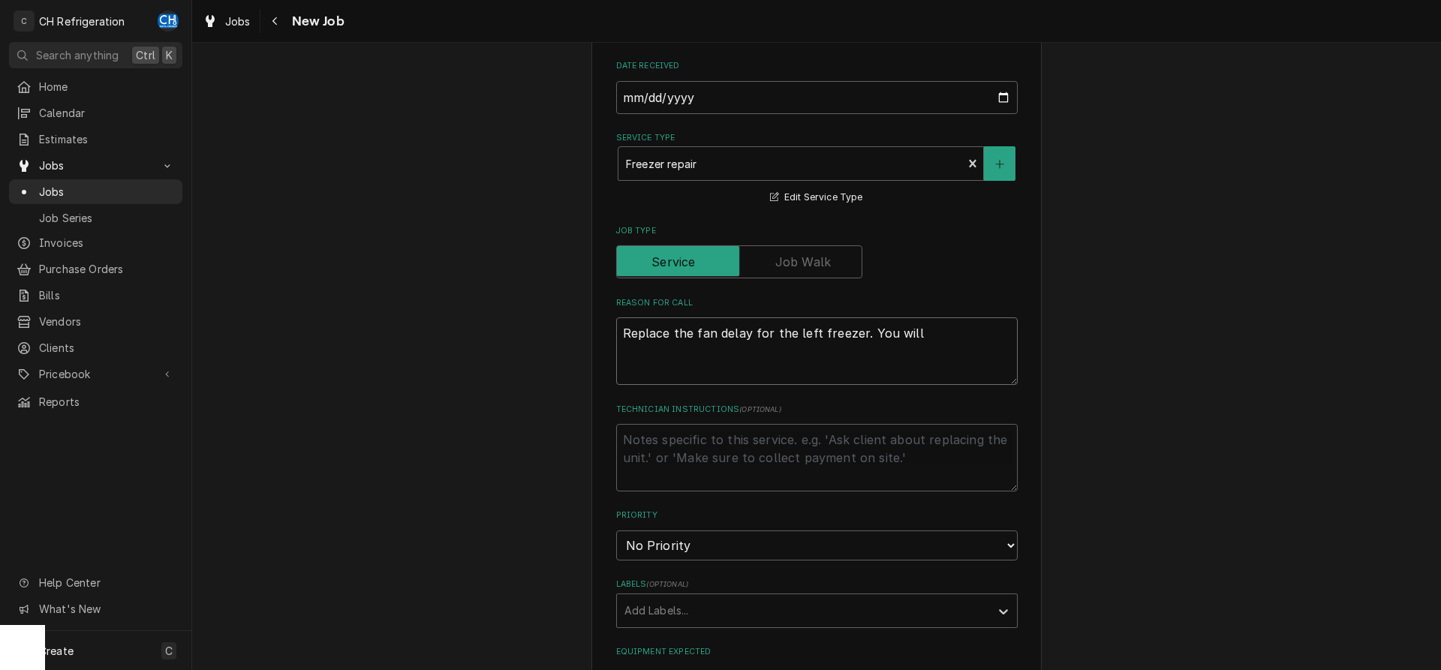
type textarea "x"
type textarea "Replace the fan delay for the left freezer. You will n"
type textarea "x"
type textarea "Replace the fan delay for the left freezer. You will ne"
type textarea "x"
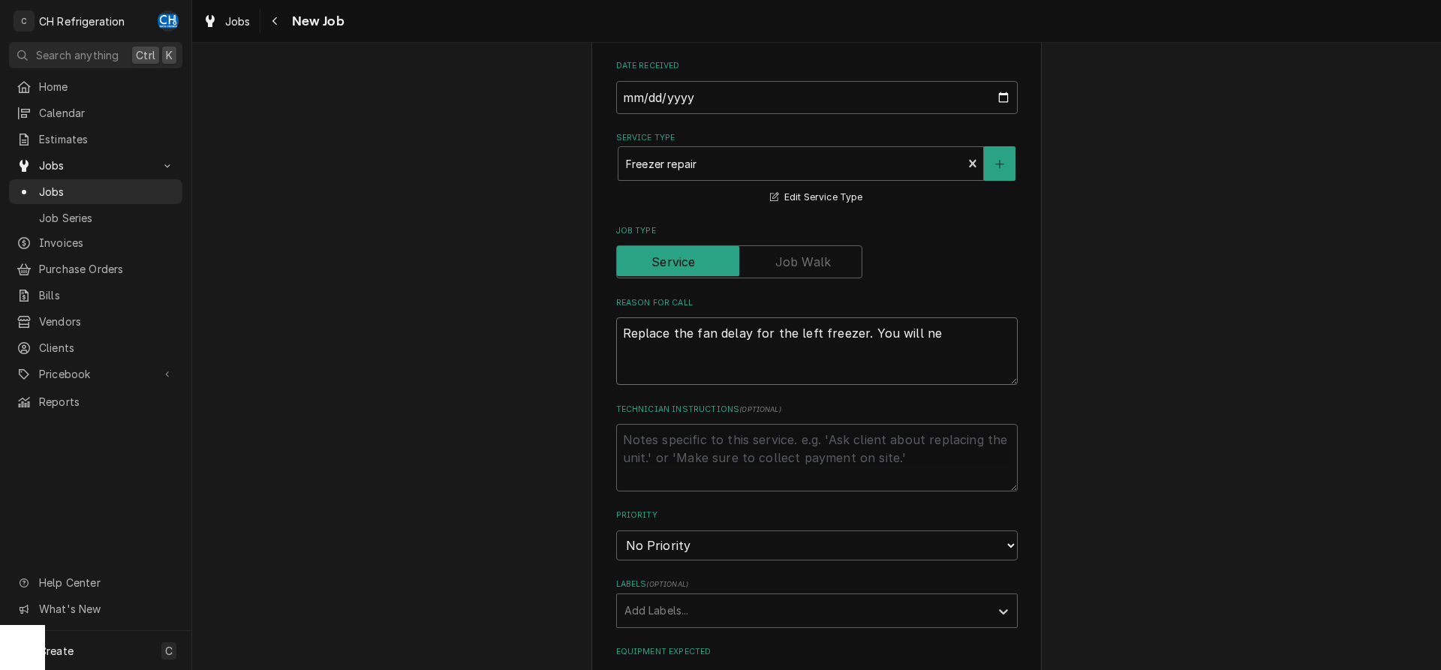
type textarea "Replace the fan delay for the left freezer. You will nee"
type textarea "x"
type textarea "Replace the fan delay for the left freezer. You will need"
type textarea "x"
type textarea "Replace the fan delay for the left freezer. You will need"
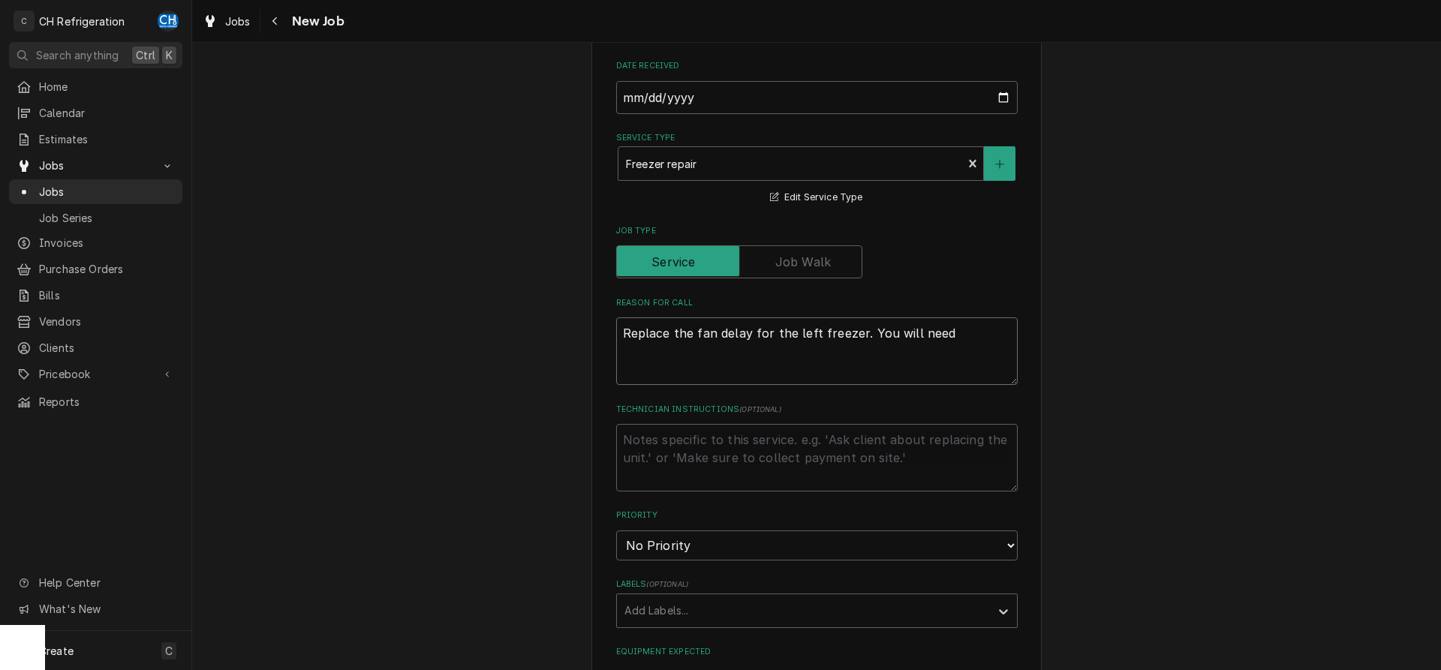
type textarea "x"
type textarea "Replace the fan delay for the left freezer. You will need J"
type textarea "x"
type textarea "Replace the fan delay for the left freezer. You will need Ju"
type textarea "x"
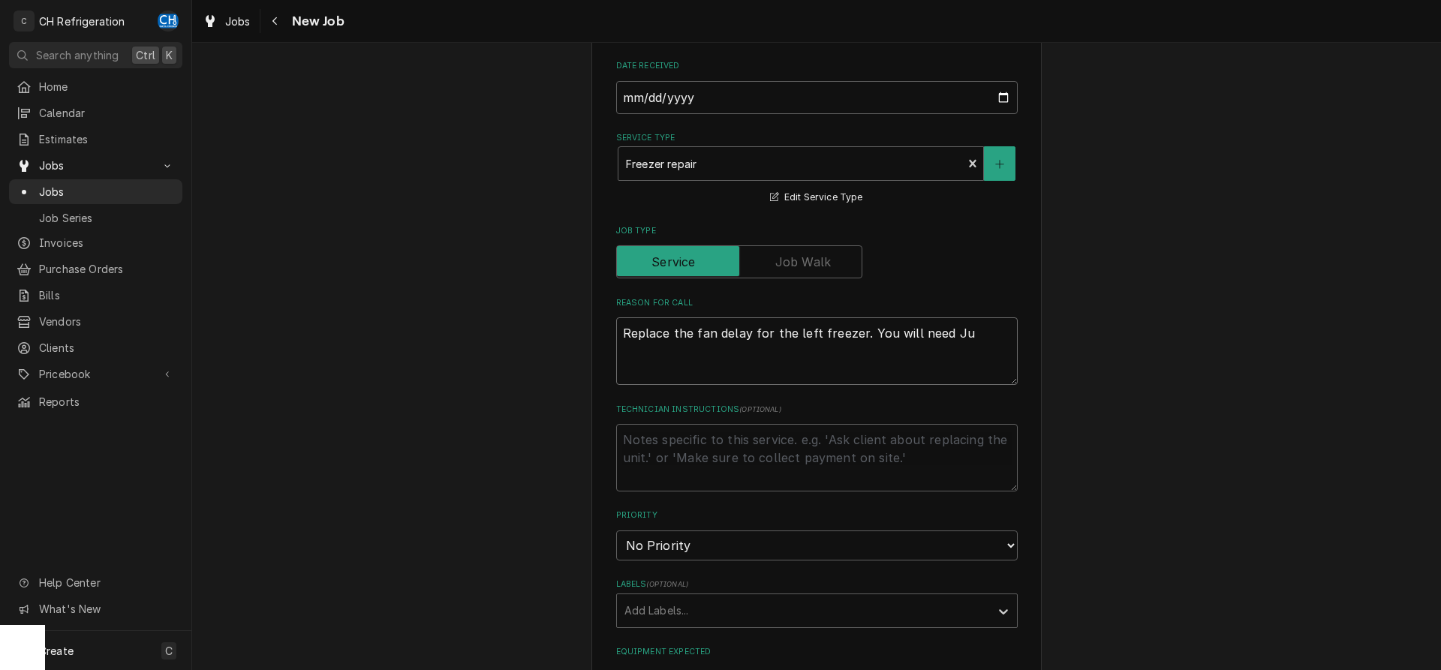
type textarea "Replace the fan delay for the left freezer. You will need Jus"
type textarea "x"
type textarea "Replace the fan delay for the left freezer. You will need Just"
type textarea "x"
type textarea "Replace the fan delay for the left freezer. You will need Justi"
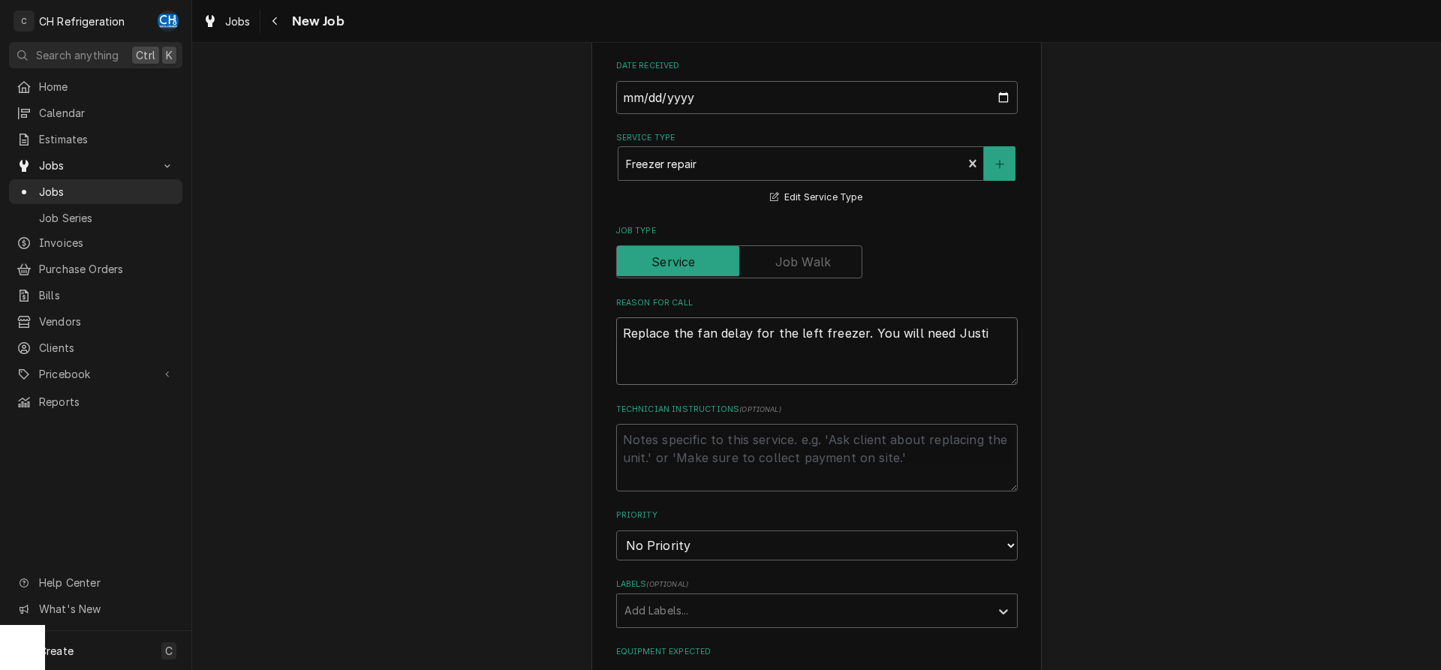
type textarea "x"
type textarea "Replace the fan delay for the left freezer. You will need Justin"
type textarea "x"
type textarea "Replace the fan delay for the left freezer. You will need Justin"
type textarea "x"
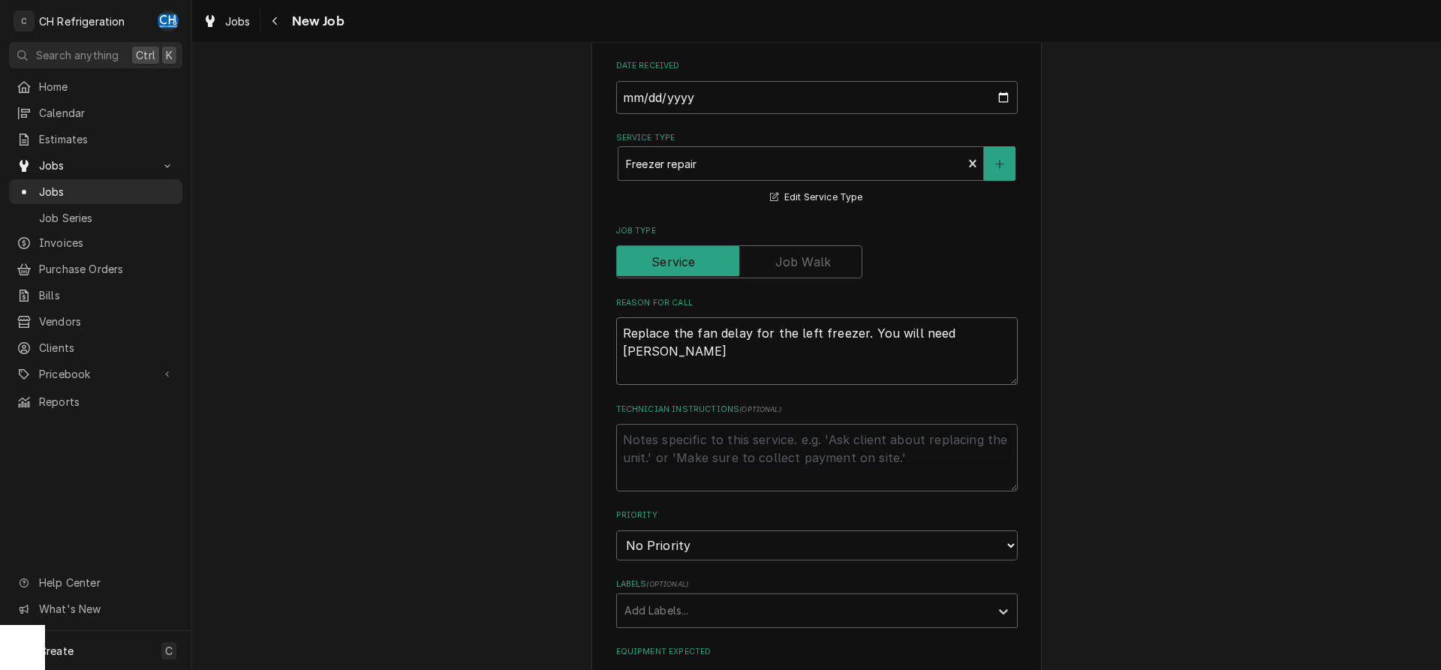
type textarea "Replace the fan delay for the left freezer. You will need Justin o"
type textarea "x"
type textarea "Replace the fan delay for the left freezer. You will need Justin or"
type textarea "x"
type textarea "Replace the fan delay for the left freezer. You will need Justin or"
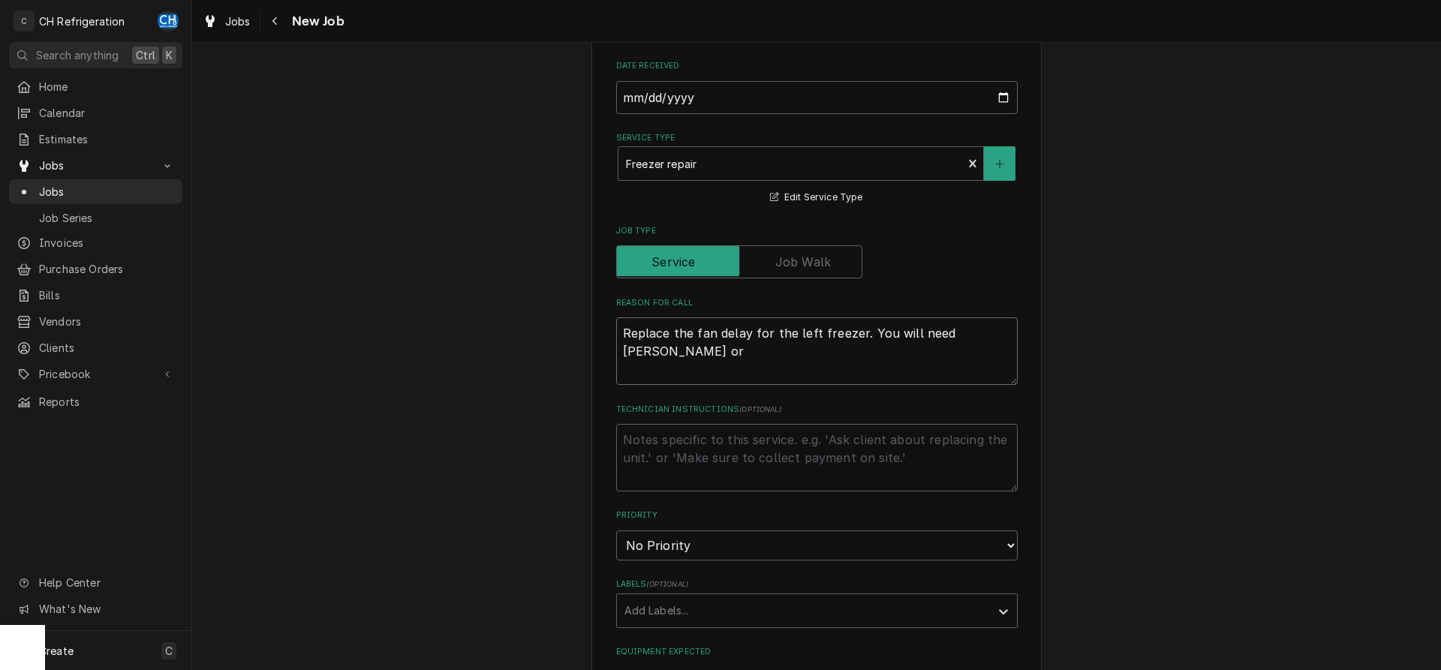
type textarea "x"
type textarea "Replace the fan delay for the left freezer. You will need Justin or J"
type textarea "x"
type textarea "Replace the fan delay for the left freezer. You will need Justin or Jo"
type textarea "x"
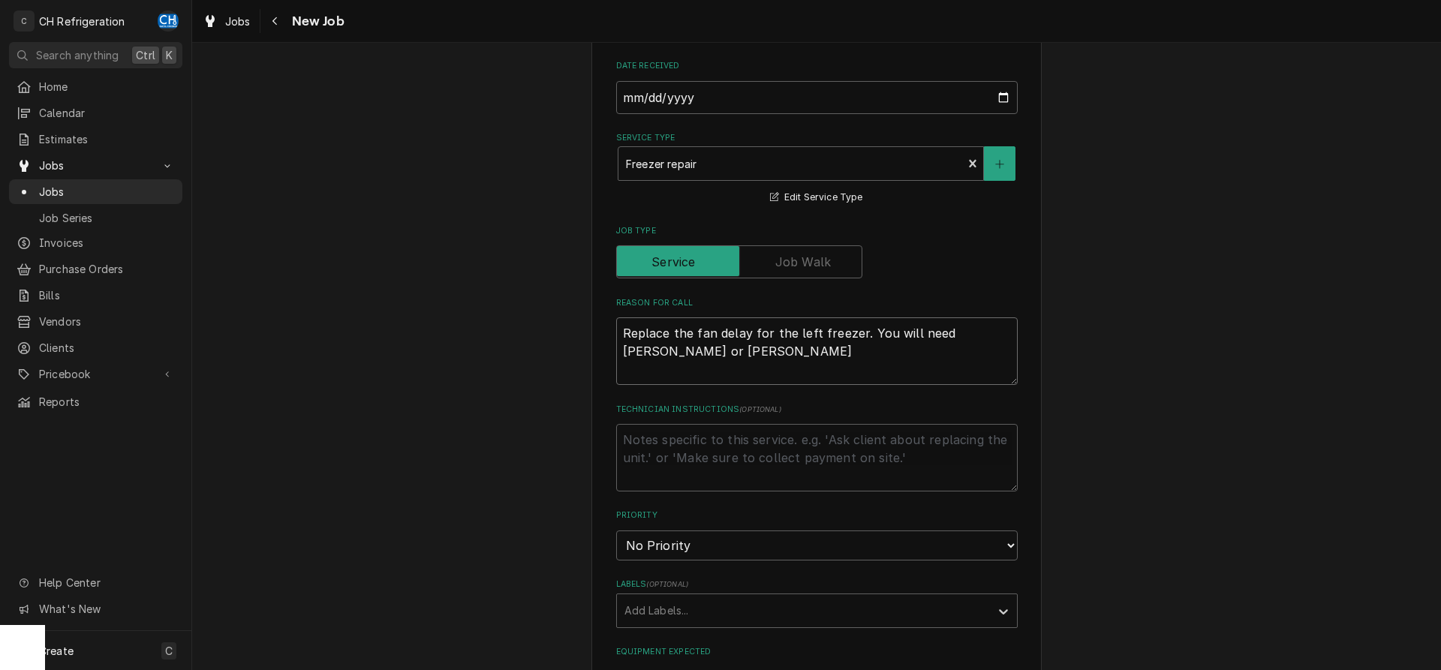
type textarea "Replace the fan delay for the left freezer. You will need Justin or Joa"
type textarea "x"
type textarea "Replace the fan delay for the left freezer. You will need Justin or Joae"
type textarea "x"
type textarea "Replace the fan delay for the left freezer. You will need Justin or Jo"
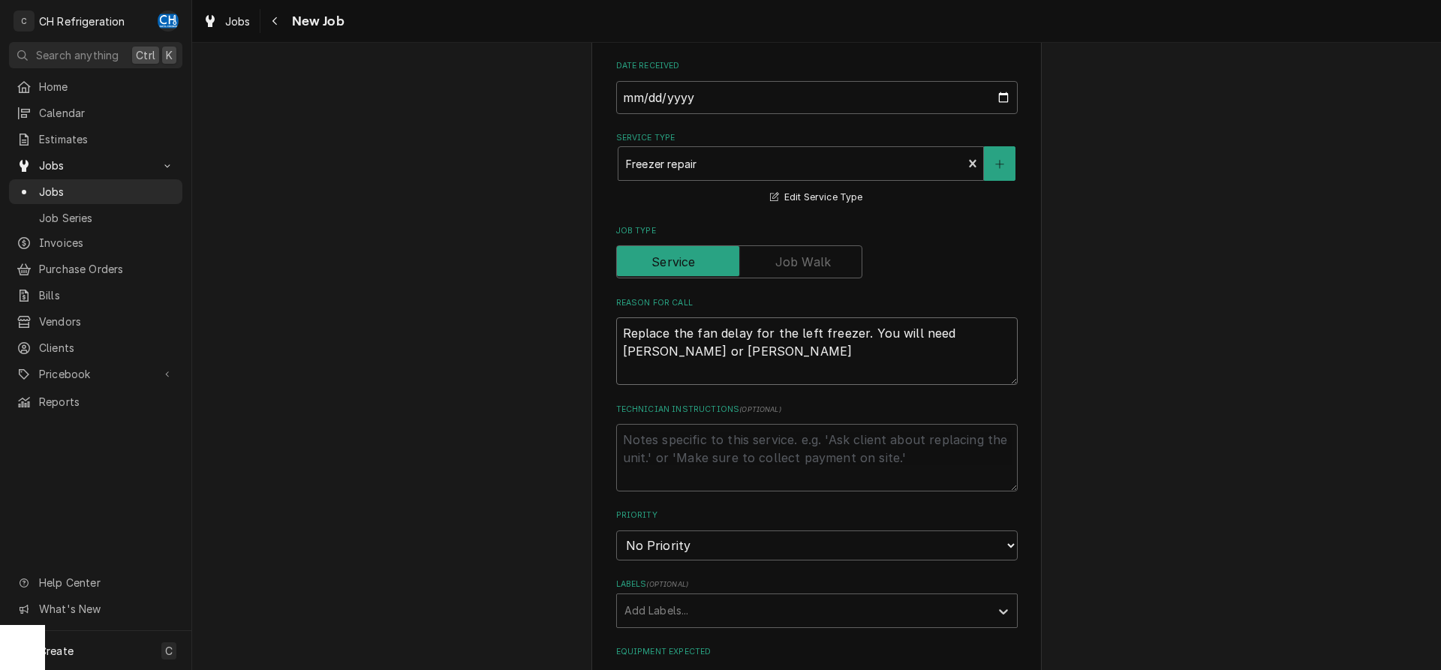
type textarea "x"
type textarea "Replace the fan delay for the left freezer. You will need Justin or Joe"
type textarea "x"
type textarea "Replace the fan delay for the left freezer. You will need Justin or Joea"
type textarea "x"
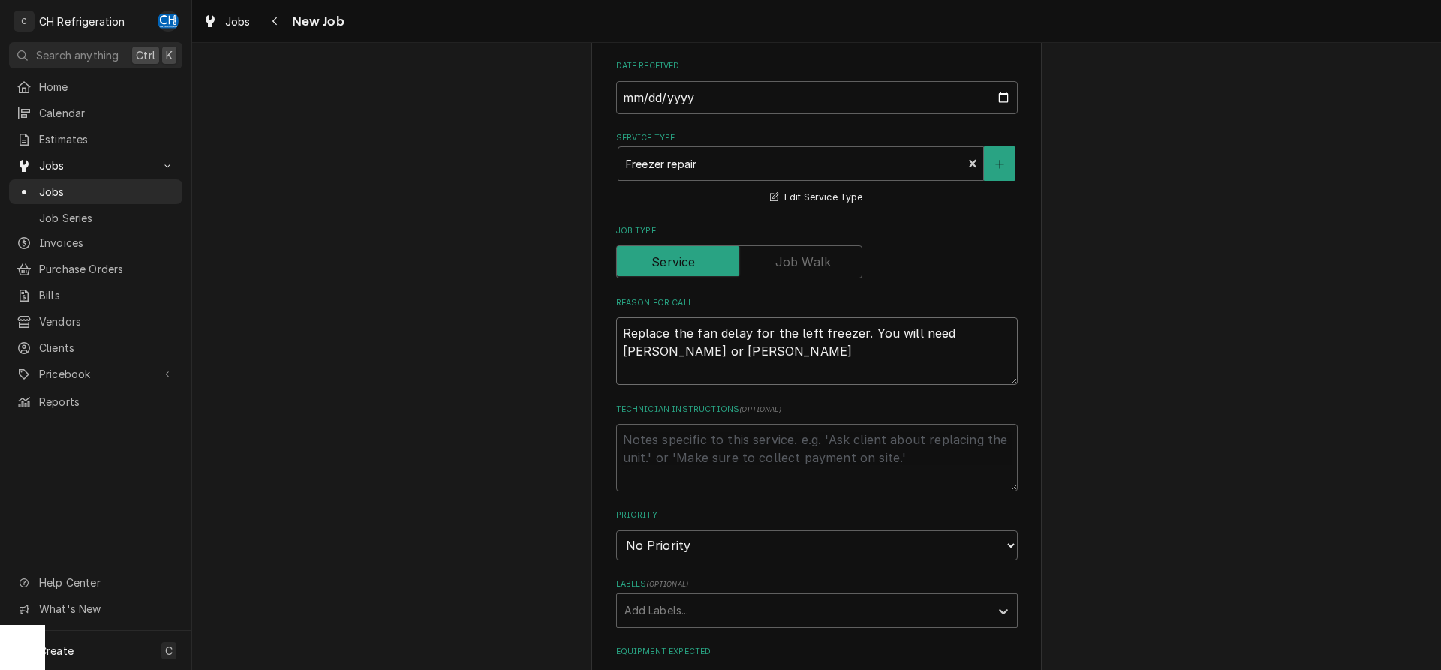
type textarea "Replace the fan delay for the left freezer. You will need Justin or Joea"
type textarea "x"
type textarea "Replace the fan delay for the left freezer. You will need Justin or Joea t"
type textarea "x"
type textarea "Replace the fan delay for the left freezer. You will need Justin or Joea to"
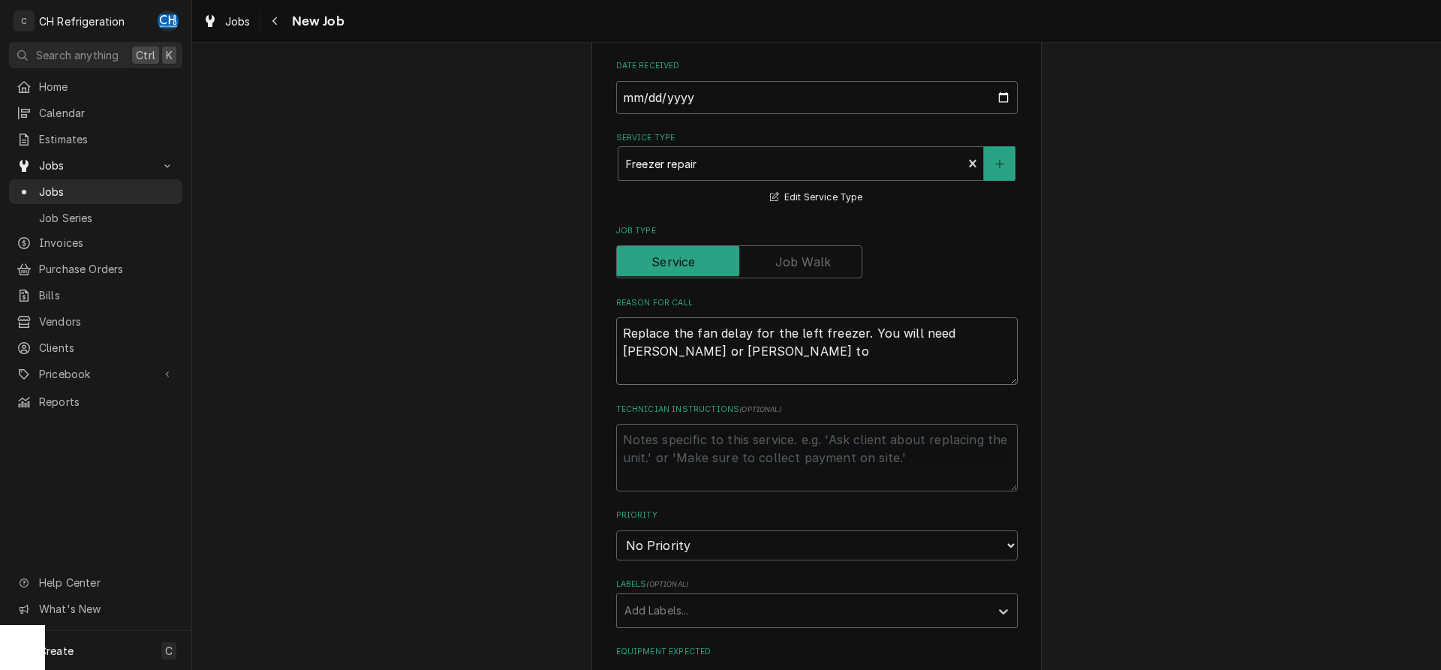
type textarea "x"
type textarea "Replace the fan delay for the left freezer. You will need Justin or Joea to"
type textarea "x"
type textarea "Replace the fan delay for the left freezer. You will need Justin or Joea to e"
type textarea "x"
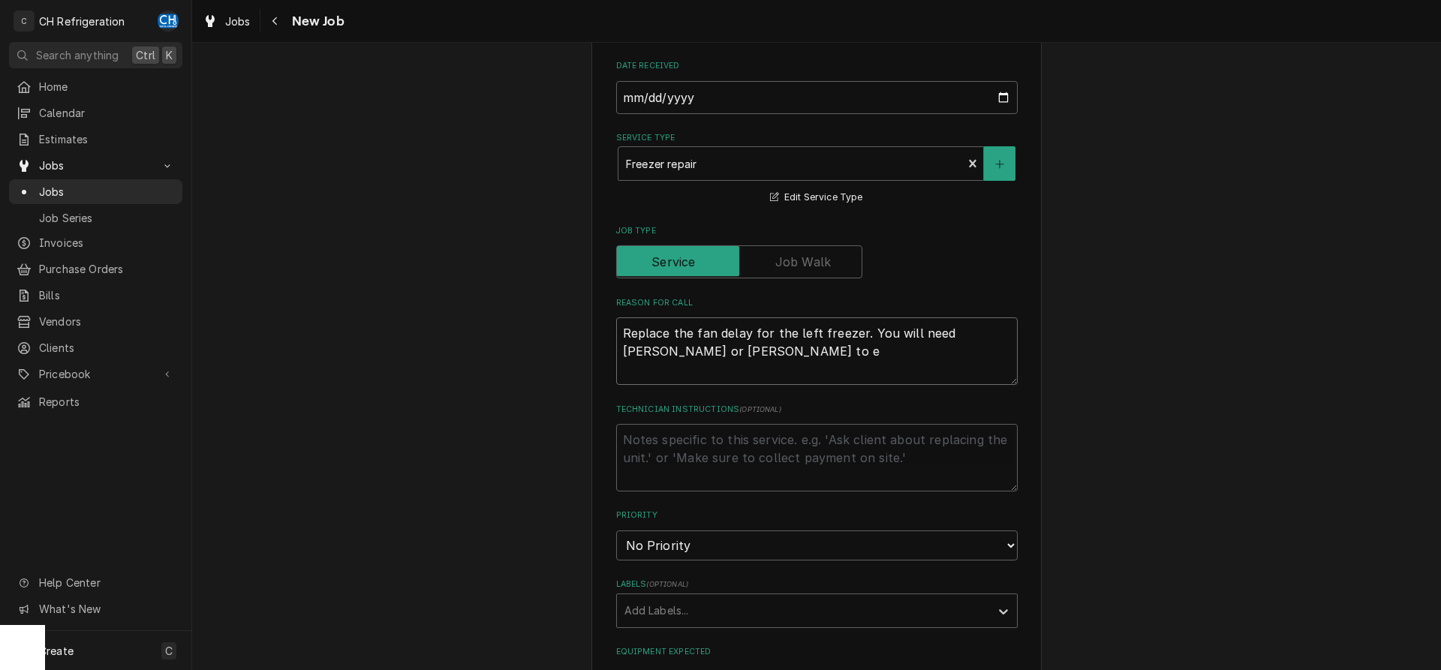
type textarea "Replace the fan delay for the left freezer. You will need Justin or Joea to es"
type textarea "x"
type textarea "Replace the fan delay for the left freezer. You will need Justin or Joea to esc"
type textarea "x"
type textarea "Replace the fan delay for the left freezer. You will need Justin or Joea to esco"
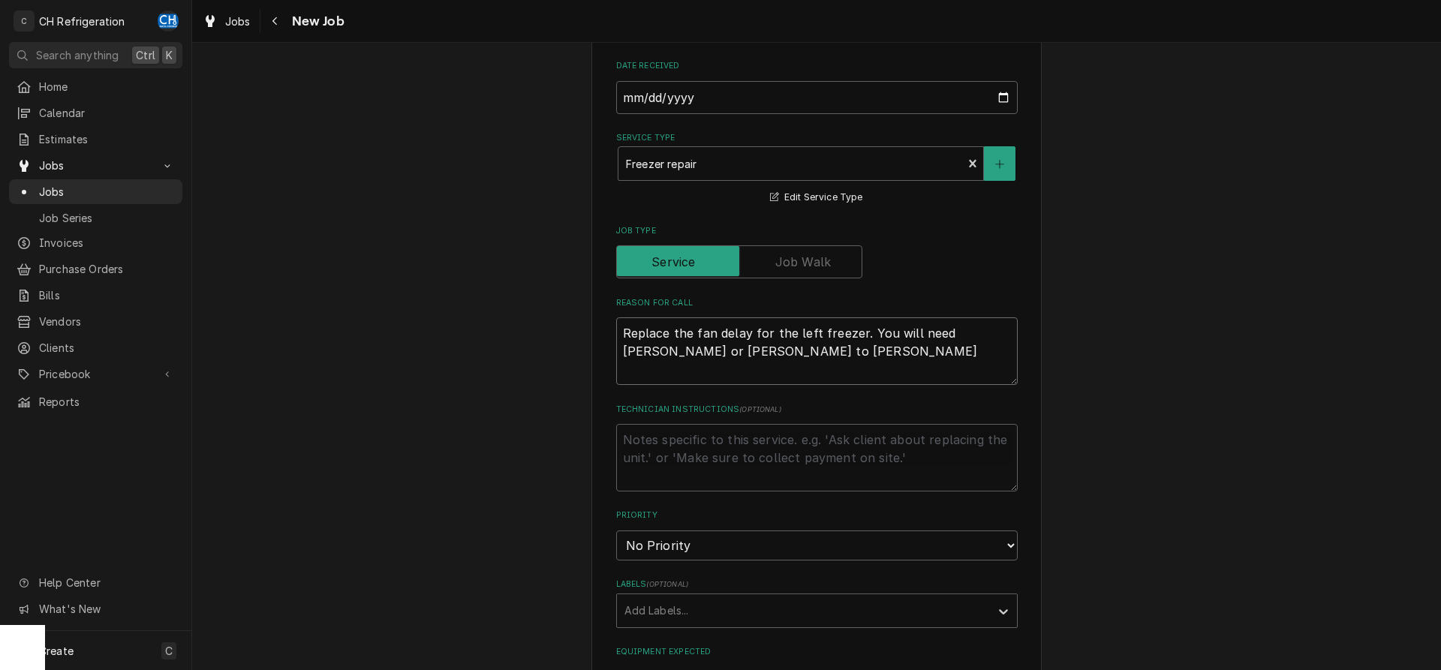
type textarea "x"
type textarea "Replace the fan delay for the left freezer. You will need Justin or Joea to esc…"
type textarea "x"
type textarea "Replace the fan delay for the left freezer. You will need Justin or Joea to esc…"
type textarea "x"
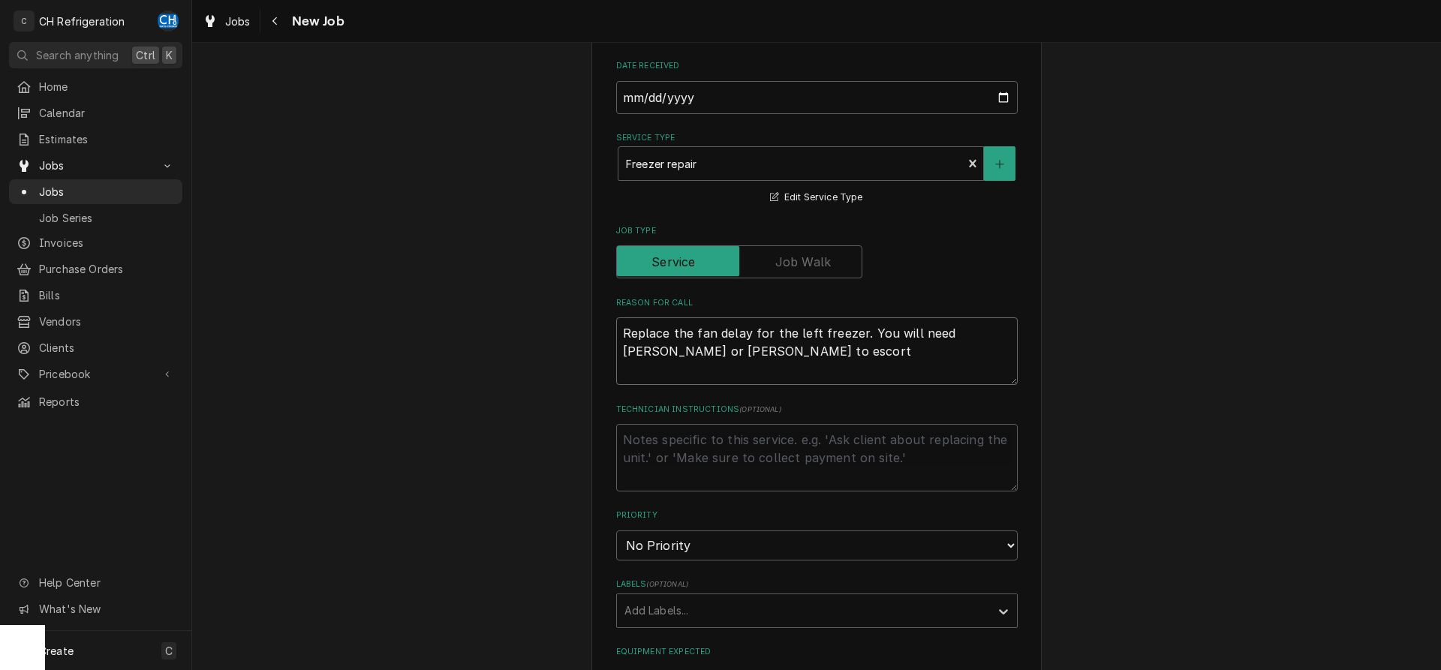
type textarea "Replace the fan delay for the left freezer. You will need Justin or Joea to esc…"
type textarea "x"
type textarea "Replace the fan delay for the left freezer. You will need Justin or Joea to esc…"
type textarea "x"
type textarea "Replace the fan delay for the left freezer. You will need Justin or Joea to esc…"
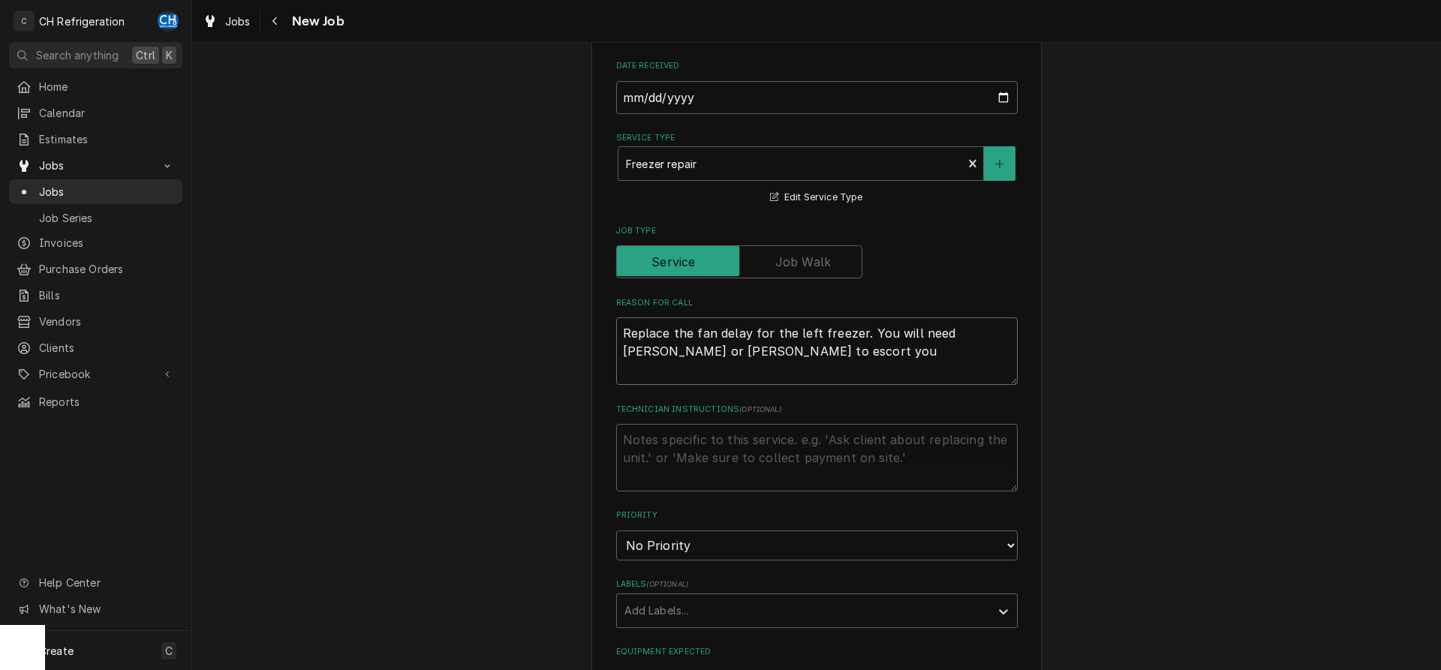
type textarea "x"
type textarea "Replace the fan delay for the left freezer. You will need Justin or Joea to esc…"
type textarea "x"
type textarea "Replace the fan delay for the left freezer. You will need Justin or Joea to esc…"
type textarea "x"
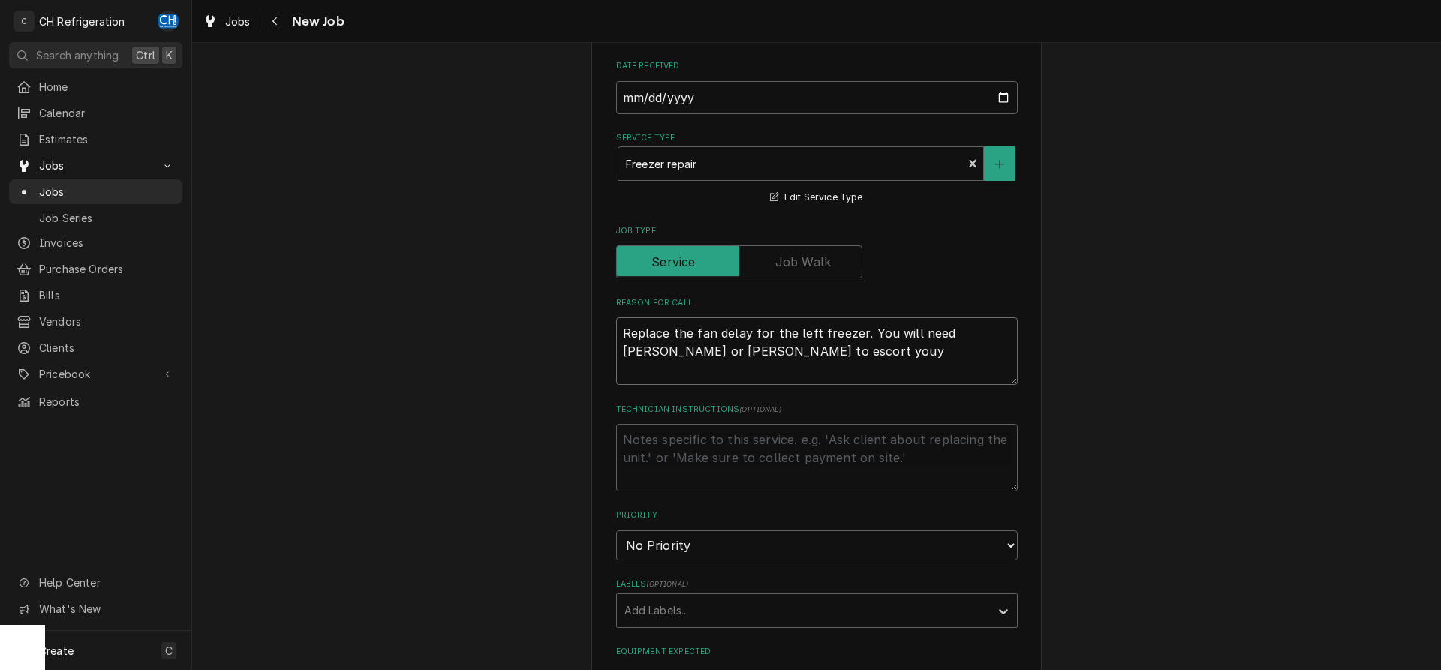
type textarea "Replace the fan delay for the left freezer. You will need Justin or Joea to esc…"
type textarea "x"
type textarea "Replace the fan delay for the left freezer. You will need Justin or Joea to esc…"
type textarea "x"
type textarea "Replace the fan delay for the left freezer. You will need Justin or Joea to esc…"
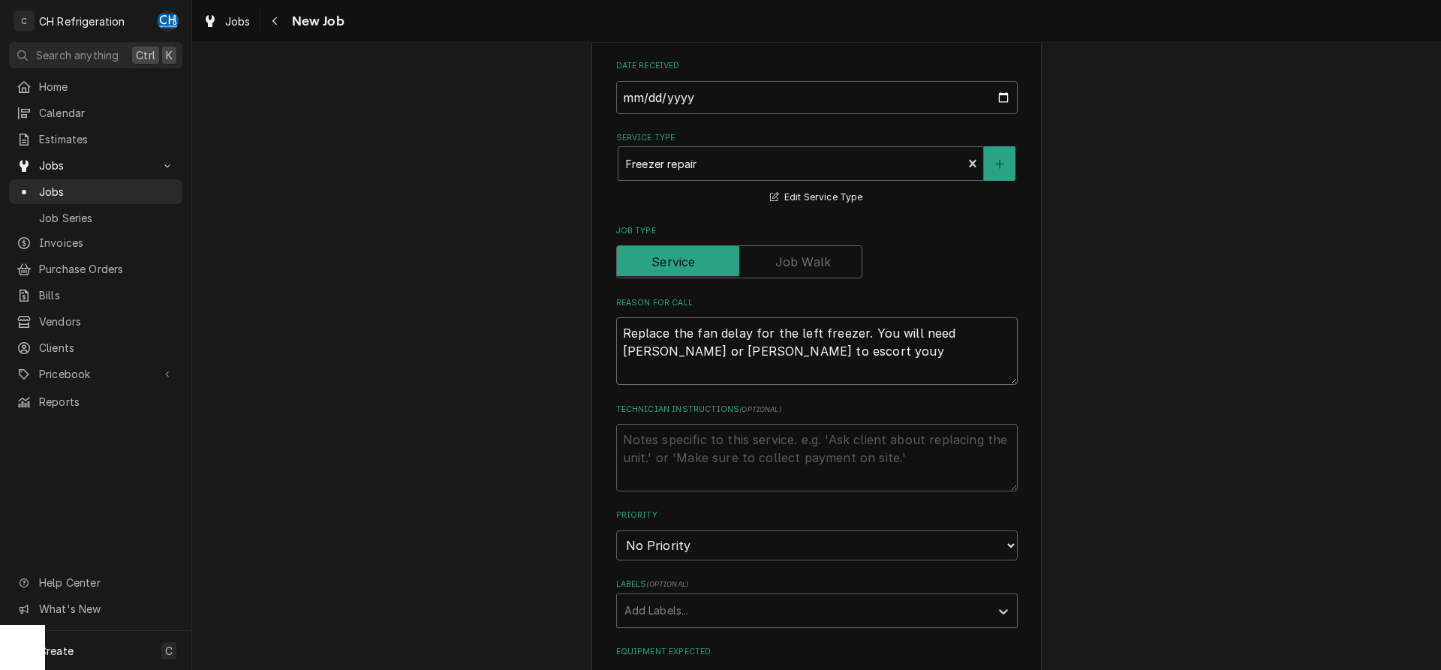
type textarea "x"
type textarea "Replace the fan delay for the left freezer. You will need Justin or Joea to esc…"
type textarea "x"
type textarea "Replace the fan delay for the left freezer. You will need Justin or Joea to esc…"
type textarea "x"
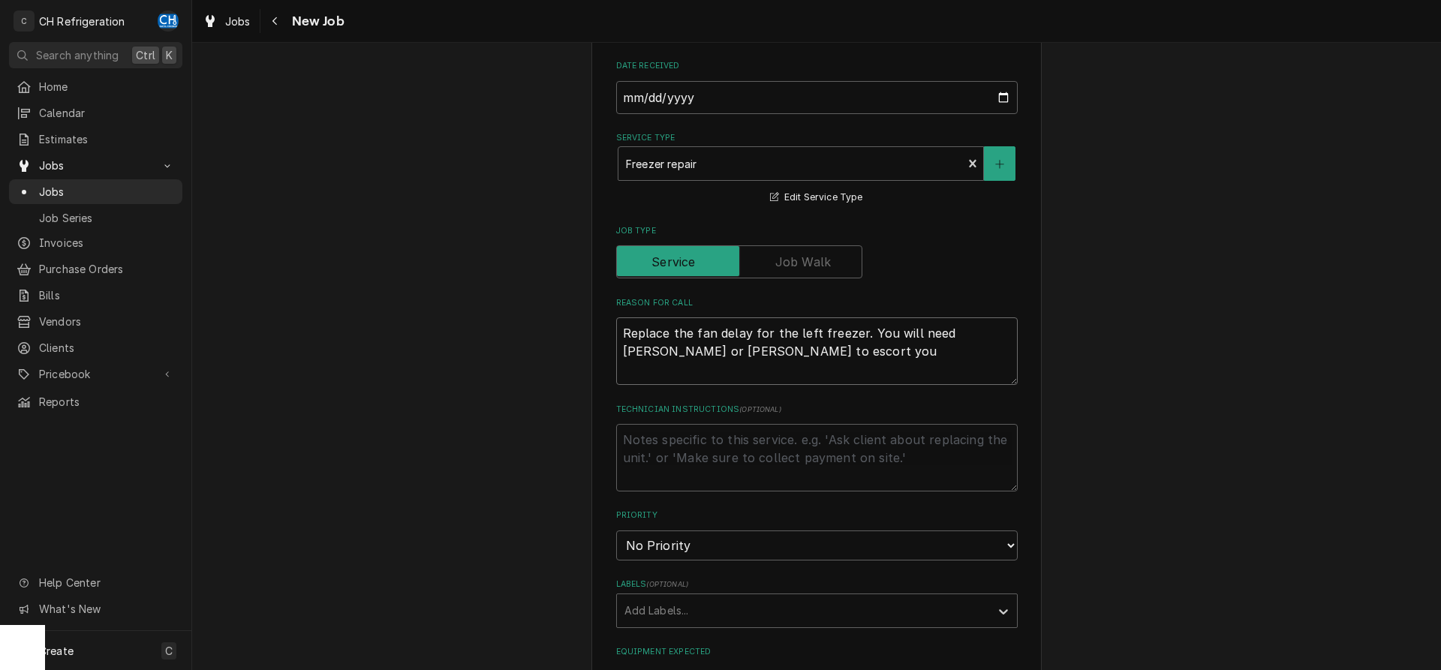
type textarea "Replace the fan delay for the left freezer. You will need Justin or Joea to esc…"
type textarea "x"
type textarea "Replace the fan delay for the left freezer. You will need Justin or Joea to esc…"
type textarea "x"
type textarea "Replace the fan delay for the left freezer. You will need Justin or Joea to esc…"
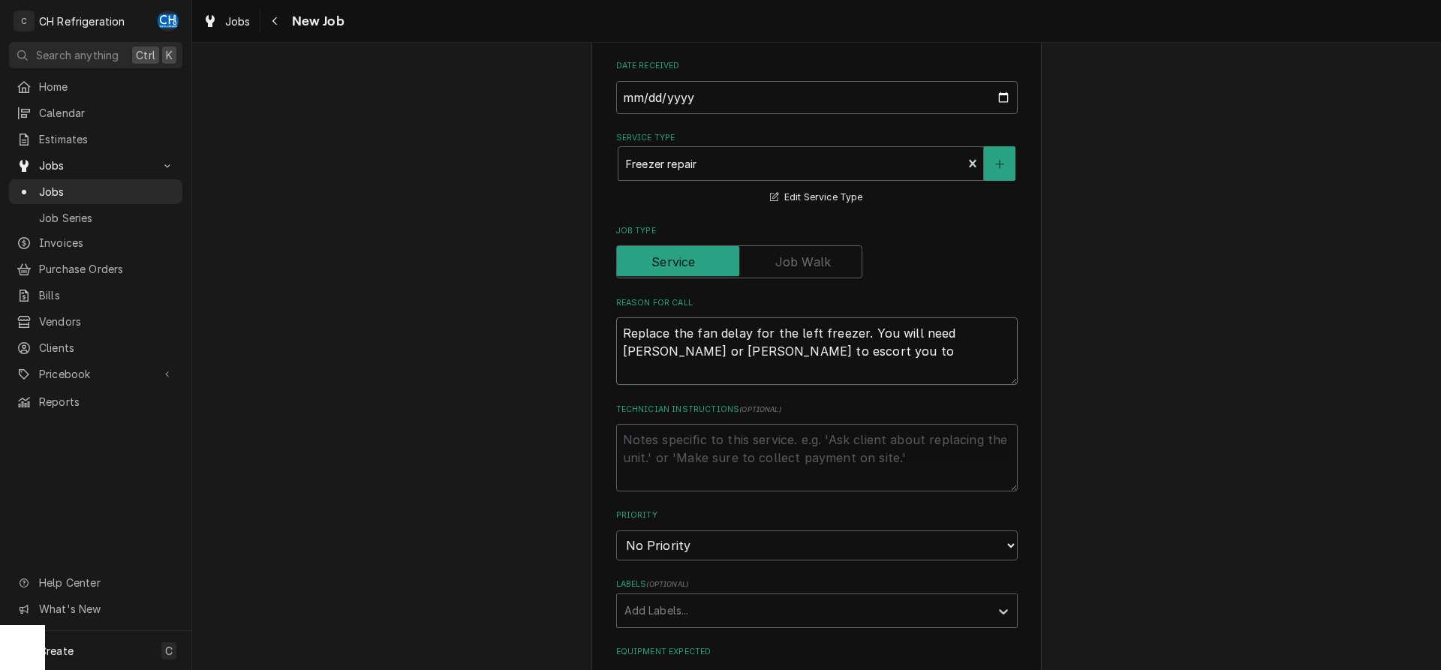
type textarea "x"
type textarea "Replace the fan delay for the left freezer. You will need Justin or Joea to esc…"
type textarea "x"
type textarea "Replace the fan delay for the left freezer. You will need Justin or Joea to esc…"
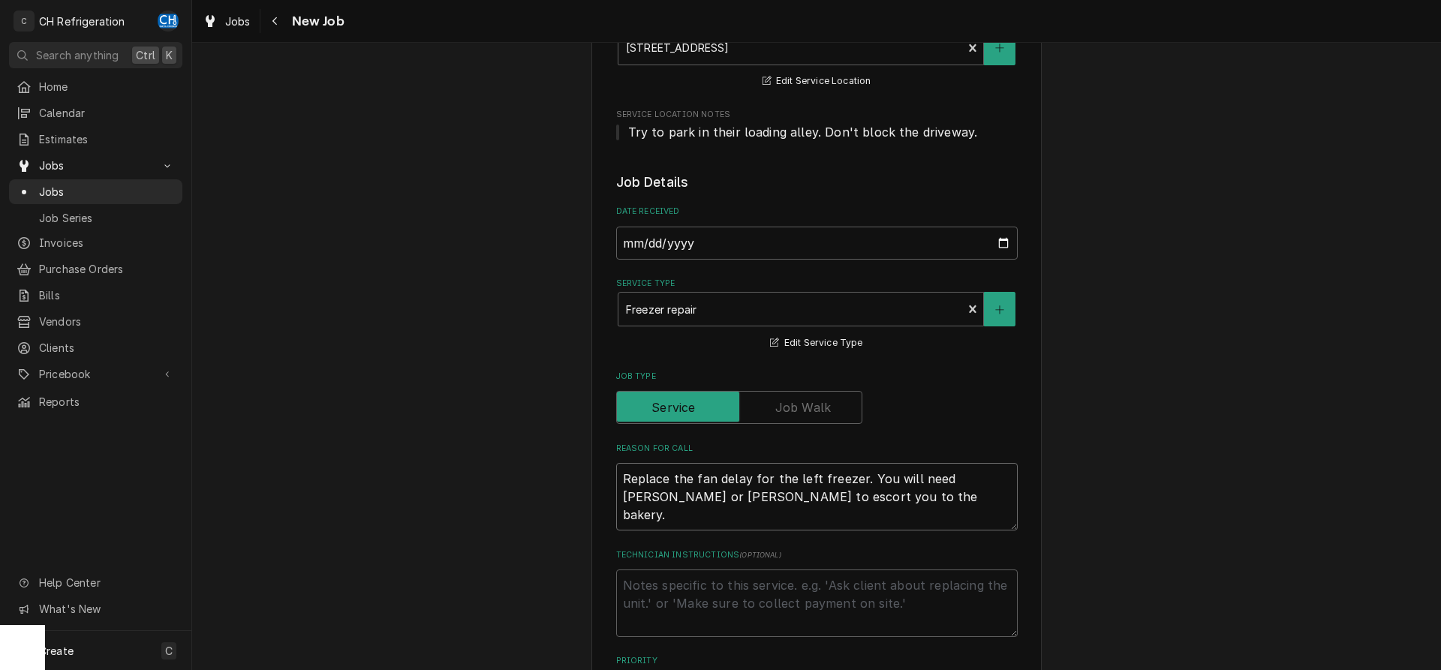
scroll to position [77, 0]
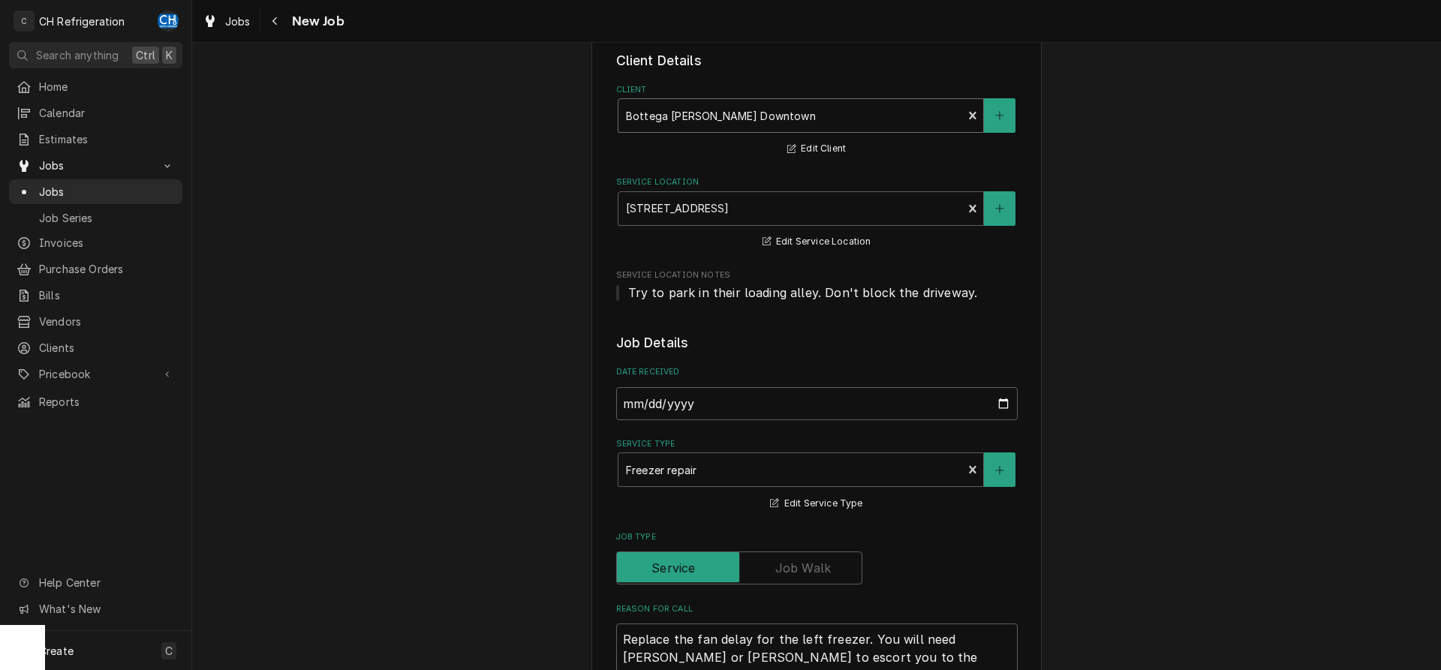
click at [834, 111] on div "Client" at bounding box center [790, 115] width 329 height 27
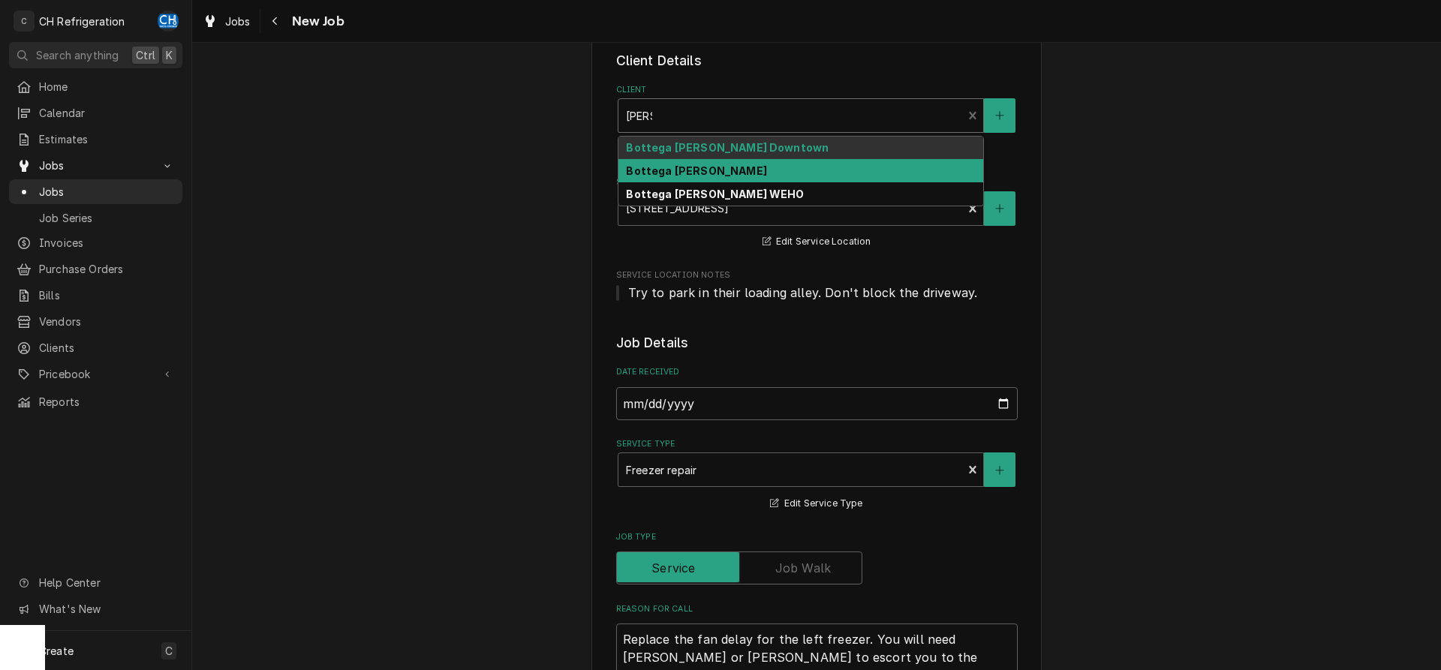
drag, startPoint x: 805, startPoint y: 159, endPoint x: 804, endPoint y: 174, distance: 15.1
click at [804, 174] on div "Bottega Louie Downtown Bottega Louie PK Bottega Louie WEHO" at bounding box center [800, 171] width 365 height 69
click at [804, 174] on div "Bottega Louie PK" at bounding box center [800, 170] width 365 height 23
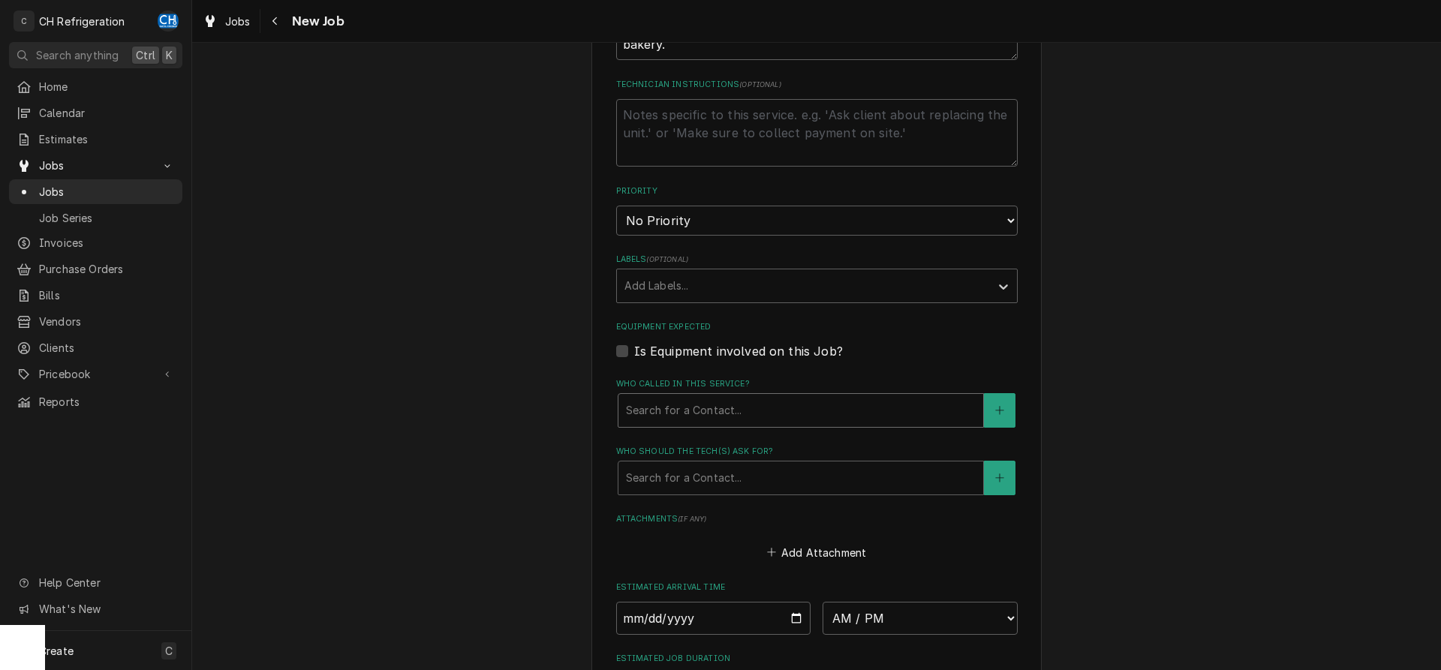
scroll to position [689, 0]
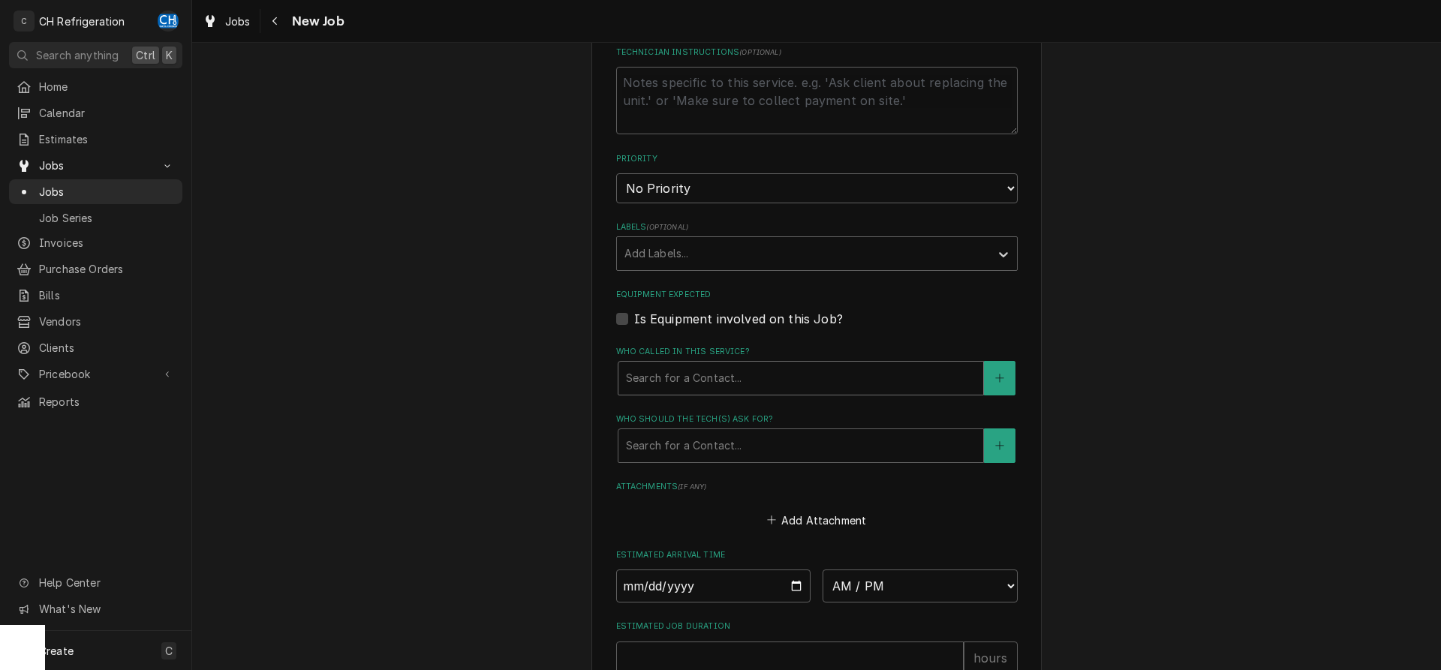
click at [813, 377] on div "Who called in this service?" at bounding box center [801, 378] width 350 height 27
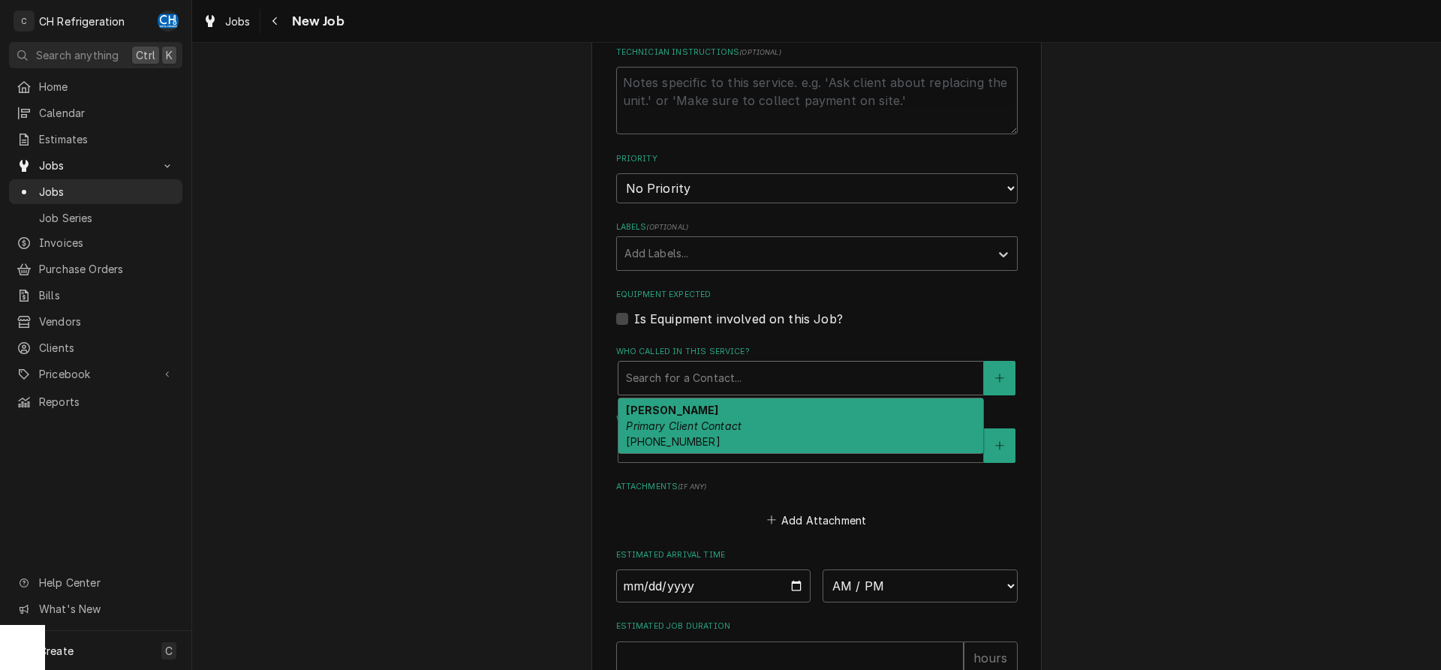
click at [741, 424] on em "Primary Client Contact" at bounding box center [684, 425] width 116 height 13
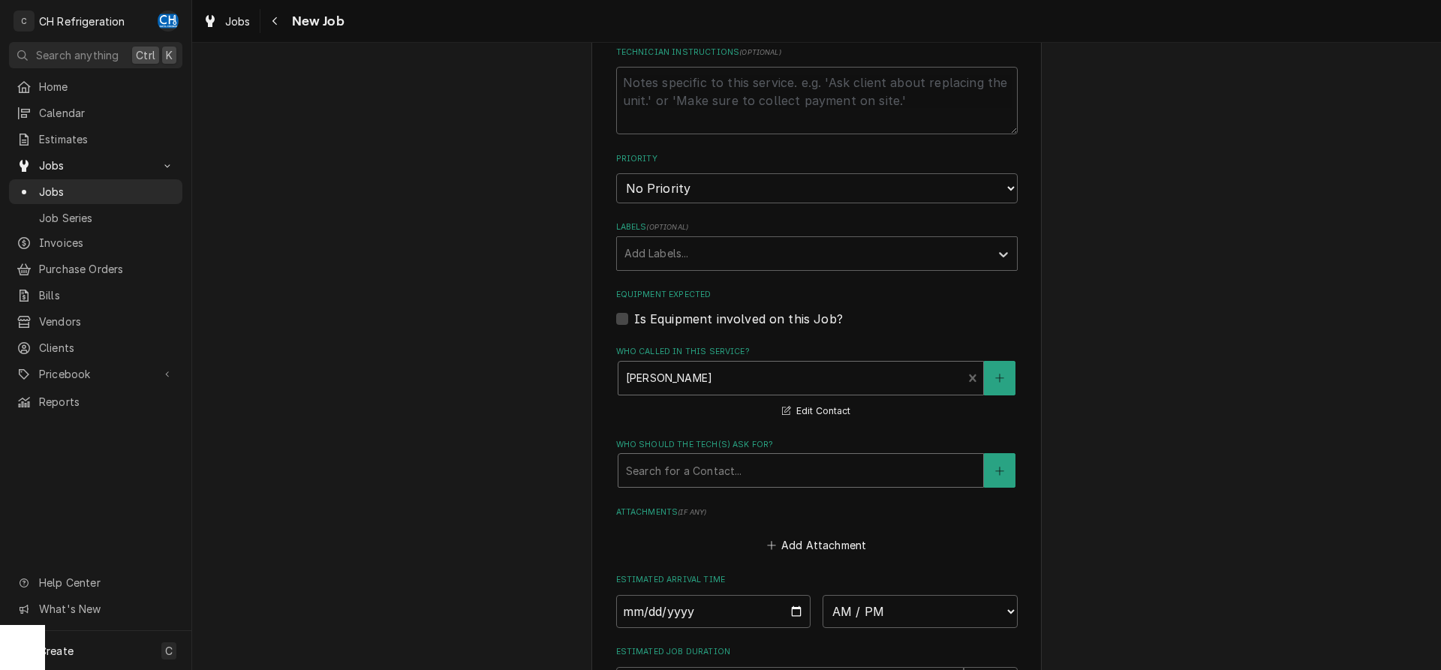
click at [717, 467] on div "Who should the tech(s) ask for?" at bounding box center [801, 470] width 350 height 27
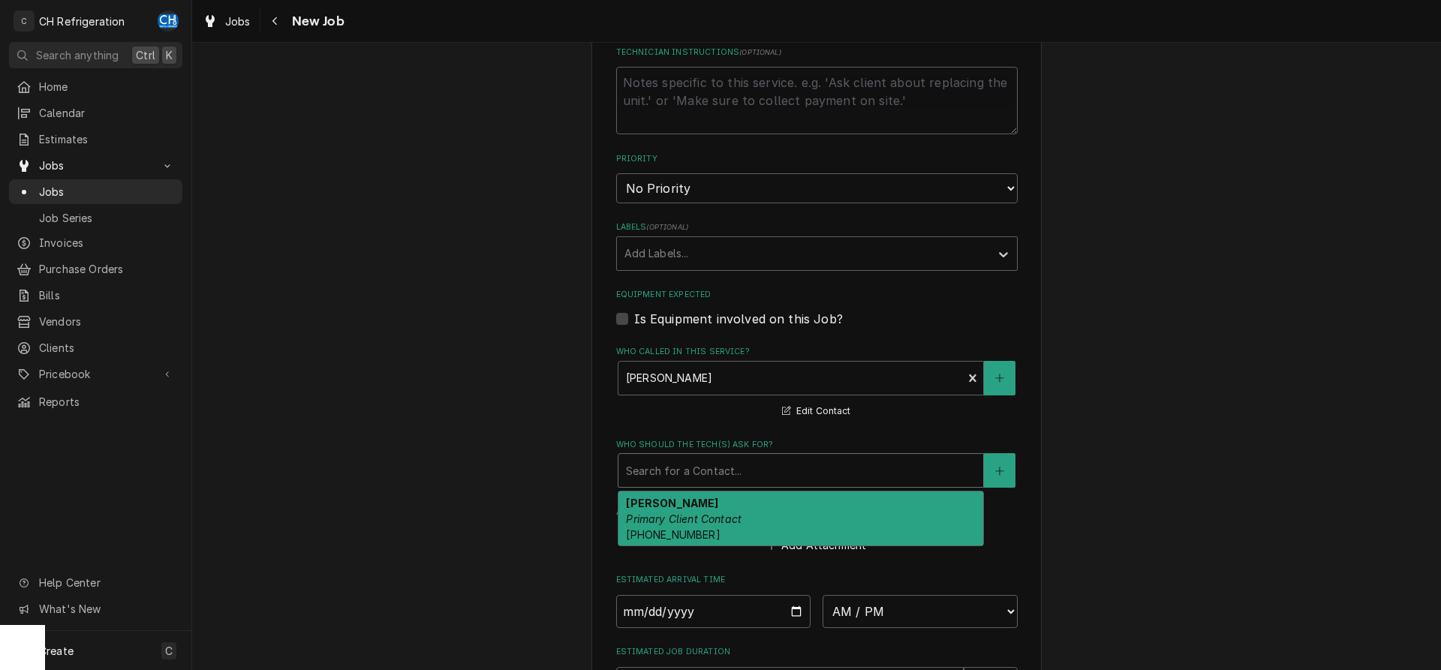
click at [702, 526] on div "Joel Primary Client Contact (818) 383-5319" at bounding box center [800, 518] width 365 height 55
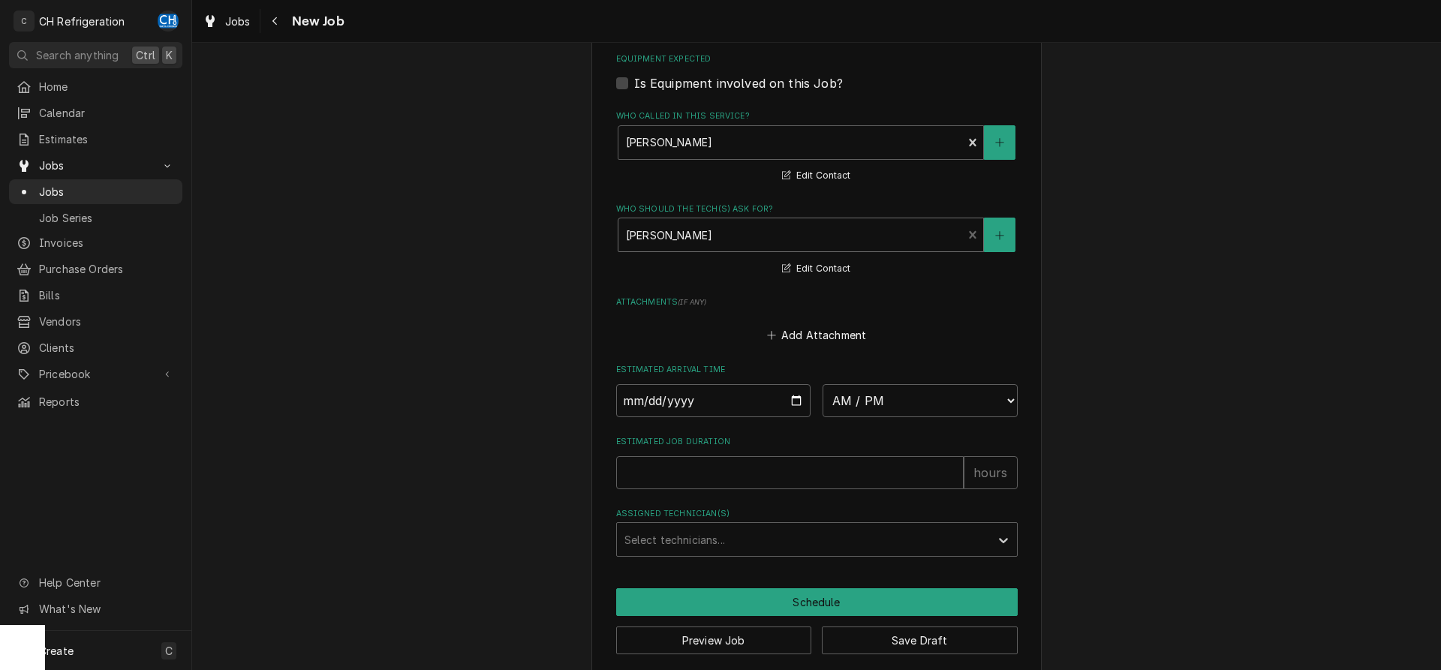
scroll to position [939, 0]
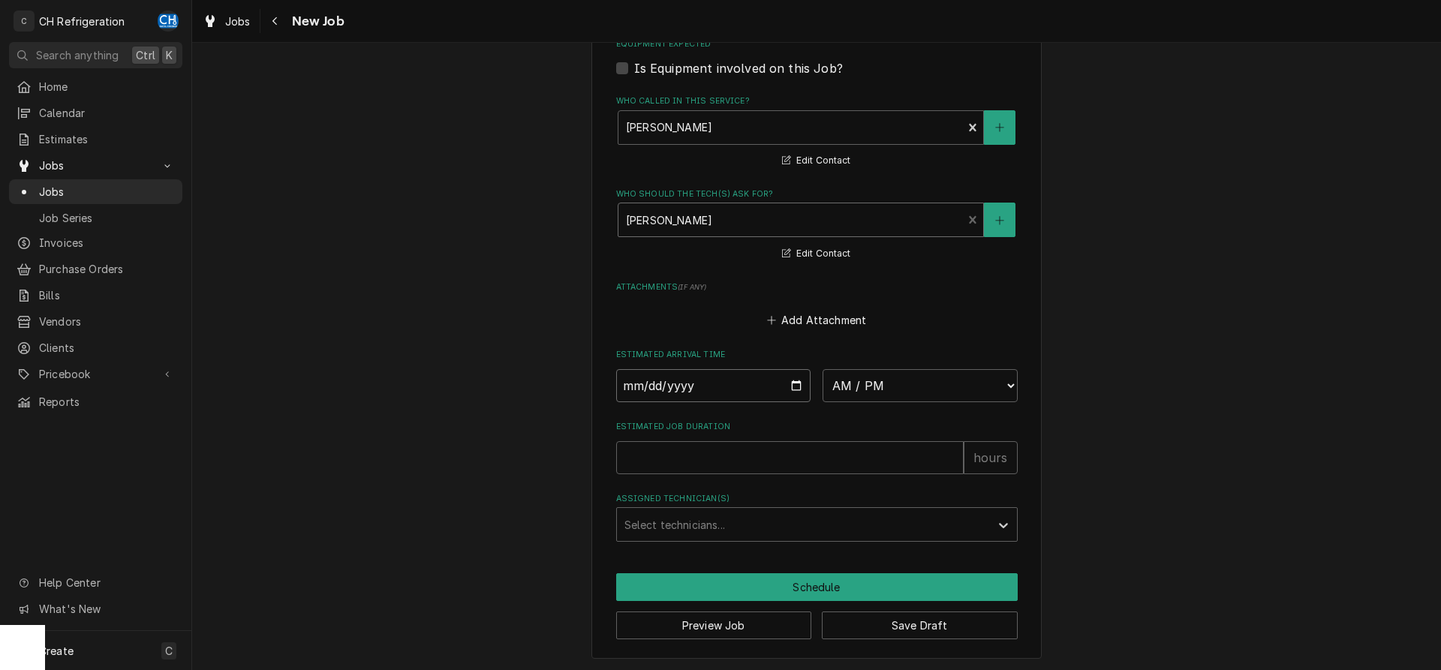
click at [791, 378] on input "Date" at bounding box center [713, 385] width 195 height 33
click at [822, 369] on select "AM / PM 6:00 AM 6:15 AM 6:30 AM 6:45 AM 7:00 AM 7:15 AM 7:30 AM 7:45 AM 8:00 AM…" at bounding box center [919, 385] width 195 height 33
click option "1:00 PM" at bounding box center [0, 0] width 0 height 0
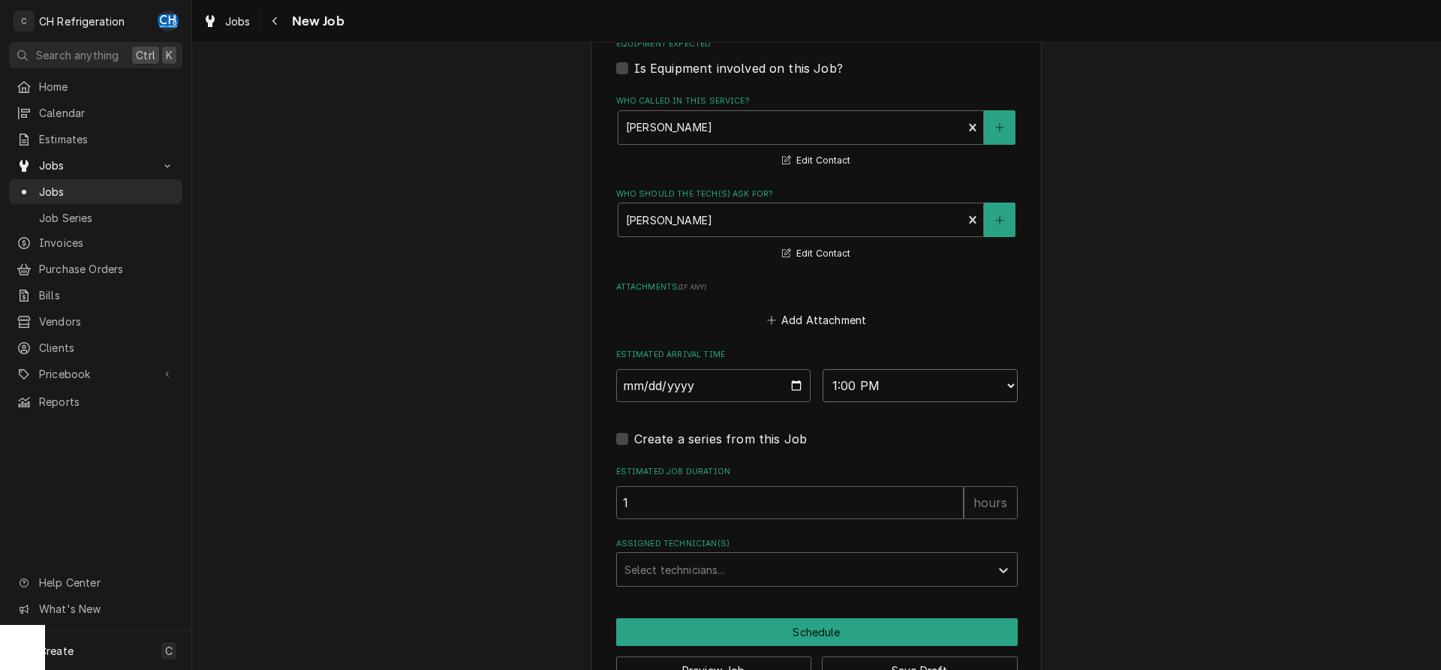
click at [951, 497] on input "1" at bounding box center [789, 502] width 347 height 33
click at [951, 497] on input "2" at bounding box center [789, 502] width 347 height 33
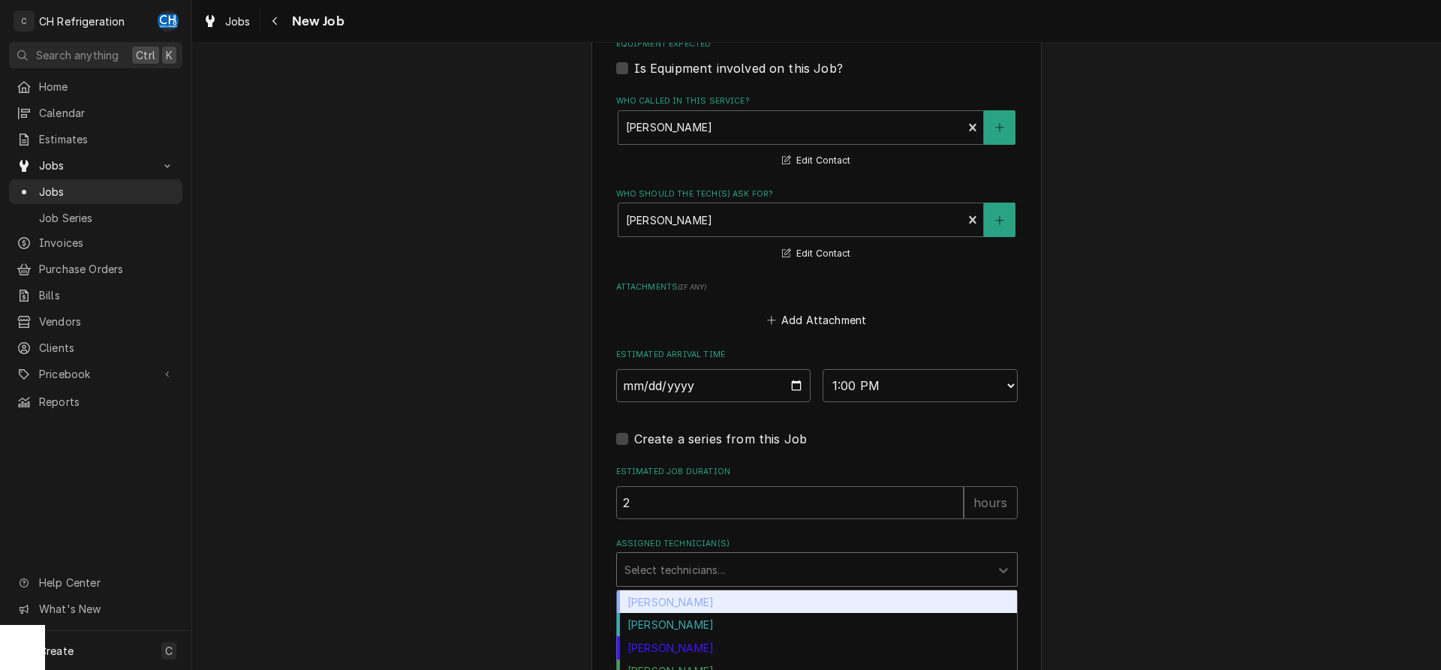
click at [777, 581] on div "Assigned Technician(s)" at bounding box center [803, 569] width 358 height 27
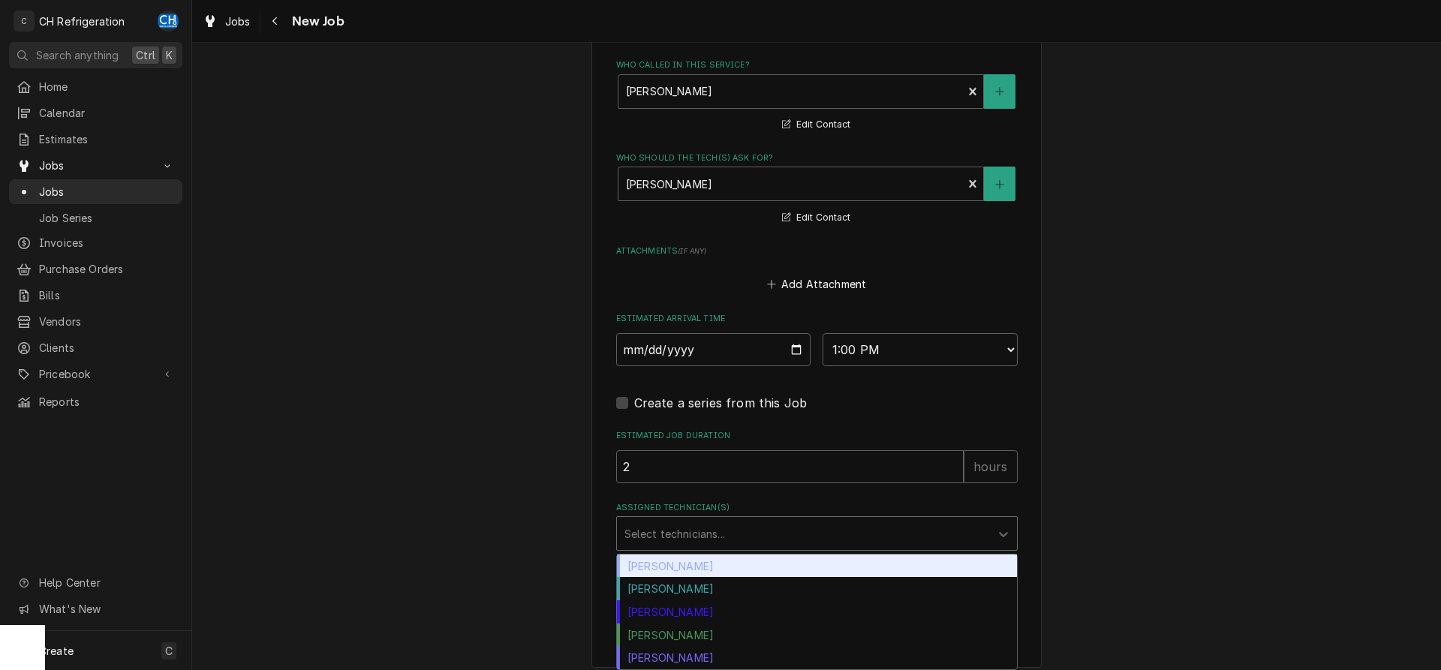
scroll to position [985, 0]
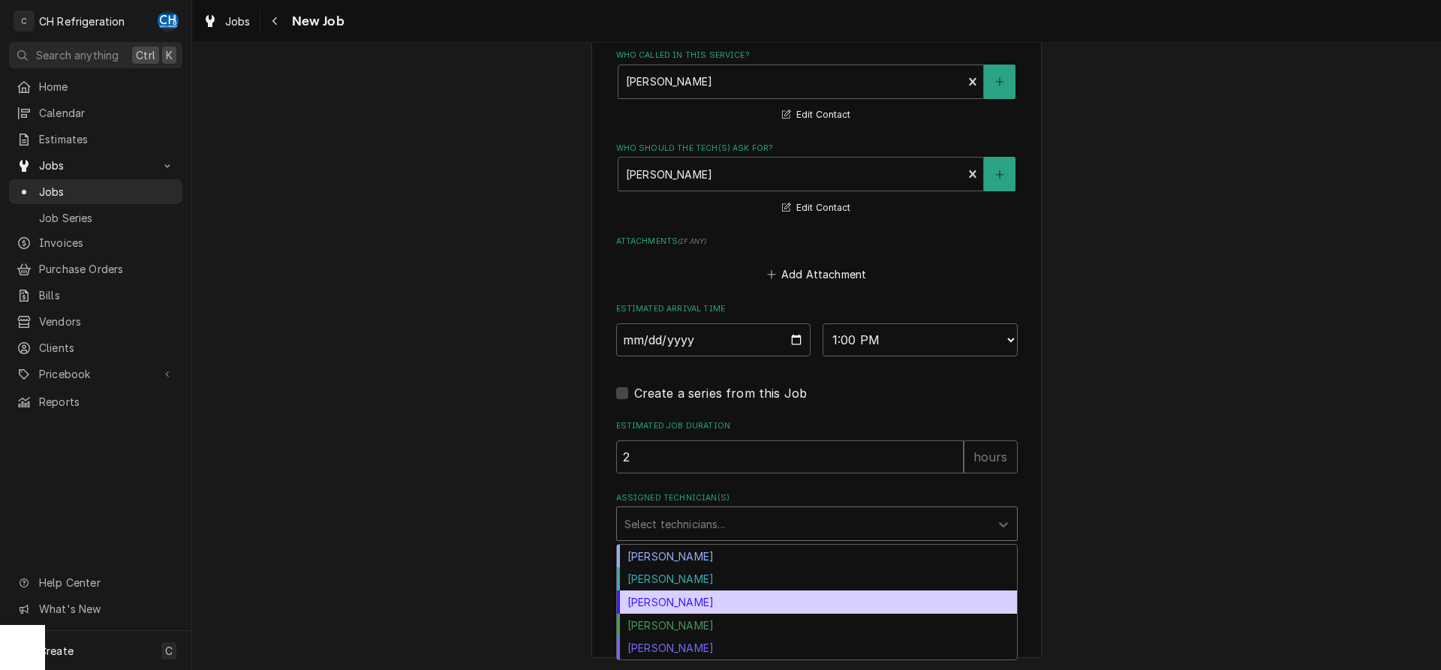
click at [673, 598] on div "Josh Galindo" at bounding box center [817, 601] width 400 height 23
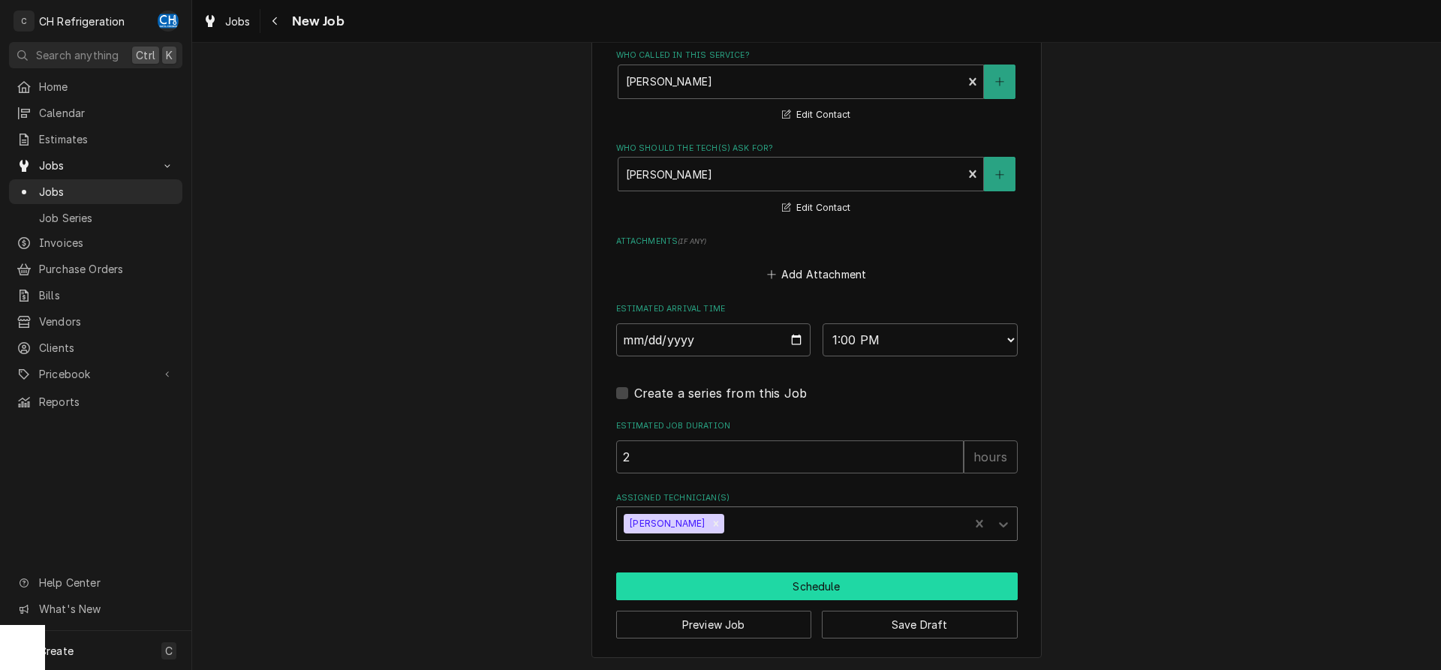
click at [692, 587] on button "Schedule" at bounding box center [816, 586] width 401 height 28
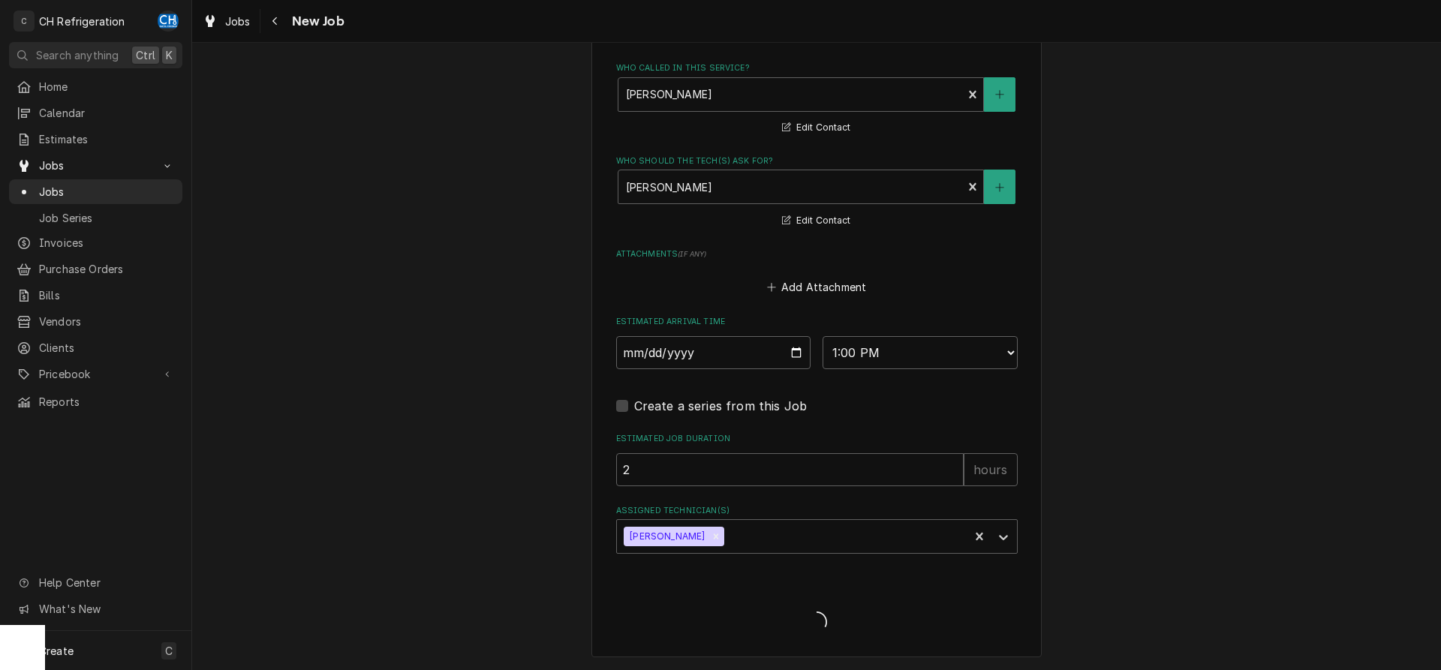
scroll to position [972, 0]
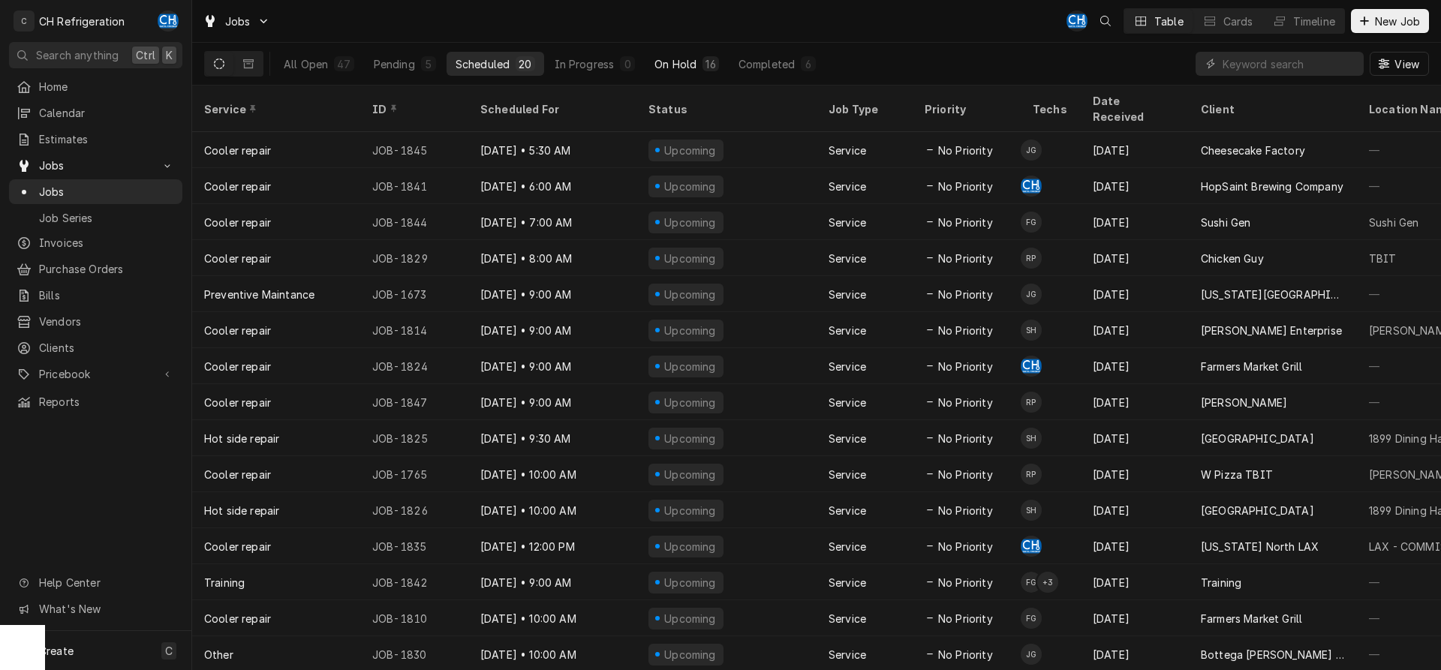
click at [677, 63] on div "On Hold" at bounding box center [675, 64] width 42 height 16
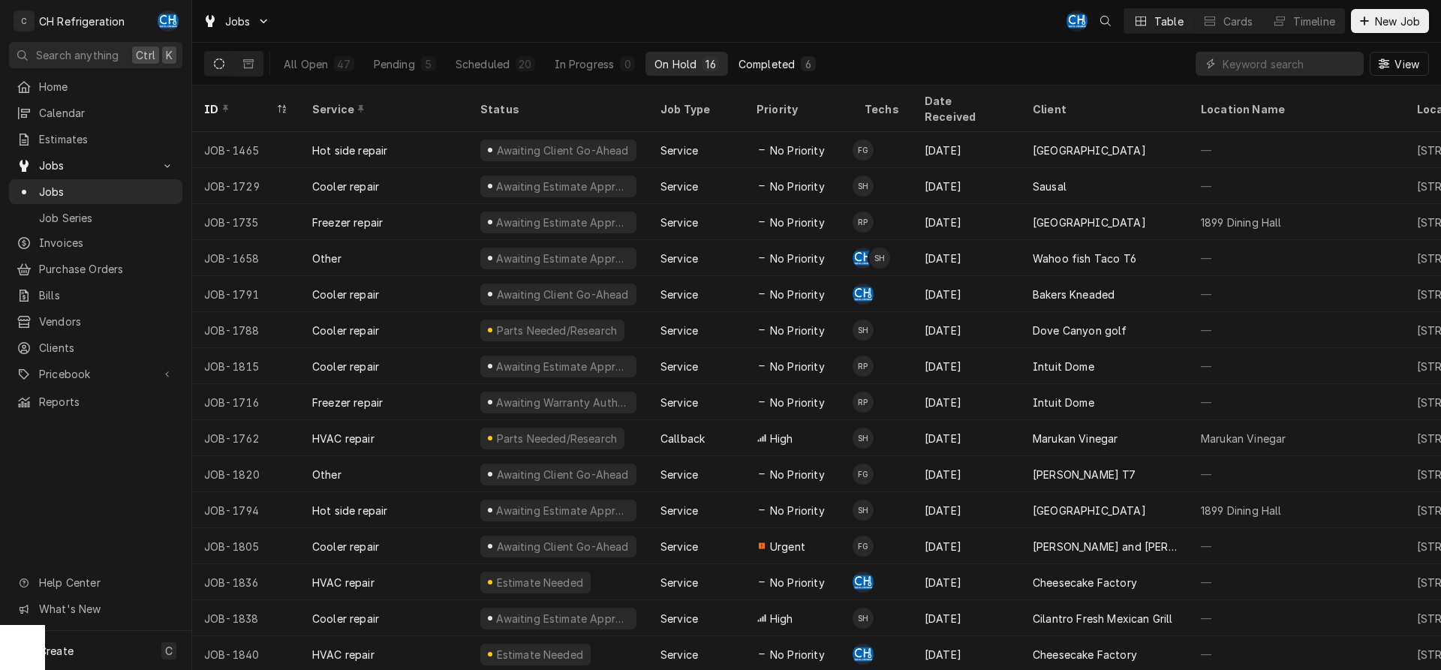
click at [788, 61] on div "Completed" at bounding box center [766, 64] width 56 height 16
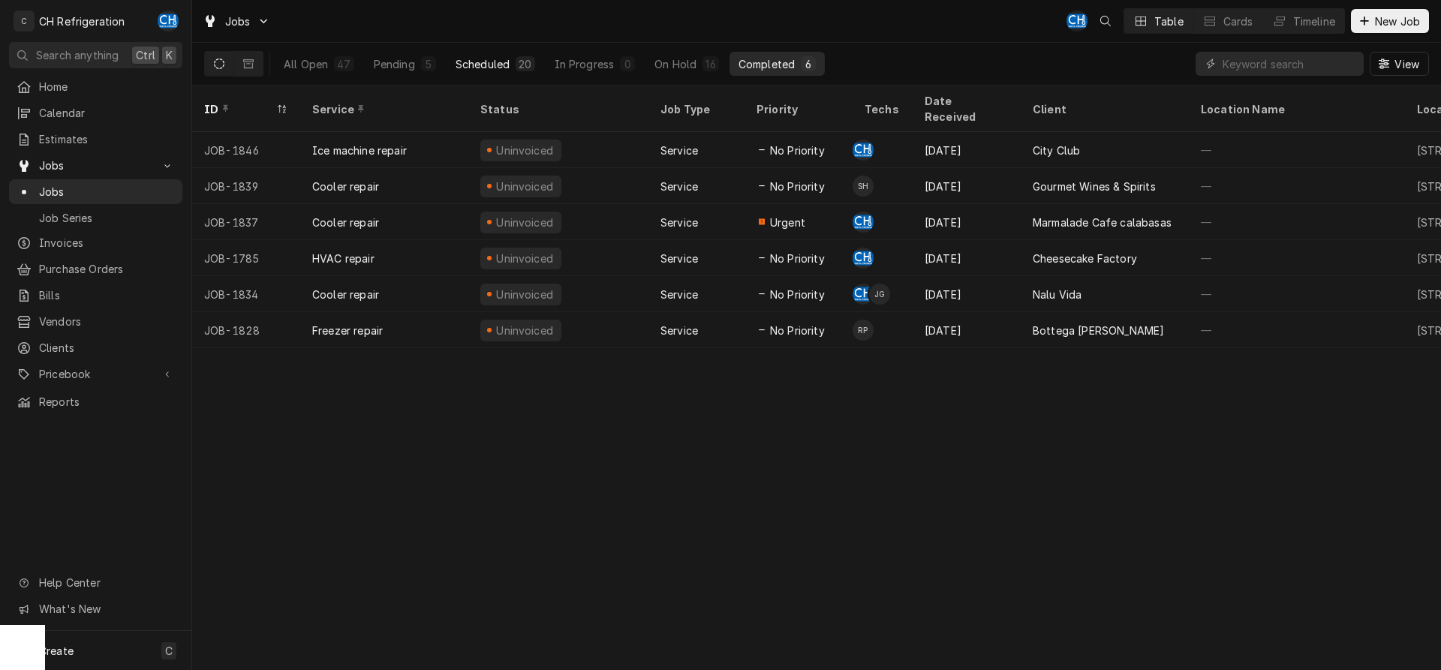
click at [485, 62] on div "Scheduled" at bounding box center [482, 64] width 54 height 16
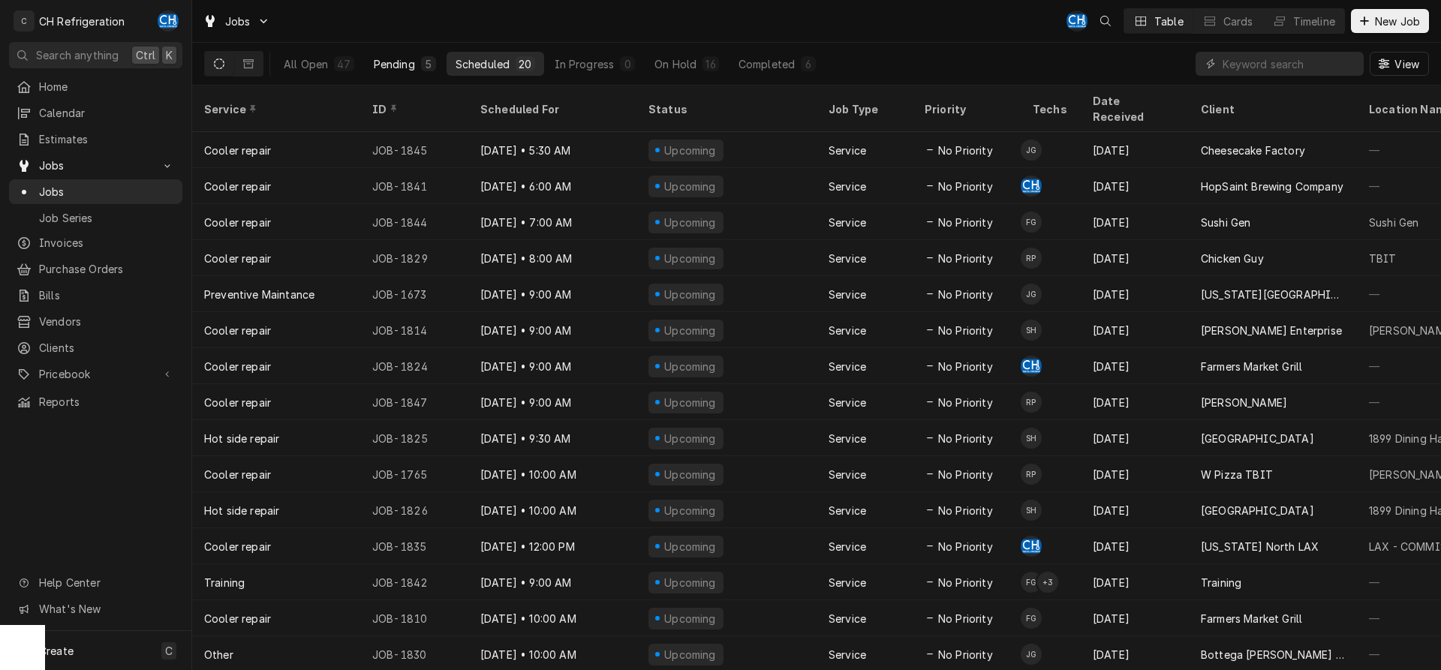
click at [393, 59] on div "Pending" at bounding box center [394, 64] width 41 height 16
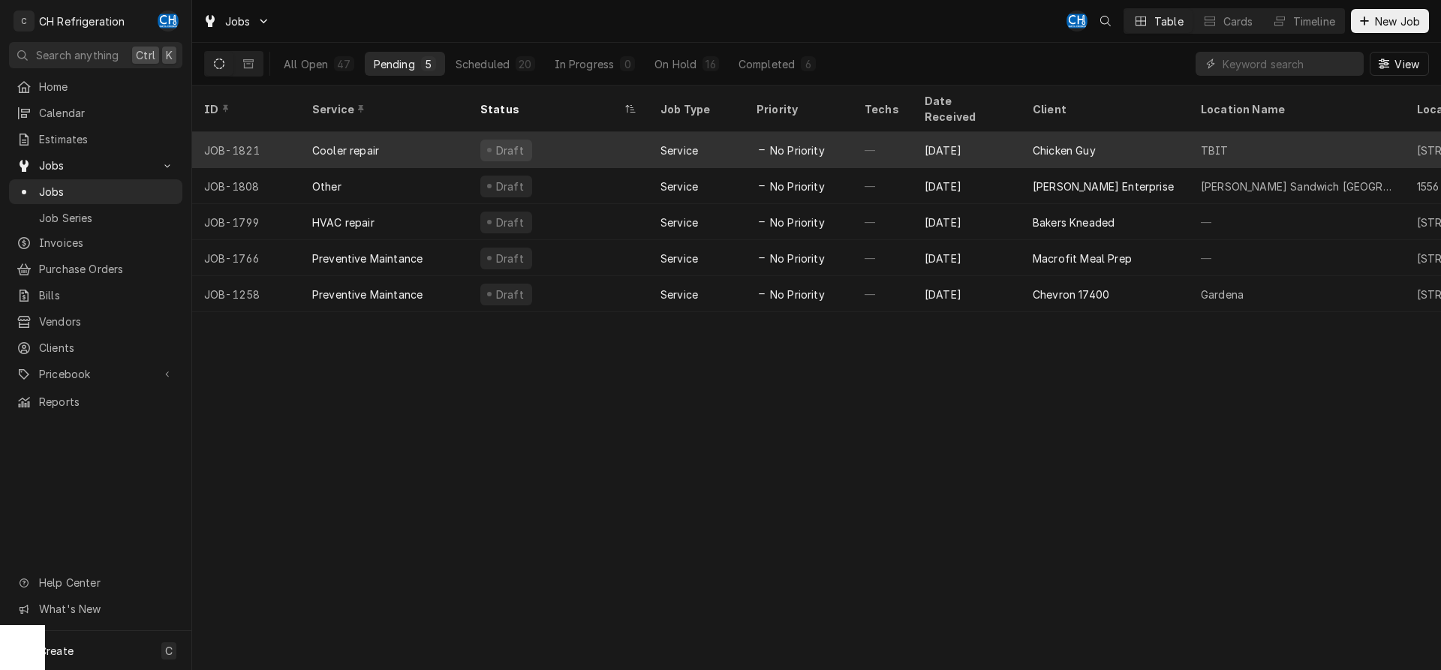
click at [703, 132] on div "Service" at bounding box center [696, 150] width 96 height 36
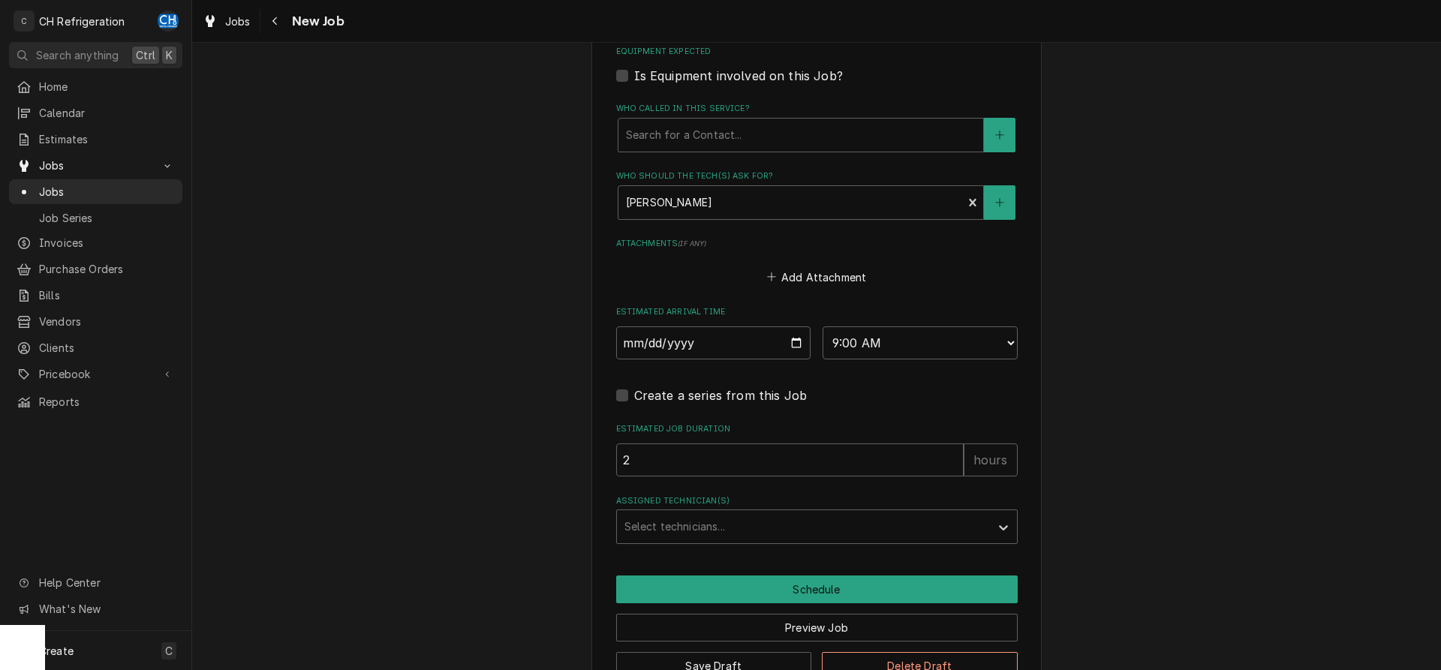
scroll to position [972, 0]
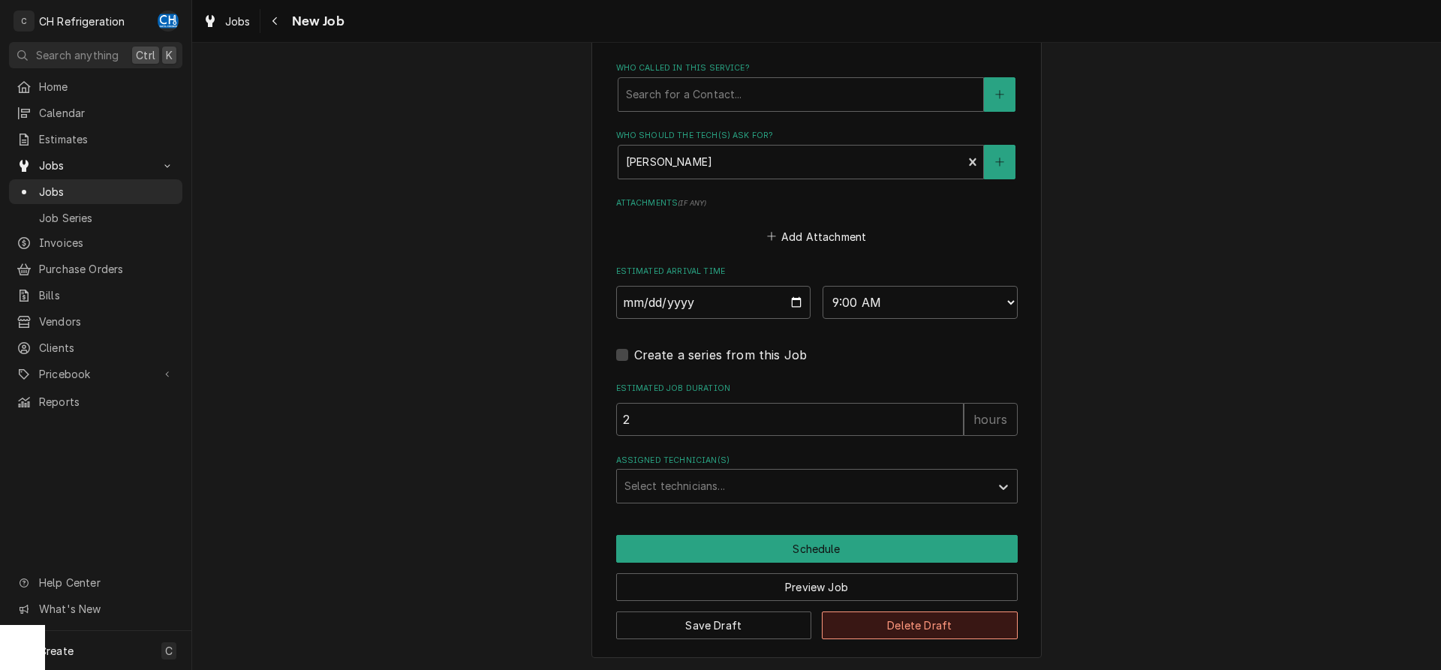
click at [877, 622] on button "Delete Draft" at bounding box center [920, 625] width 196 height 28
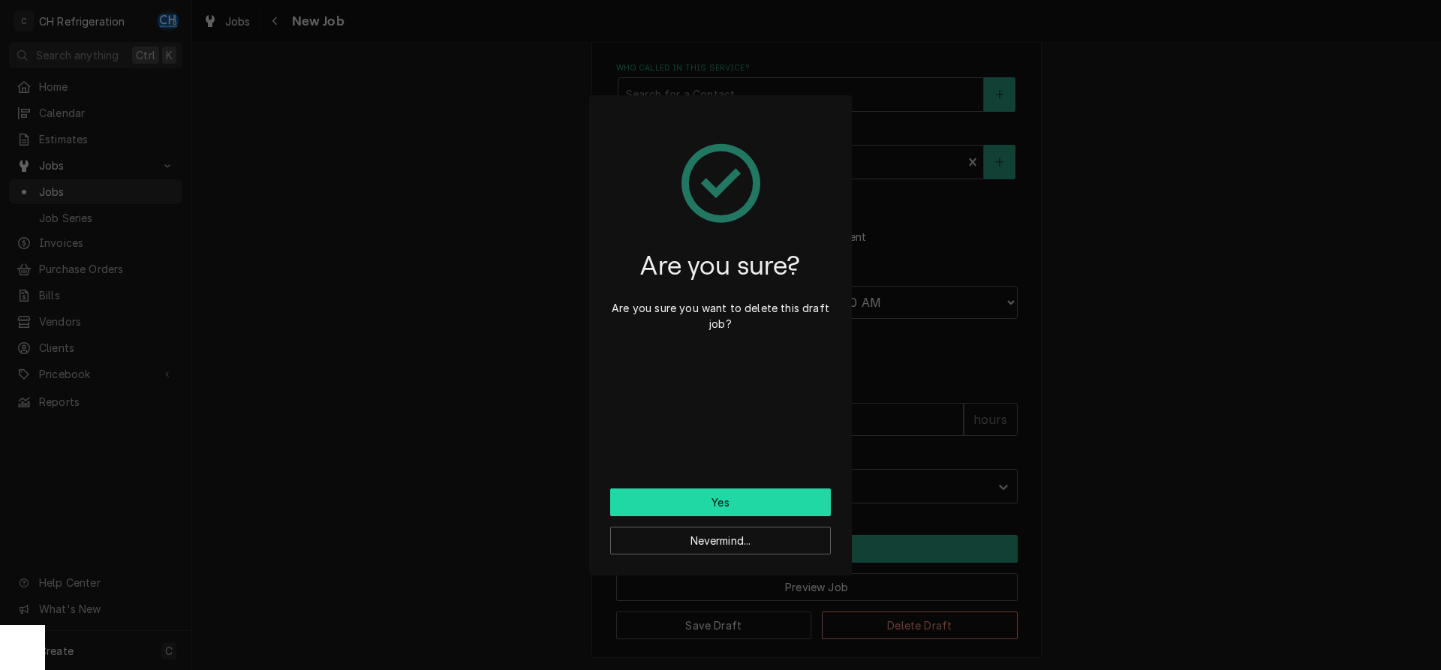
click at [762, 494] on button "Yes" at bounding box center [720, 502] width 221 height 28
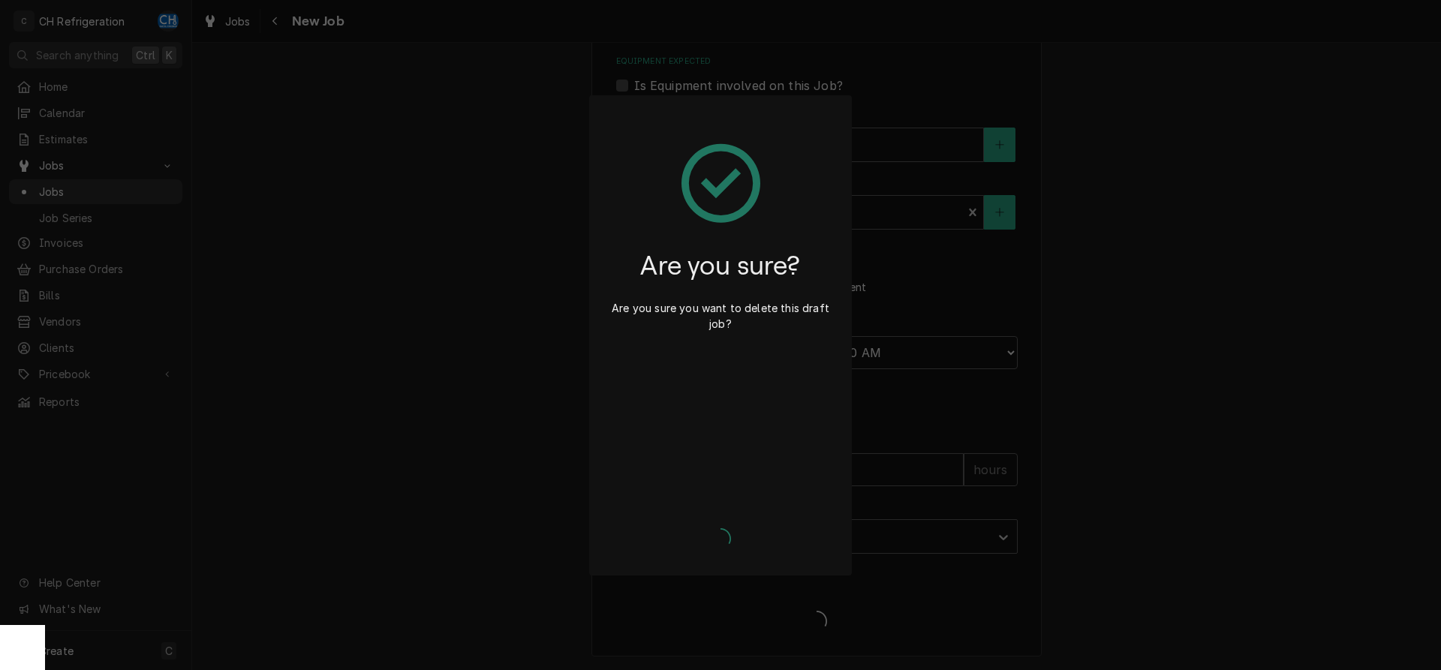
scroll to position [921, 0]
type textarea "x"
